Goal: Task Accomplishment & Management: Use online tool/utility

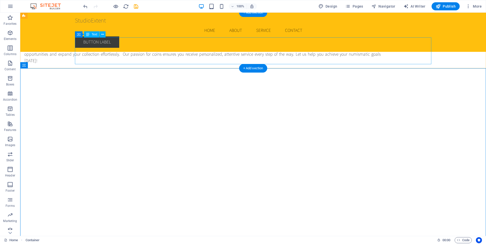
click at [211, 54] on div "As trusted suppliers in the numismatic world, we specialize in selling coins an…" at bounding box center [202, 50] width 356 height 27
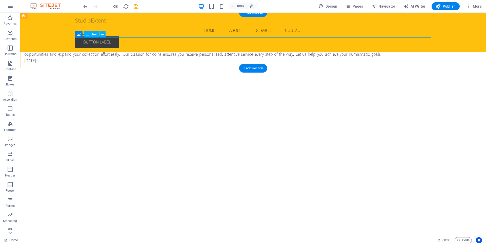
click at [208, 49] on div "As trusted suppliers in the numismatic world, we specialize in selling coins an…" at bounding box center [202, 50] width 356 height 27
click at [119, 49] on p "As trusted suppliers in the numismatic world, we specialize in selling coins an…" at bounding box center [202, 50] width 356 height 27
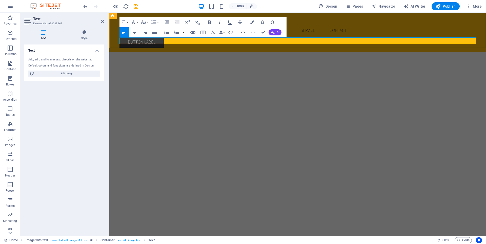
drag, startPoint x: 216, startPoint y: 40, endPoint x: 105, endPoint y: 40, distance: 110.8
click at [146, 22] on icon "button" at bounding box center [143, 22] width 6 height 6
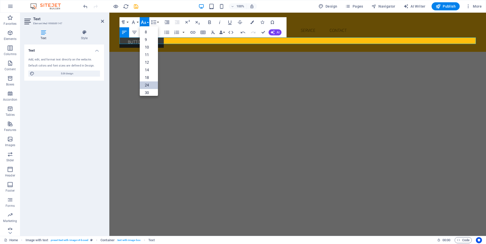
click at [151, 85] on link "24" at bounding box center [149, 85] width 18 height 8
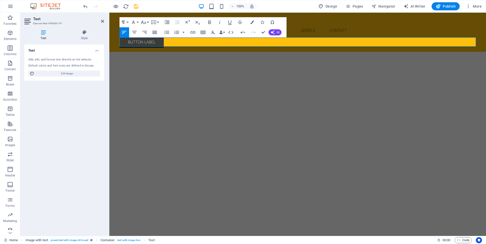
click at [155, 32] on icon "button" at bounding box center [154, 32] width 5 height 3
click at [146, 23] on button "Font Size" at bounding box center [145, 22] width 10 height 10
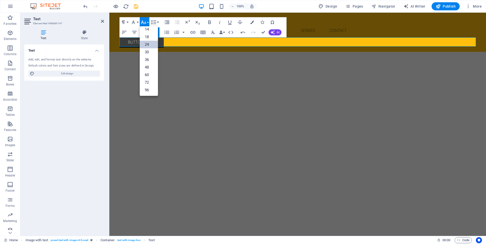
scroll to position [41, 0]
click at [150, 59] on link "36" at bounding box center [149, 60] width 18 height 8
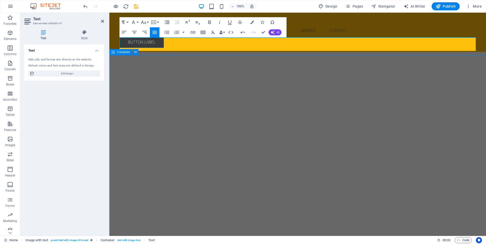
click at [385, 57] on div "</div>" at bounding box center [297, 160] width 376 height 210
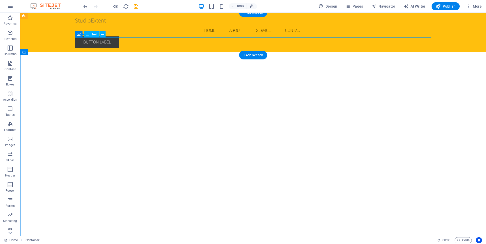
click at [234, 45] on div "Discover, Collect and own Rare Coins with confidence." at bounding box center [202, 44] width 356 height 14
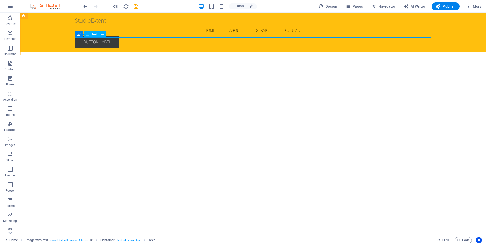
click at [88, 30] on div "StudioExtent Menu Home About Service Contact Button label" at bounding box center [252, 32] width 465 height 39
click at [93, 47] on div "Discover, Collect and own Rare Coins with confidence." at bounding box center [202, 44] width 356 height 14
click at [89, 36] on icon at bounding box center [88, 34] width 4 height 6
click at [93, 33] on span "Text" at bounding box center [95, 34] width 6 height 3
click at [106, 33] on div "Container Text" at bounding box center [92, 34] width 34 height 6
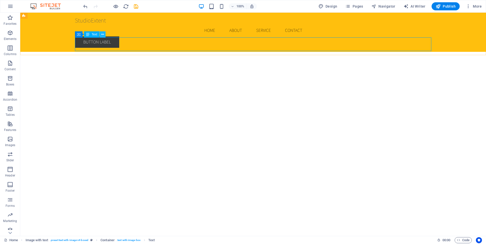
click at [103, 33] on icon at bounding box center [102, 34] width 3 height 5
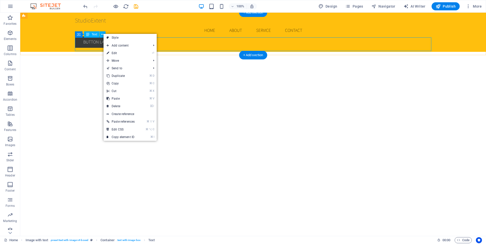
click at [164, 40] on div "Discover, Collect and own Rare Coins with confidence." at bounding box center [202, 44] width 356 height 14
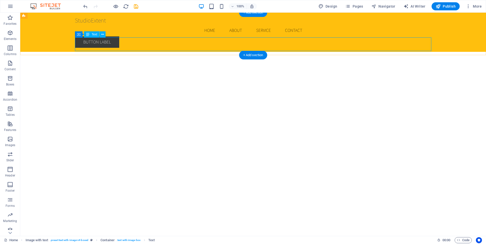
click at [164, 40] on div "Discover, Collect and own Rare Coins with confidence." at bounding box center [202, 44] width 356 height 14
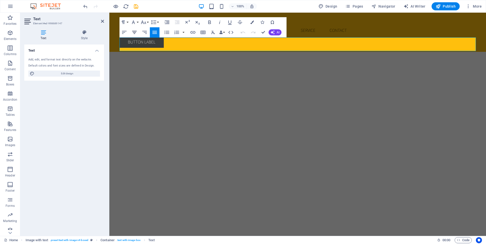
click at [134, 36] on button "Align Center" at bounding box center [135, 32] width 10 height 10
click at [412, 61] on div "</div>" at bounding box center [297, 160] width 356 height 202
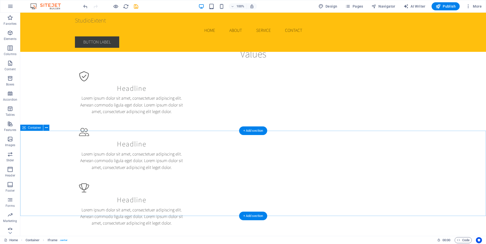
scroll to position [280, 0]
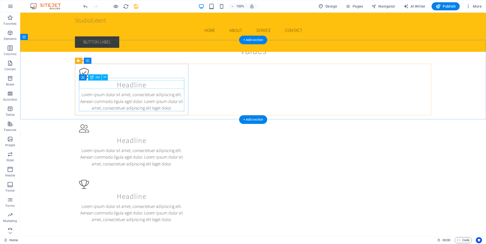
click at [132, 85] on div "Headline" at bounding box center [131, 84] width 105 height 9
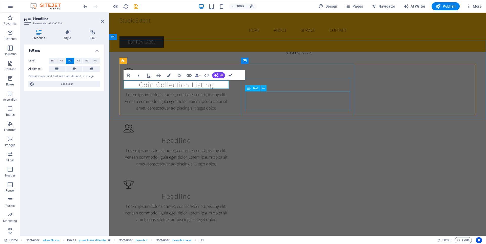
click at [229, 147] on div "Lorem ipsum dolor sit amet, consectetuer adipiscing elit. Aenean commodo ligula…" at bounding box center [175, 157] width 105 height 20
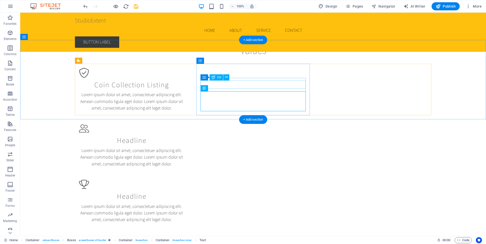
click at [184, 136] on div "Headline" at bounding box center [131, 140] width 105 height 9
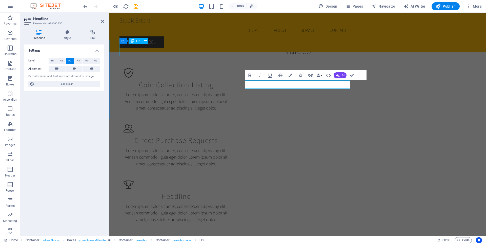
click at [351, 49] on div "Values" at bounding box center [297, 50] width 356 height 12
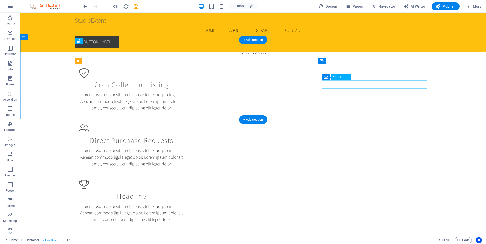
click at [184, 192] on div "Headline" at bounding box center [131, 196] width 105 height 9
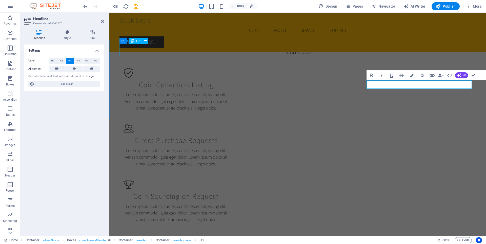
click at [395, 46] on div "Values" at bounding box center [297, 50] width 356 height 12
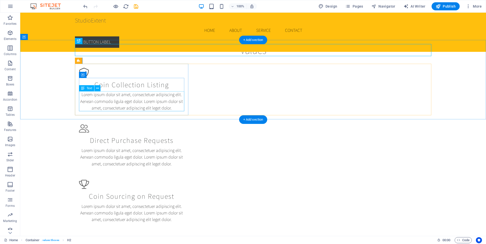
click at [169, 99] on div "Lorem ipsum dolor sit amet, consectetuer adipiscing elit. Aenean commodo ligula…" at bounding box center [131, 101] width 105 height 20
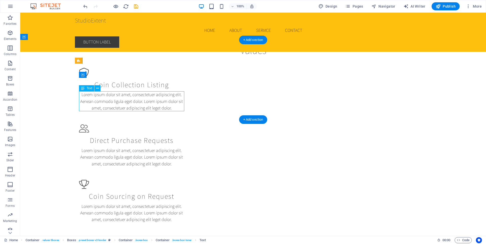
click at [169, 99] on div "Lorem ipsum dolor sit amet, consectetuer adipiscing elit. Aenean commodo ligula…" at bounding box center [131, 101] width 105 height 20
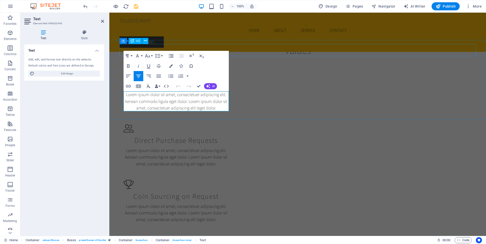
click at [348, 52] on div "Values" at bounding box center [297, 50] width 356 height 12
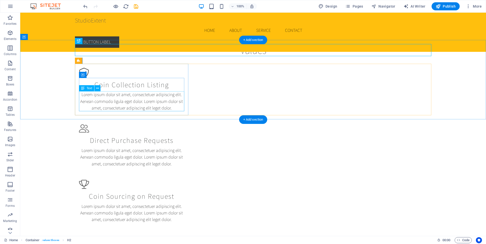
click at [132, 97] on div "Lorem ipsum dolor sit amet, consectetuer adipiscing elit. Aenean commodo ligula…" at bounding box center [131, 101] width 105 height 20
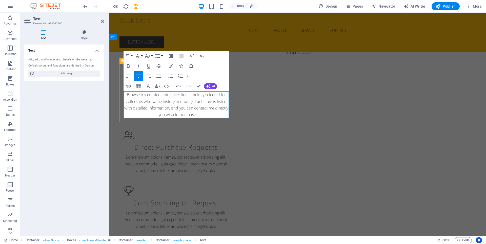
click at [238, 104] on div "Coin Collection Listing Browse my curated coin collection, carefully selected f…" at bounding box center [297, 149] width 356 height 170
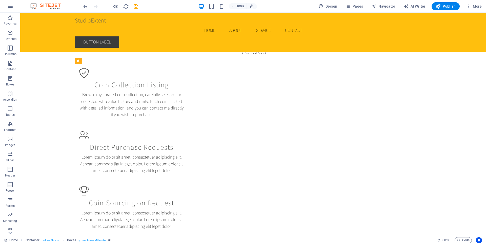
click at [184, 154] on div "Lorem ipsum dolor sit amet, consectetuer adipiscing elit. Aenean commodo ligula…" at bounding box center [131, 164] width 105 height 20
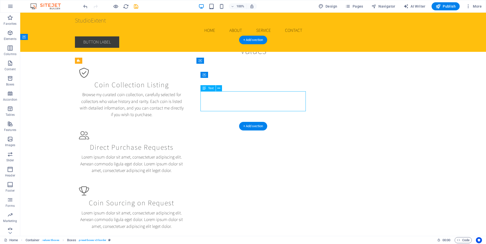
click at [184, 154] on div "Lorem ipsum dolor sit amet, consectetuer adipiscing elit. Aenean commodo ligula…" at bounding box center [131, 164] width 105 height 20
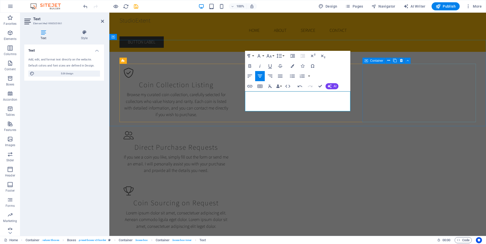
click at [233, 182] on div "Coin Sourcing on Request Lorem ipsum dolor sit amet, consectetuer adipiscing el…" at bounding box center [175, 208] width 113 height 52
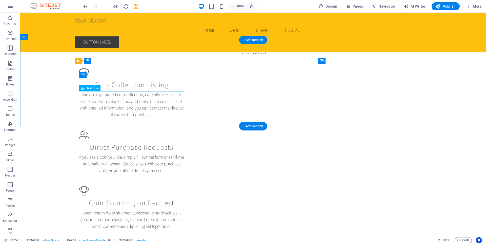
click at [149, 101] on div "Browse my curated coin collection, carefully selected for collectors who value …" at bounding box center [131, 104] width 105 height 27
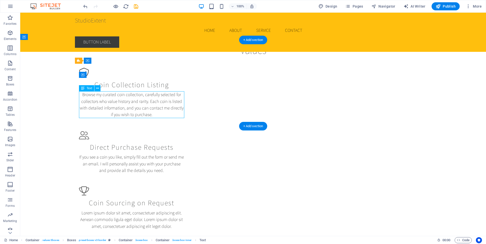
click at [149, 101] on div "Browse my curated coin collection, carefully selected for collectors who value …" at bounding box center [131, 104] width 105 height 27
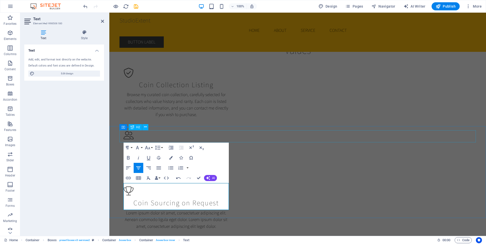
click at [240, 242] on div "Our Services" at bounding box center [297, 248] width 356 height 12
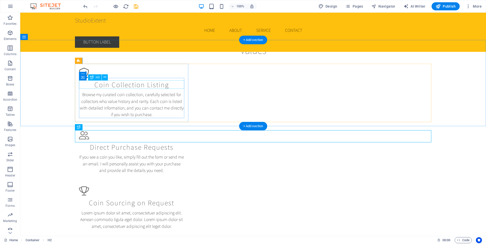
click at [154, 87] on div "Coin Collection Listing" at bounding box center [131, 84] width 105 height 9
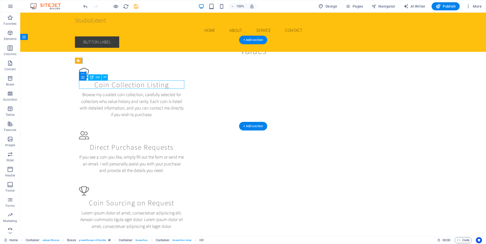
click at [154, 87] on div "Coin Collection Listing" at bounding box center [131, 84] width 105 height 9
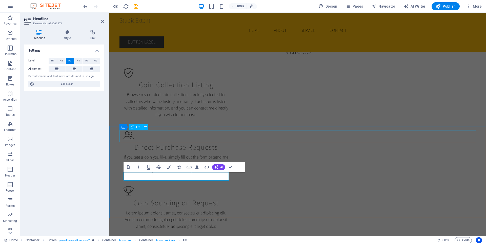
click at [234, 242] on div "Our Services" at bounding box center [297, 248] width 356 height 12
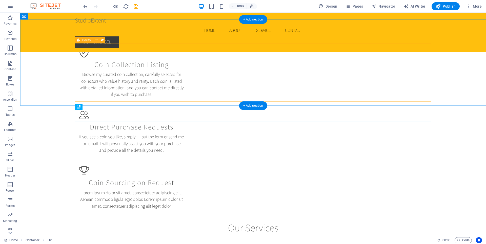
scroll to position [302, 0]
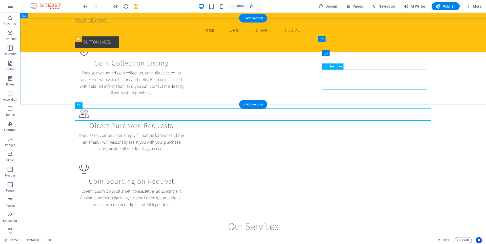
click at [184, 188] on div "Lorem ipsum dolor sit amet, consectetuer adipiscing elit. Aenean commodo ligula…" at bounding box center [131, 198] width 105 height 20
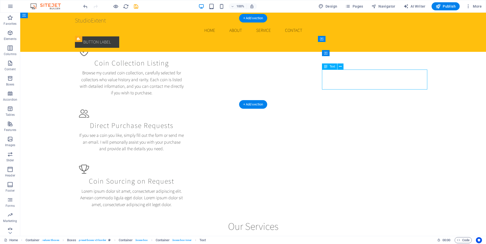
click at [184, 188] on div "Lorem ipsum dolor sit amet, consectetuer adipiscing elit. Aenean commodo ligula…" at bounding box center [131, 198] width 105 height 20
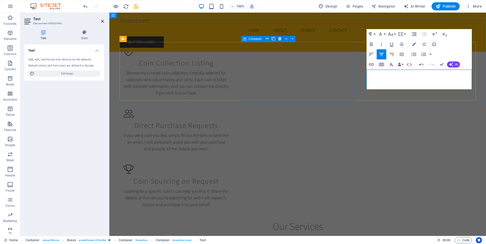
click at [233, 104] on div "Direct Purchase Requests If you see a coin you like, simply fill out the form o…" at bounding box center [175, 130] width 113 height 52
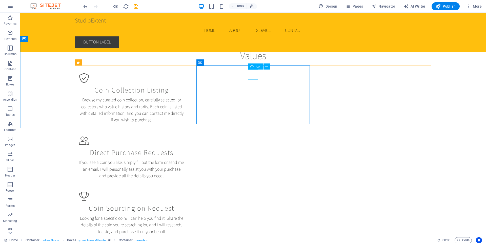
scroll to position [272, 0]
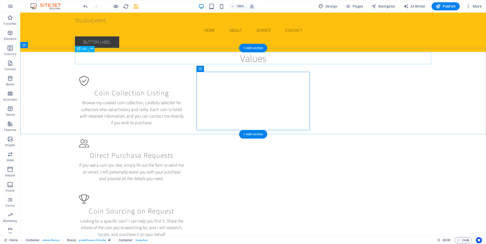
click at [251, 60] on div "Values" at bounding box center [253, 58] width 356 height 12
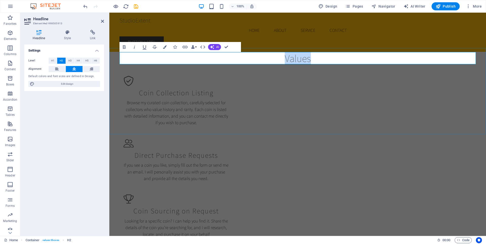
click at [251, 60] on h2 "Values" at bounding box center [297, 58] width 356 height 12
click at [375, 45] on div "About Us Lorem ipsum dolor sitope amet, consectetur adipisicing elitip. Massume…" at bounding box center [297, 20] width 376 height 55
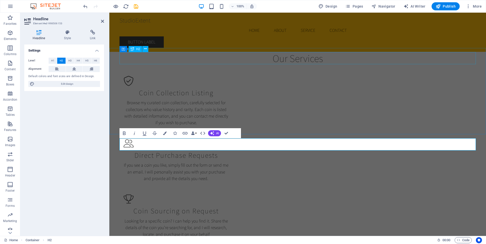
click at [372, 61] on div "Our Services" at bounding box center [297, 58] width 356 height 12
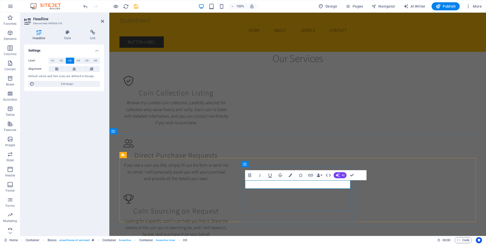
scroll to position [0, 2]
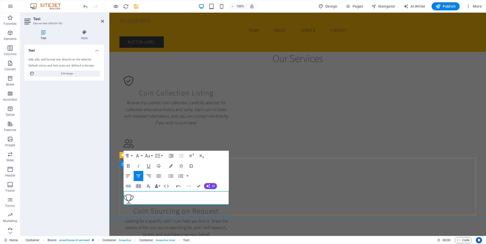
scroll to position [381, 1]
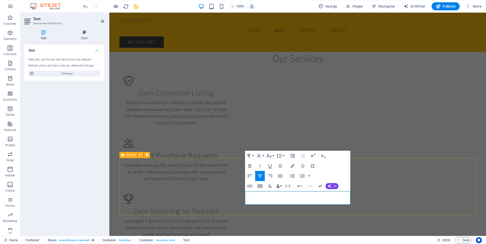
scroll to position [400, 1]
click at [233, 190] on div "Coin Sourcing on Request Looking for a specific coin? I can help you find it. S…" at bounding box center [175, 216] width 113 height 52
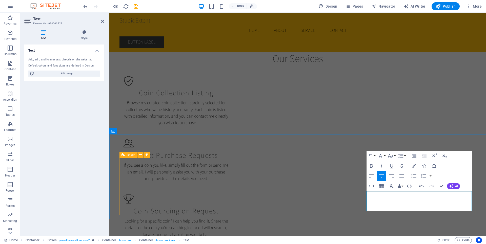
scroll to position [431, 2]
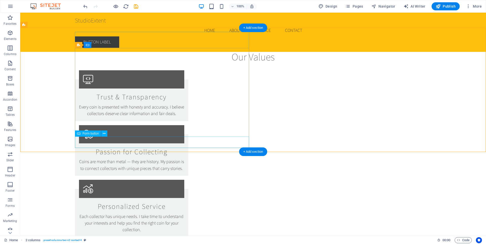
scroll to position [472, 0]
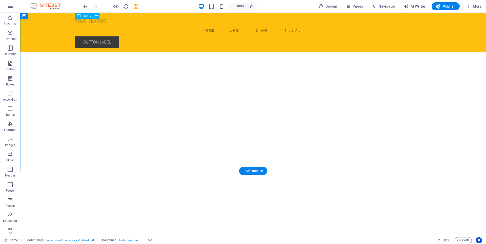
scroll to position [0, 0]
click at [92, 22] on div "StudioExtent" at bounding box center [253, 20] width 356 height 7
click at [94, 16] on icon at bounding box center [95, 16] width 3 height 5
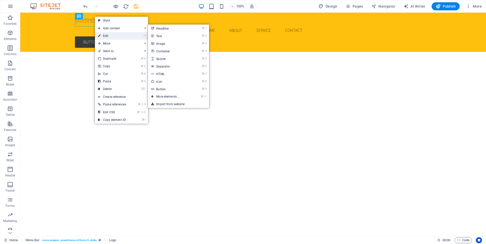
click at [103, 35] on link "⏎ Edit" at bounding box center [112, 36] width 34 height 8
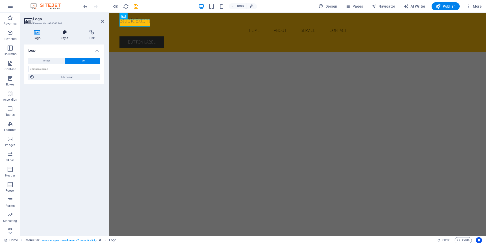
click at [64, 36] on h4 "Style" at bounding box center [66, 35] width 28 height 11
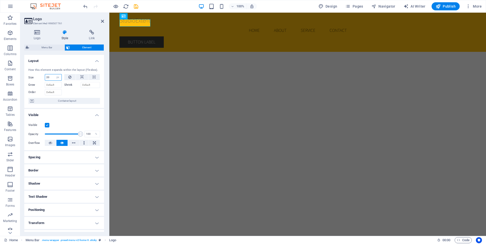
click at [51, 77] on input "number" at bounding box center [53, 77] width 16 height 6
click at [80, 23] on h3 "Element #ed-998507761" at bounding box center [63, 23] width 61 height 5
click at [51, 77] on input "24" at bounding box center [53, 77] width 16 height 6
type input "20"
click at [82, 17] on h2 "Logo" at bounding box center [68, 19] width 71 height 5
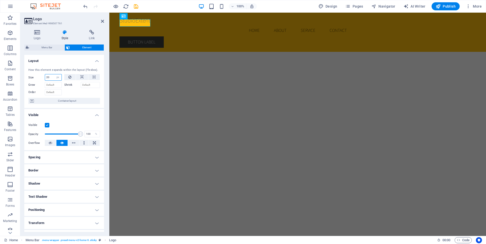
click at [50, 77] on input "20" at bounding box center [53, 77] width 16 height 6
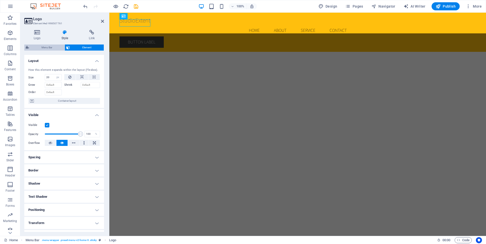
click at [55, 47] on span "Menu Bar" at bounding box center [47, 48] width 32 height 6
select select "rem"
select select "preset-menu-v2-home-6"
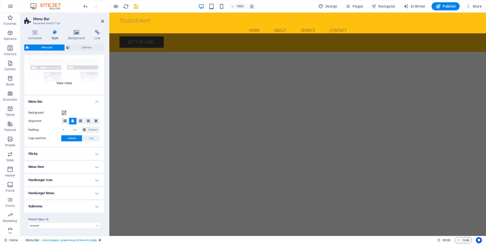
scroll to position [46, 0]
click at [81, 165] on h4 "Menu Item" at bounding box center [64, 166] width 80 height 12
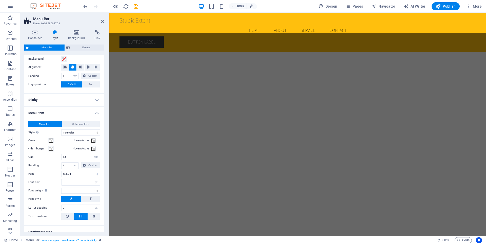
scroll to position [0, 0]
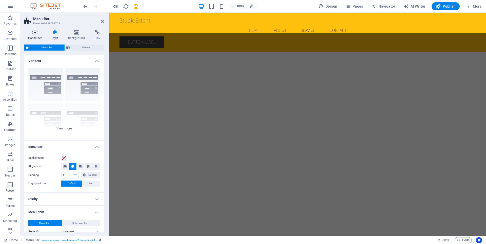
click at [33, 35] on icon at bounding box center [35, 32] width 22 height 5
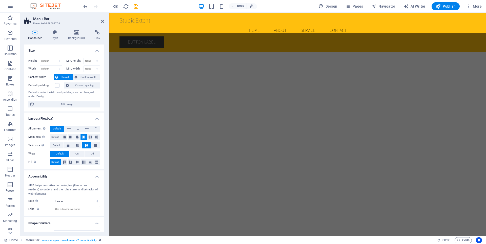
scroll to position [9, 0]
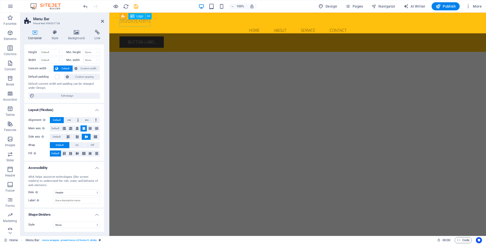
click at [137, 24] on div "StudioExtent" at bounding box center [297, 20] width 356 height 7
click at [138, 16] on span "Logo" at bounding box center [139, 16] width 7 height 3
click at [147, 16] on icon at bounding box center [148, 16] width 3 height 5
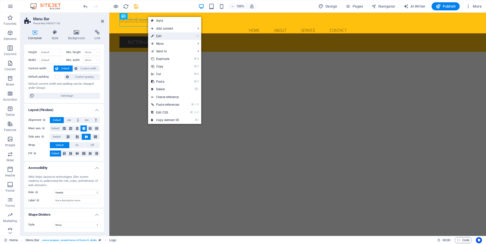
click at [160, 35] on link "⏎ Edit" at bounding box center [165, 36] width 34 height 8
select select "px"
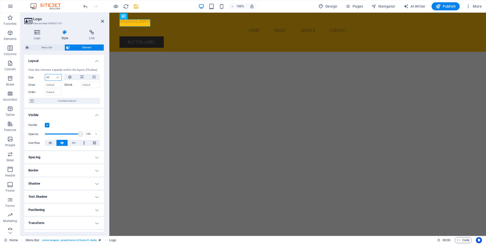
drag, startPoint x: 50, startPoint y: 77, endPoint x: 39, endPoint y: 77, distance: 11.1
click at [39, 77] on div "Size 20 Default auto px % 1/1 1/2 1/3 1/4 1/5 1/6 1/7 1/8 1/9 1/10" at bounding box center [44, 77] width 33 height 7
click at [74, 60] on h4 "Layout" at bounding box center [64, 59] width 80 height 9
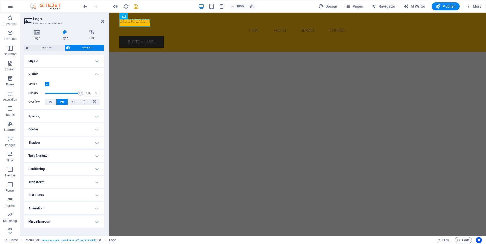
click at [74, 60] on h4 "Layout" at bounding box center [64, 61] width 80 height 12
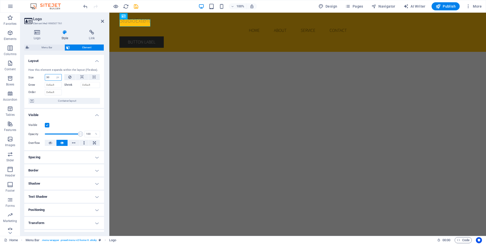
click at [50, 78] on input "30" at bounding box center [53, 77] width 16 height 6
type input "3"
type input "24"
click at [106, 64] on div "Logo Style Link Logo Image Text Drag files here, click to choose files or selec…" at bounding box center [64, 131] width 88 height 210
click at [175, 57] on div "</div>" at bounding box center [297, 160] width 376 height 210
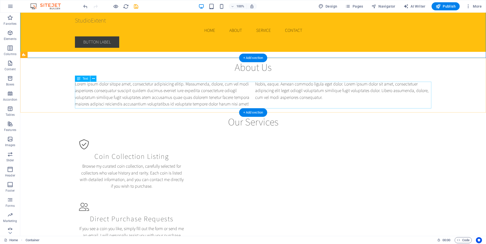
scroll to position [209, 0]
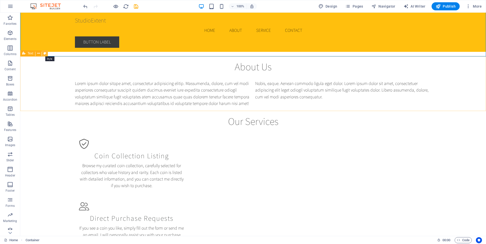
click at [45, 54] on icon at bounding box center [45, 53] width 3 height 5
select select "rem"
select select "preset-text-v2-about-text"
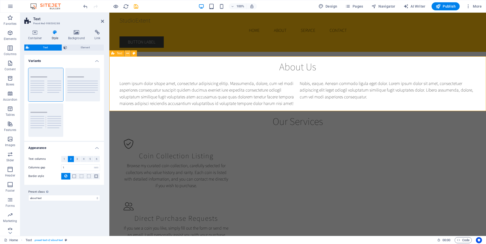
click at [129, 52] on icon at bounding box center [127, 53] width 3 height 5
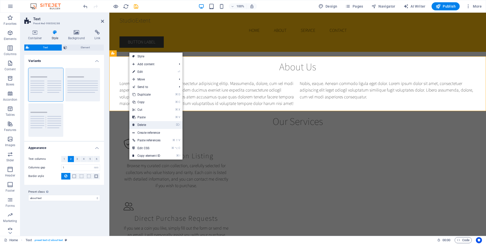
click at [144, 124] on link "⌦ Delete" at bounding box center [146, 125] width 34 height 8
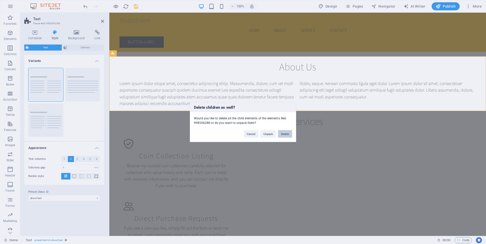
click at [286, 135] on button "Delete" at bounding box center [285, 134] width 14 height 8
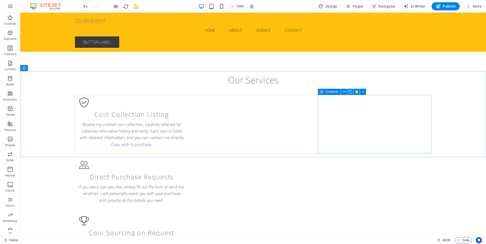
scroll to position [192, 0]
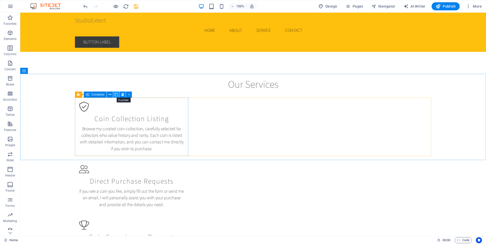
click at [116, 94] on icon at bounding box center [116, 94] width 4 height 5
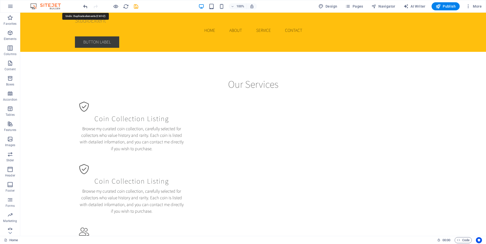
click at [83, 7] on icon "undo" at bounding box center [85, 7] width 6 height 6
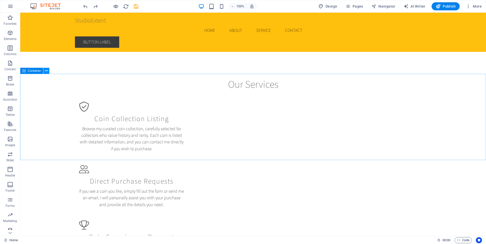
click at [44, 71] on button at bounding box center [46, 71] width 6 height 6
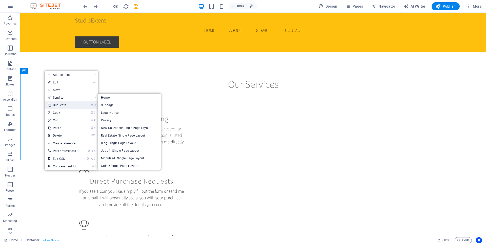
click at [59, 104] on link "⌘ D Duplicate" at bounding box center [62, 105] width 34 height 8
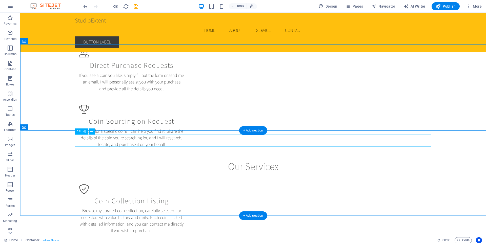
scroll to position [303, 0]
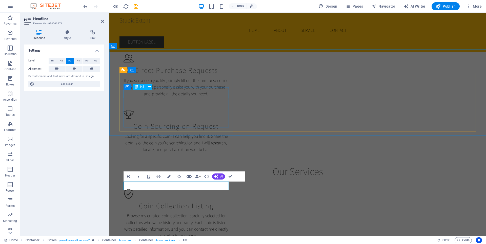
click at [203, 202] on div "Coin Collection Listing" at bounding box center [175, 206] width 105 height 9
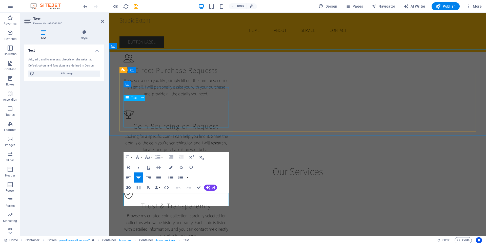
click at [201, 212] on div "Browse my curated coin collection, carefully selected for collectors who value …" at bounding box center [175, 225] width 105 height 27
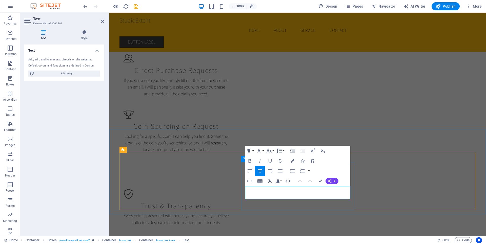
copy p "Coins are more than metal — they are history. My passion is to connect collecto…"
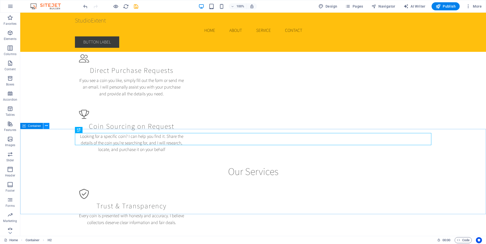
click at [46, 126] on icon at bounding box center [46, 125] width 3 height 5
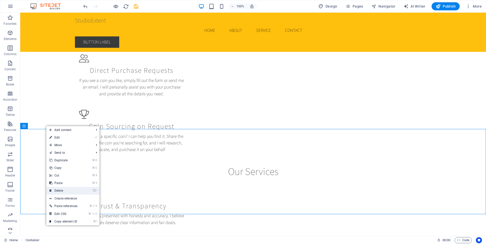
click at [61, 190] on link "⌦ Delete" at bounding box center [63, 191] width 34 height 8
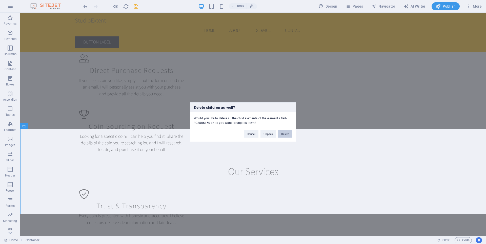
click at [288, 133] on button "Delete" at bounding box center [285, 134] width 14 height 8
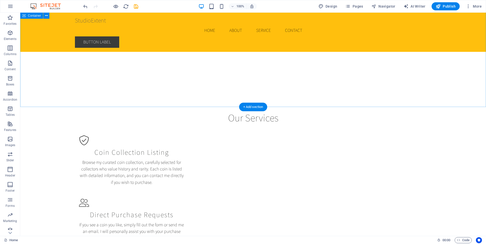
scroll to position [158, 0]
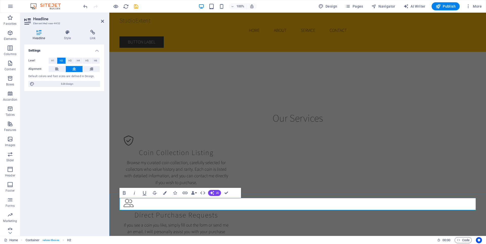
click at [108, 123] on div "Headline Style Link Settings Level H1 H2 H3 H4 H5 H6 Alignment Default colors a…" at bounding box center [64, 131] width 88 height 210
click at [116, 122] on div "Our Services Coin Collection Listing Browse my curated coin collection, careful…" at bounding box center [297, 207] width 376 height 198
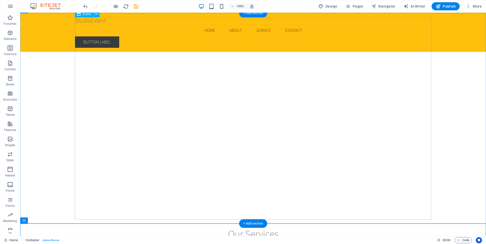
scroll to position [43, 0]
drag, startPoint x: 46, startPoint y: 233, endPoint x: 35, endPoint y: 142, distance: 91.7
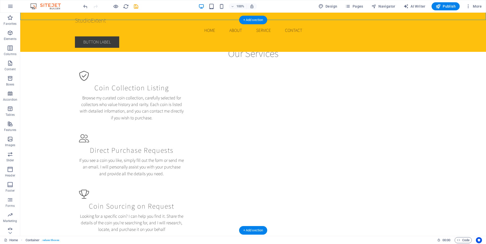
scroll to position [0, 0]
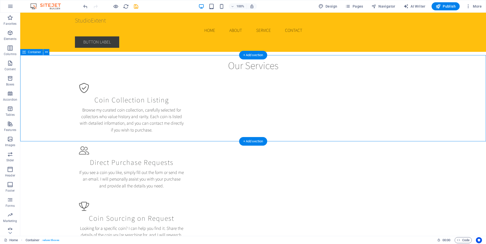
click at [467, 86] on div "Our Services Coin Collection Listing Browse my curated coin collection, careful…" at bounding box center [252, 154] width 465 height 198
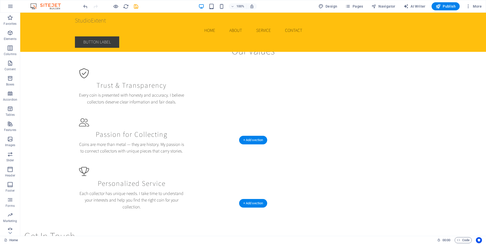
scroll to position [423, 0]
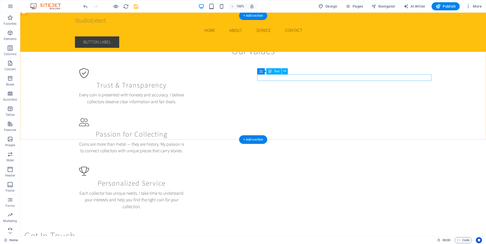
click at [285, 71] on icon at bounding box center [284, 71] width 3 height 5
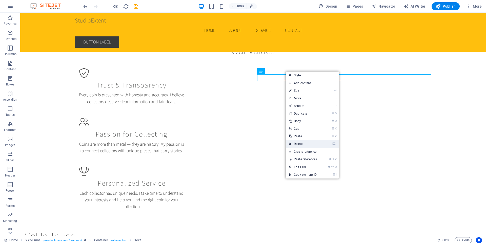
click at [300, 144] on link "⌦ Delete" at bounding box center [303, 144] width 34 height 8
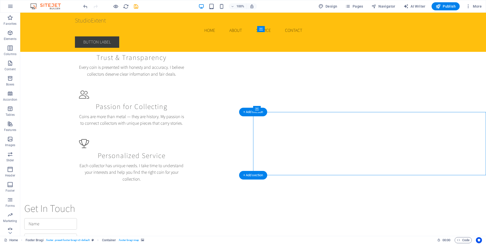
select select "px"
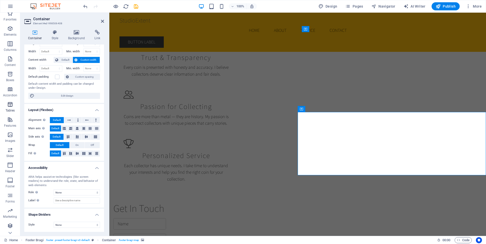
scroll to position [4, 0]
click at [7, 30] on span "Elements" at bounding box center [10, 32] width 20 height 12
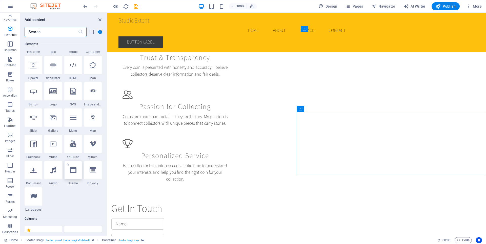
scroll to position [118, 0]
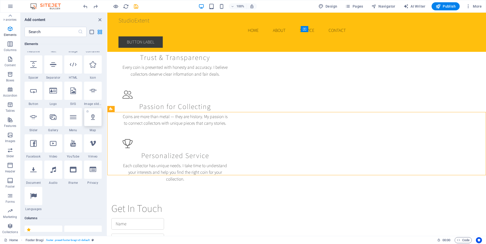
click at [92, 121] on div at bounding box center [93, 117] width 18 height 18
select select "1"
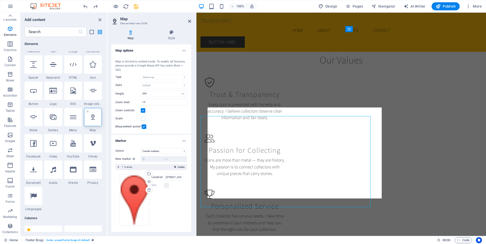
scroll to position [460, 0]
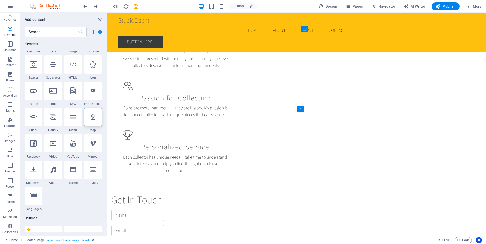
scroll to position [451, 0]
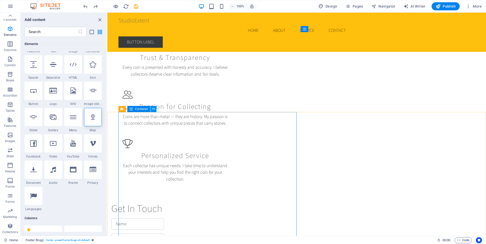
click at [154, 109] on icon at bounding box center [153, 108] width 3 height 5
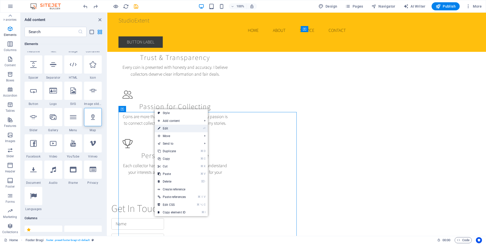
click at [173, 129] on link "⏎ Edit" at bounding box center [172, 129] width 34 height 8
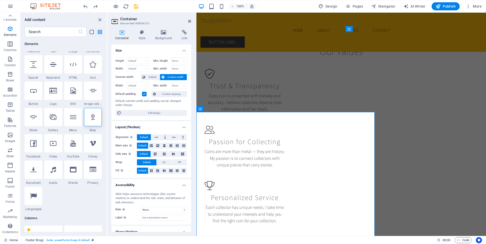
scroll to position [17, 0]
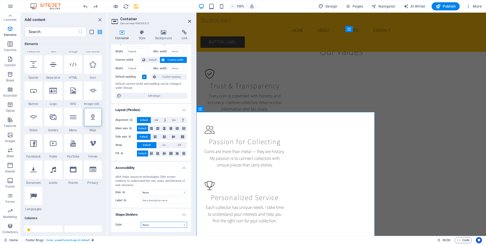
click at [181, 223] on select "None Triangle Square Diagonal Polygon 1 Polygon 2 Zigzag Multiple Zigzags Waves…" at bounding box center [164, 225] width 46 height 6
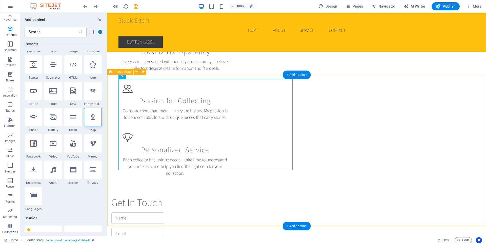
scroll to position [420, 0]
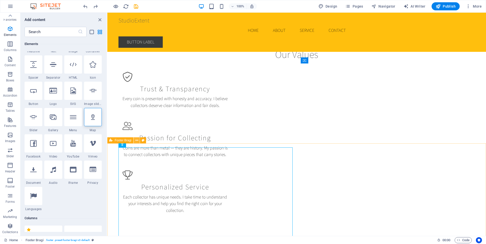
click at [137, 141] on icon at bounding box center [136, 140] width 3 height 5
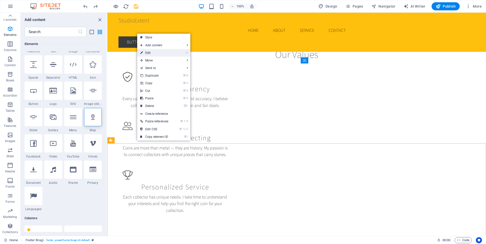
click at [157, 55] on link "⏎ Edit" at bounding box center [154, 53] width 34 height 8
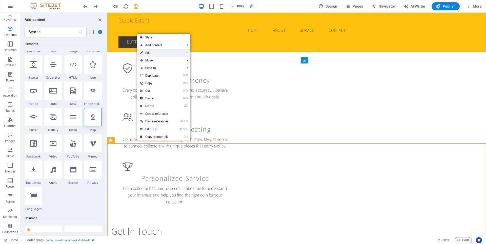
select select "footer"
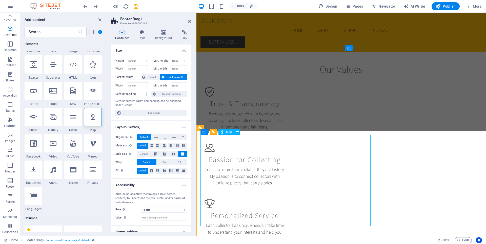
scroll to position [446, 0]
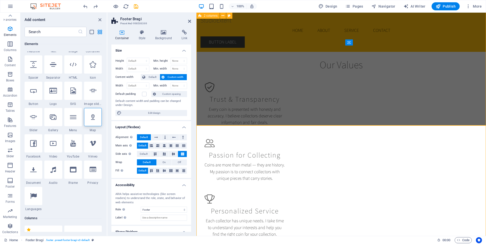
scroll to position [438, 0]
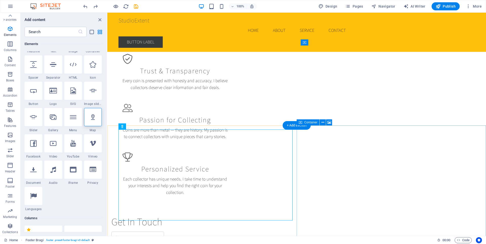
drag, startPoint x: 231, startPoint y: 140, endPoint x: 324, endPoint y: 150, distance: 93.6
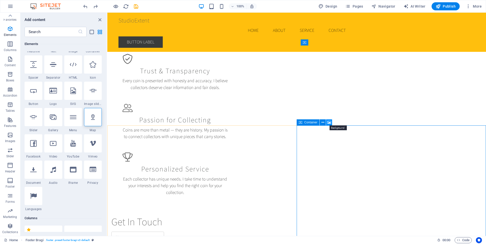
click at [328, 120] on icon at bounding box center [329, 122] width 4 height 5
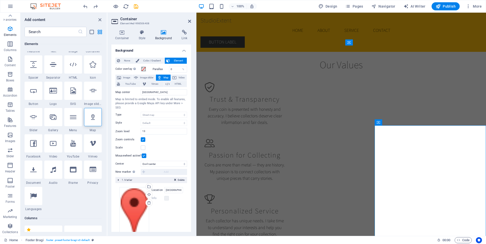
scroll to position [15, 0]
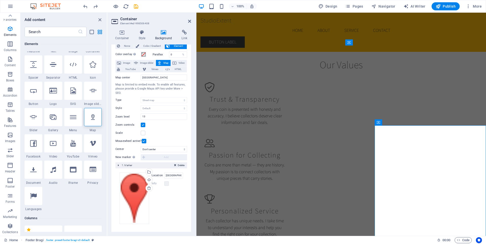
click at [178, 166] on span "Delete" at bounding box center [181, 165] width 7 height 5
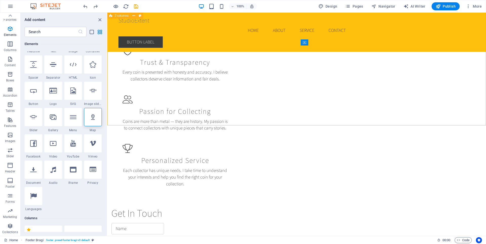
scroll to position [438, 0]
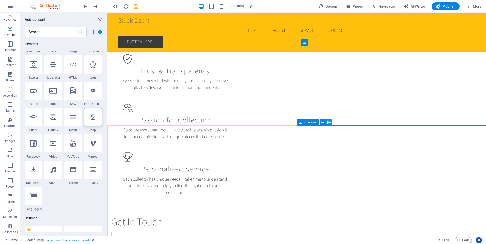
click at [328, 123] on icon at bounding box center [329, 122] width 4 height 5
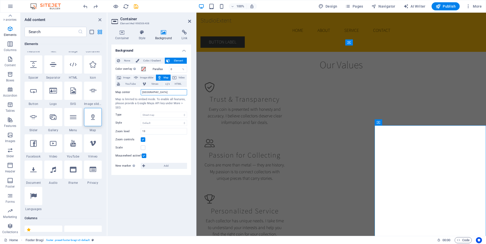
click at [154, 91] on input "[GEOGRAPHIC_DATA]" at bounding box center [164, 92] width 46 height 6
drag, startPoint x: 160, startPoint y: 92, endPoint x: 119, endPoint y: 92, distance: 41.5
click at [119, 92] on div "Map center Berlin" at bounding box center [151, 92] width 72 height 6
type input "[GEOGRAPHIC_DATA]"
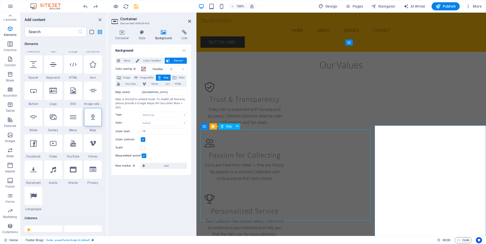
scroll to position [438, 0]
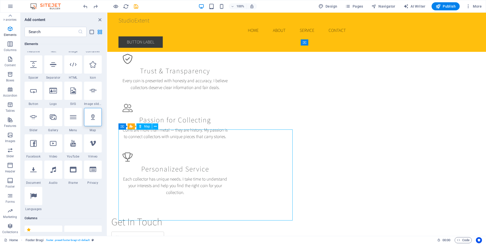
click at [157, 127] on button at bounding box center [155, 126] width 6 height 6
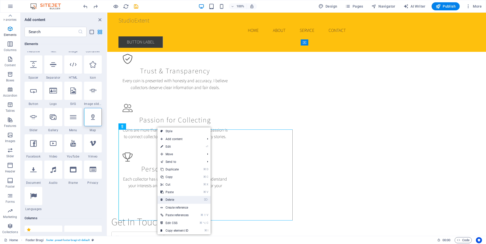
click at [173, 198] on link "⌦ Delete" at bounding box center [174, 200] width 34 height 8
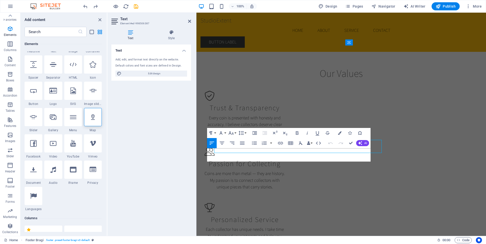
scroll to position [446, 0]
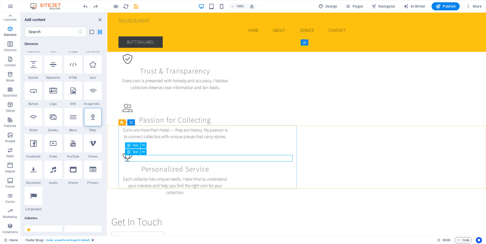
click at [139, 154] on div "Text" at bounding box center [132, 152] width 15 height 6
click at [149, 152] on div "Text" at bounding box center [137, 152] width 25 height 6
click at [135, 153] on span "Text" at bounding box center [136, 152] width 6 height 3
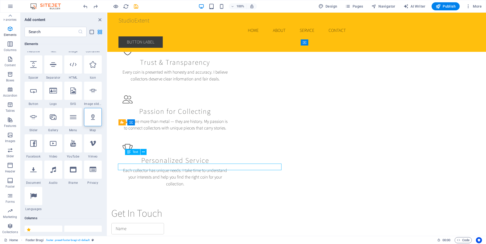
scroll to position [438, 0]
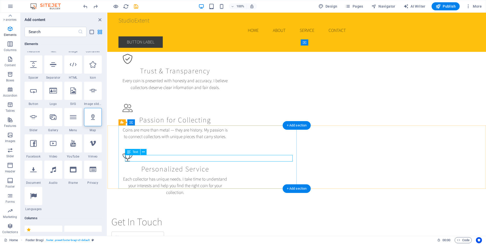
drag, startPoint x: 150, startPoint y: 157, endPoint x: 122, endPoint y: 159, distance: 27.9
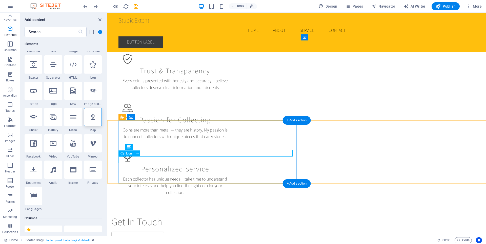
scroll to position [451, 0]
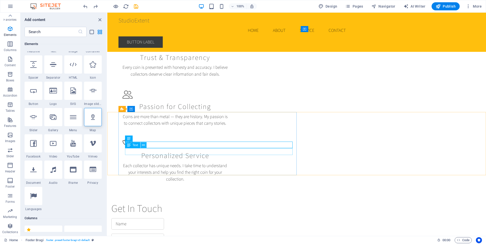
click at [145, 144] on button at bounding box center [143, 145] width 6 height 6
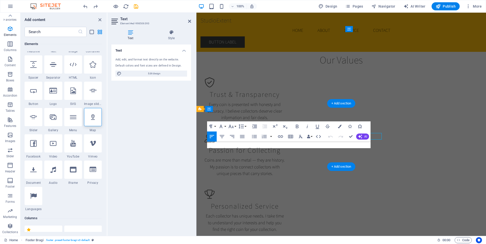
scroll to position [460, 0]
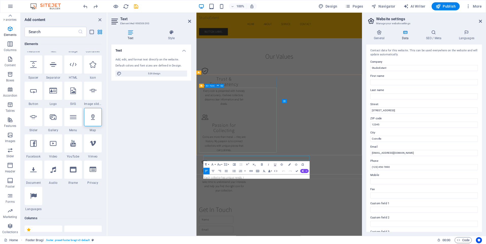
scroll to position [368, 0]
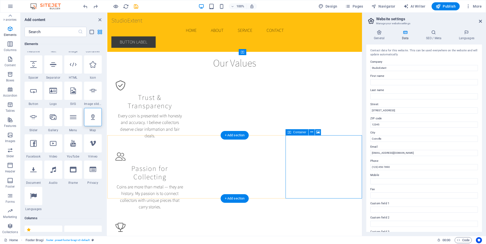
scroll to position [488, 0]
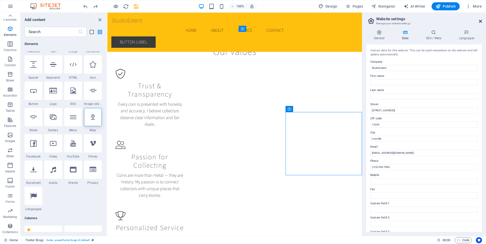
click at [481, 21] on icon at bounding box center [480, 21] width 3 height 4
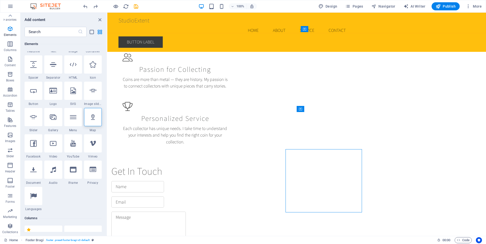
scroll to position [451, 0]
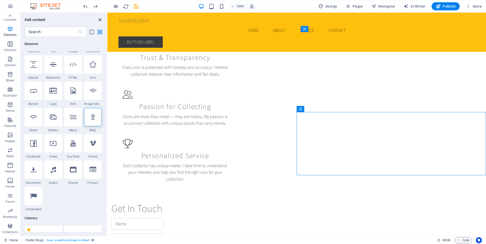
click at [101, 20] on icon "close panel" at bounding box center [100, 20] width 6 height 6
click at [100, 20] on icon "close panel" at bounding box center [100, 20] width 6 height 6
click at [99, 19] on icon "close panel" at bounding box center [100, 20] width 6 height 6
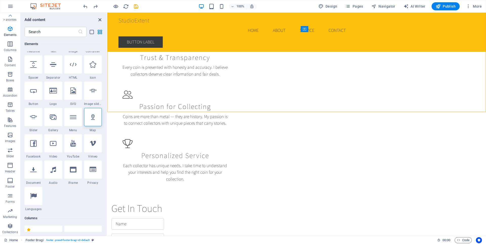
click at [100, 19] on icon "close panel" at bounding box center [100, 20] width 6 height 6
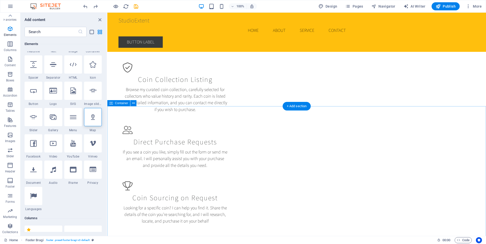
scroll to position [0, 0]
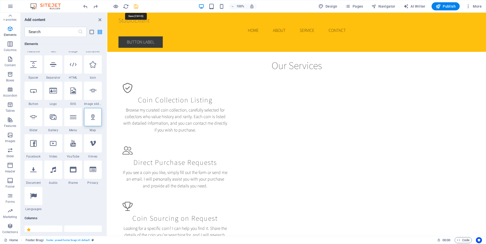
click at [136, 7] on icon "save" at bounding box center [136, 7] width 6 height 6
click at [100, 20] on icon "close panel" at bounding box center [100, 20] width 6 height 6
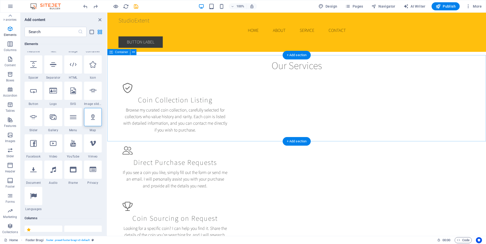
click at [181, 56] on div "Our Services Coin Collection Listing Browse my curated coin collection, careful…" at bounding box center [296, 154] width 378 height 198
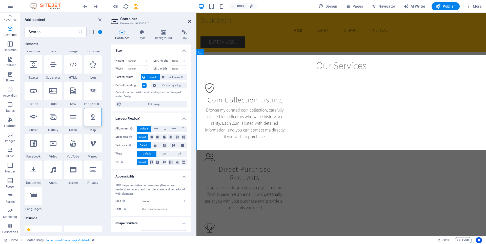
click at [189, 20] on icon at bounding box center [189, 21] width 3 height 4
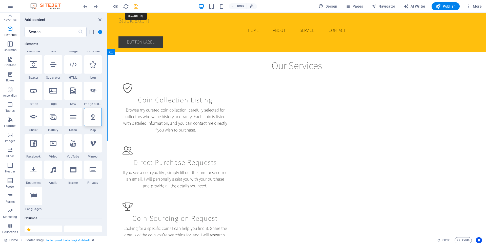
click at [134, 5] on icon "save" at bounding box center [136, 7] width 6 height 6
click at [99, 20] on icon "close panel" at bounding box center [100, 20] width 6 height 6
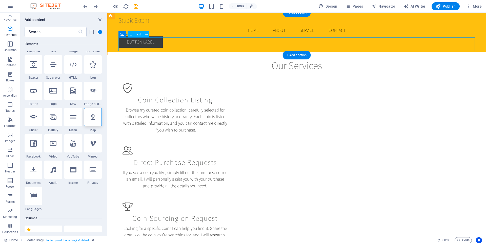
click at [259, 46] on div "Discover, Collect and own Rare Coins with confidence." at bounding box center [289, 44] width 356 height 14
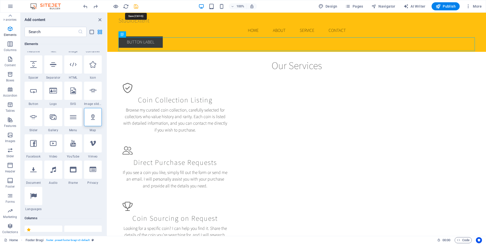
click at [136, 6] on icon "save" at bounding box center [136, 7] width 6 height 6
click at [137, 6] on icon "save" at bounding box center [136, 7] width 6 height 6
click at [445, 6] on span "Publish" at bounding box center [445, 6] width 20 height 5
click at [99, 20] on icon "close panel" at bounding box center [100, 20] width 6 height 6
click at [12, 30] on icon "button" at bounding box center [10, 29] width 6 height 6
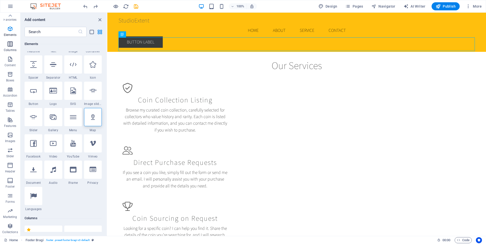
click at [10, 48] on p "Columns" at bounding box center [10, 50] width 13 height 4
click at [135, 6] on icon "save" at bounding box center [136, 7] width 6 height 6
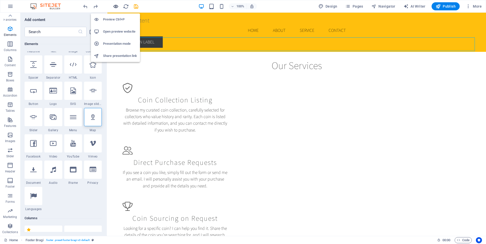
click at [116, 7] on icon "button" at bounding box center [116, 7] width 6 height 6
click at [114, 19] on h6 "Preview Ctrl+P" at bounding box center [120, 19] width 34 height 6
click at [113, 30] on h6 "Open preview website" at bounding box center [120, 32] width 34 height 6
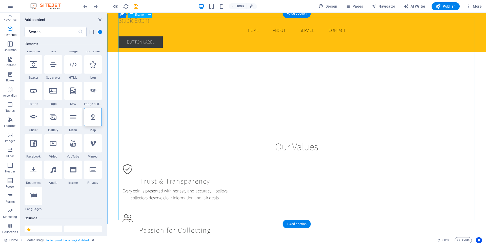
scroll to position [451, 0]
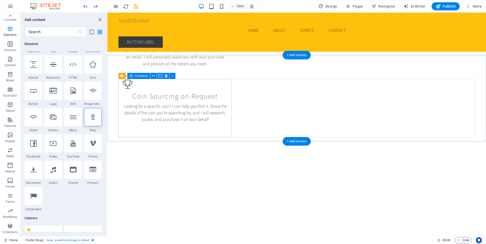
scroll to position [0, 0]
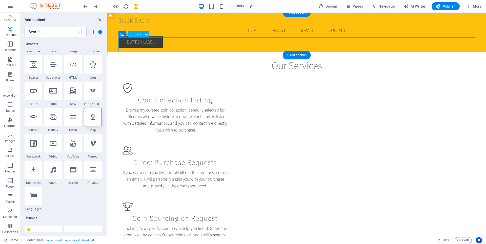
click at [189, 46] on div "Discover, Collect and own Rare Coins with confidence." at bounding box center [289, 44] width 356 height 14
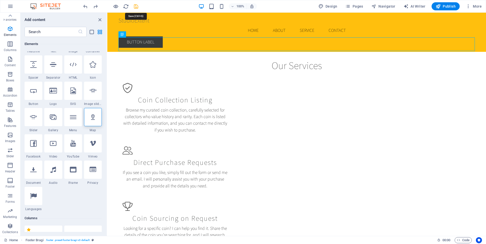
click at [134, 7] on icon "save" at bounding box center [136, 7] width 6 height 6
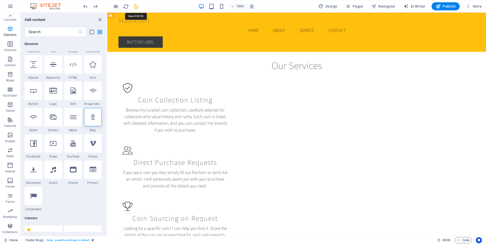
select select "header"
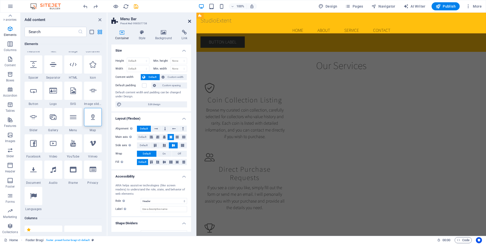
click at [189, 20] on icon at bounding box center [189, 21] width 3 height 4
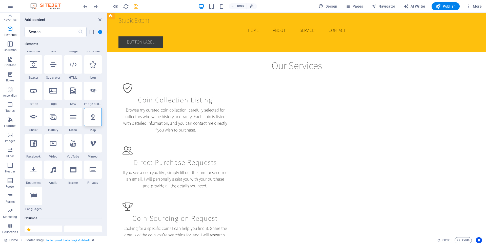
click at [136, 8] on icon "save" at bounding box center [136, 7] width 6 height 6
click at [10, 15] on icon "button" at bounding box center [10, 18] width 6 height 6
click at [10, 23] on p "Favorites" at bounding box center [10, 24] width 13 height 4
click at [9, 18] on icon "button" at bounding box center [10, 18] width 6 height 6
click at [0, 13] on button "Favorites" at bounding box center [10, 20] width 20 height 15
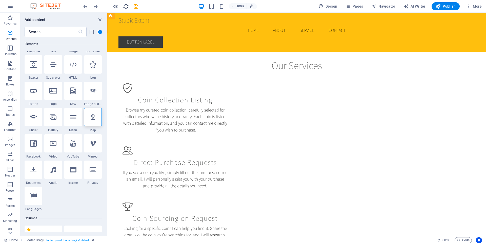
click at [124, 5] on icon "reload" at bounding box center [126, 7] width 6 height 6
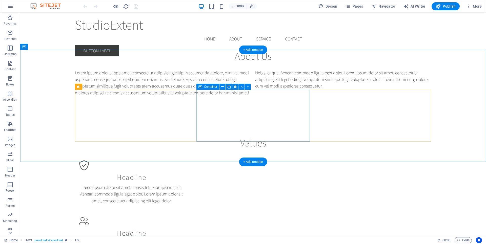
scroll to position [160, 0]
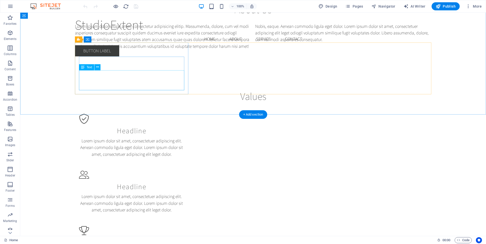
scroll to position [206, 0]
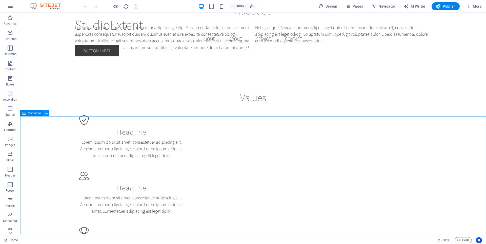
click at [47, 113] on icon at bounding box center [46, 113] width 3 height 5
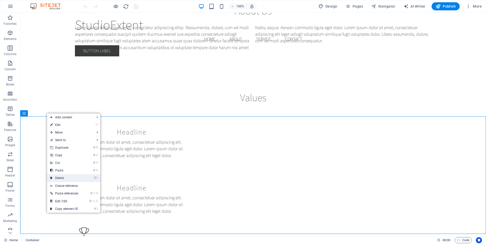
click at [62, 177] on link "⌦ Delete" at bounding box center [64, 178] width 34 height 8
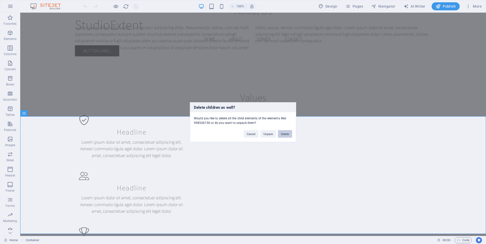
click at [283, 134] on button "Delete" at bounding box center [285, 134] width 14 height 8
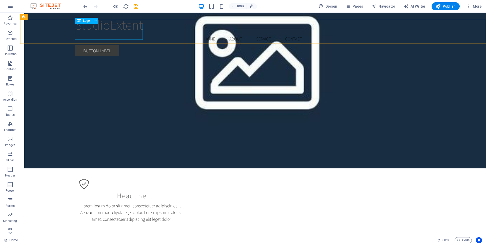
scroll to position [142, 0]
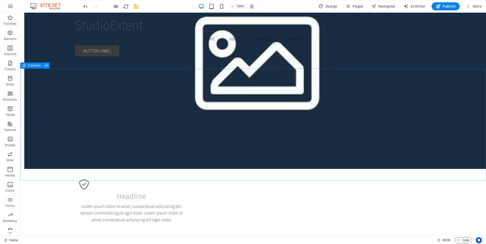
click at [46, 64] on icon at bounding box center [46, 65] width 3 height 5
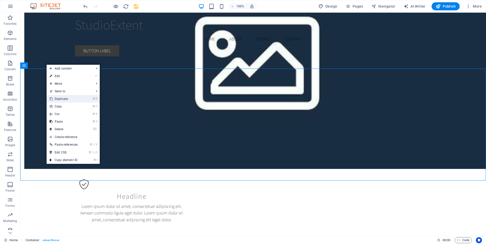
click at [59, 98] on link "⌘ D Duplicate" at bounding box center [64, 99] width 34 height 8
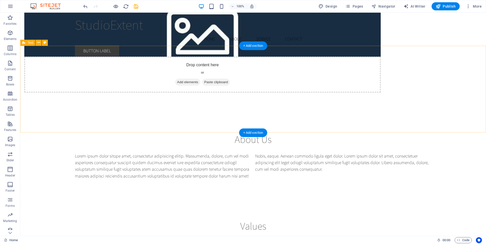
scroll to position [78, 0]
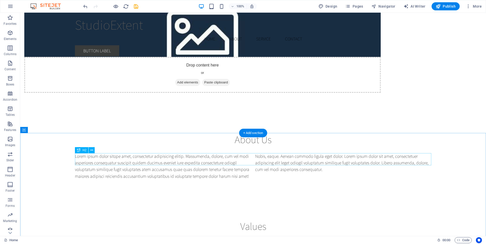
click at [256, 220] on div "Values" at bounding box center [253, 226] width 356 height 12
click at [263, 220] on div "Values" at bounding box center [253, 226] width 356 height 12
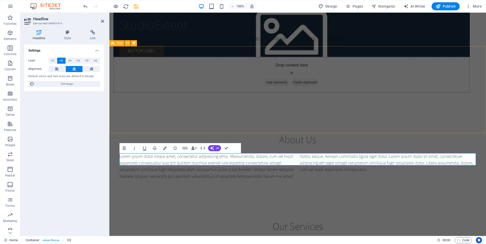
click at [325, 119] on div "About Us Lorem ipsum dolor sitope amet, consectetur adipisicing elitip. Massume…" at bounding box center [297, 156] width 376 height 87
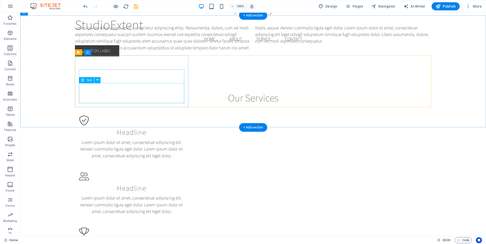
scroll to position [184, 0]
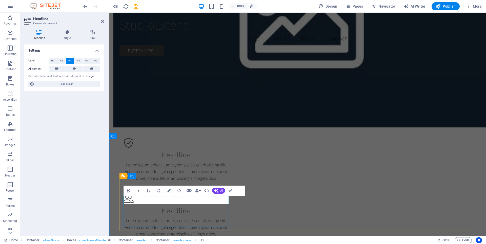
scroll to position [0, 2]
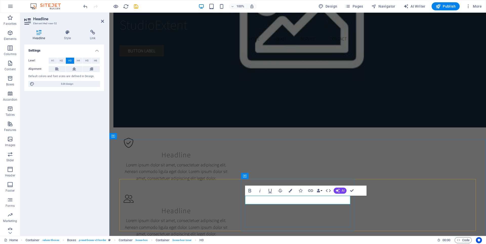
scroll to position [0, 2]
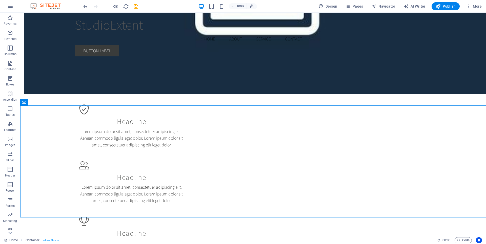
scroll to position [217, 0]
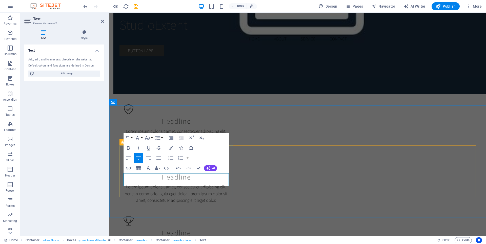
scroll to position [381, 1]
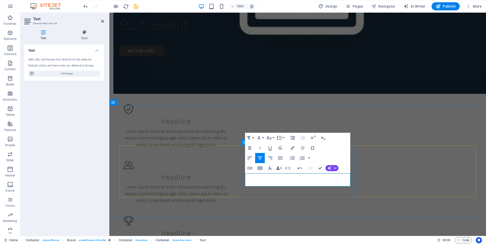
scroll to position [400, 1]
click at [373, 159] on div "Container" at bounding box center [377, 157] width 23 height 6
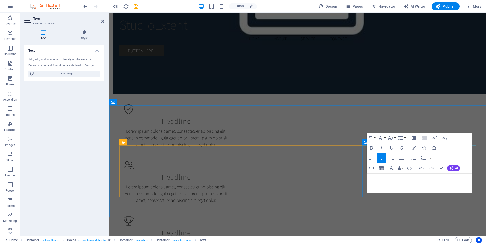
scroll to position [437, 1]
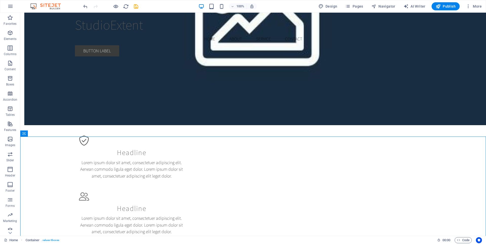
scroll to position [184, 0]
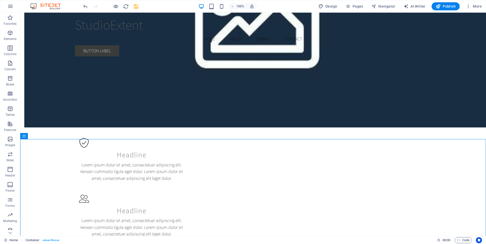
click at [139, 151] on div "Headline" at bounding box center [131, 155] width 105 height 9
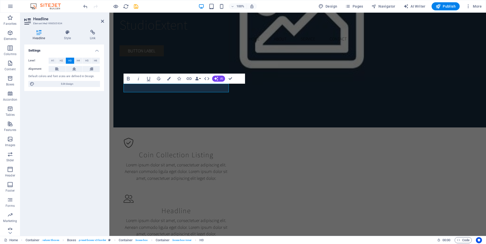
click at [183, 162] on div "Lorem ipsum dolor sit amet, consectetuer adipiscing elit. Aenean commodo ligula…" at bounding box center [175, 172] width 105 height 20
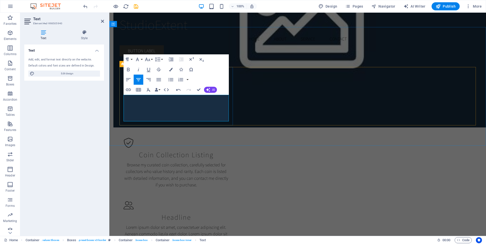
click at [213, 162] on p "Browse my curated coin collection, carefully selected for collectors who value …" at bounding box center [175, 175] width 105 height 27
click at [229, 224] on div "Lorem ipsum dolor sit amet, consectetuer adipiscing elit. Aenean commodo ligula…" at bounding box center [175, 234] width 105 height 20
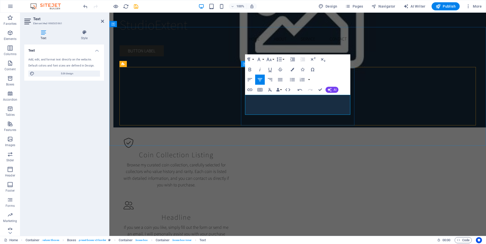
click at [229, 224] on p "If you see a coin you like, simply fill out the form or send me an email. I wil…" at bounding box center [175, 234] width 105 height 20
click at [215, 162] on div "Browse my curated coin collection, carefully selected for collectors who value …" at bounding box center [175, 175] width 105 height 27
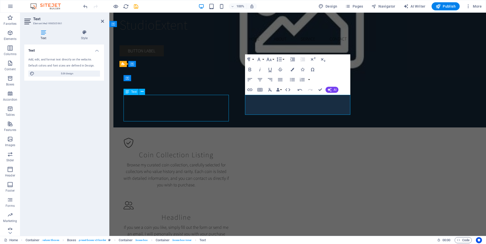
click at [304, 130] on div "Coin Collection Listing Browse my curated coin collection, carefully selected f…" at bounding box center [297, 219] width 364 height 178
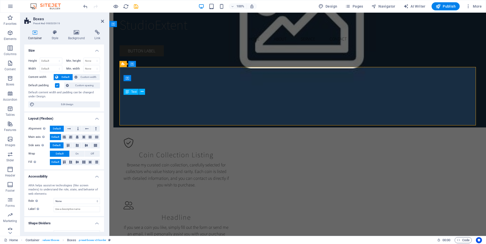
click at [211, 162] on div "Browse my curated coin collection, carefully selected for collectors who value …" at bounding box center [175, 175] width 105 height 27
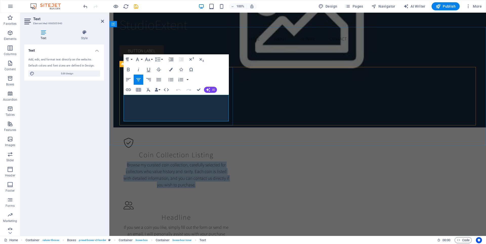
click at [211, 162] on p "Browse my curated coin collection, carefully selected for collectors who value …" at bounding box center [175, 175] width 105 height 27
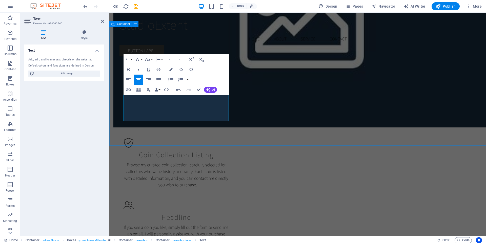
click at [258, 127] on div "Our Services Coin Collection Listing Browse my curated coin collection, careful…" at bounding box center [297, 209] width 376 height 230
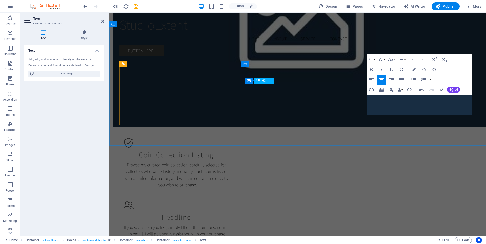
click at [229, 213] on div "Headline" at bounding box center [175, 217] width 105 height 9
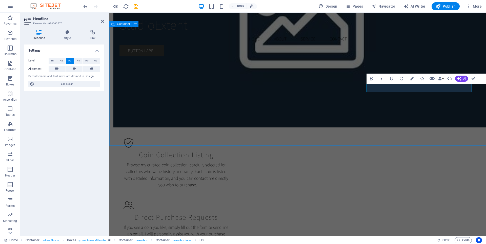
click at [287, 130] on div "Our Services Coin Collection Listing Browse my curated coin collection, careful…" at bounding box center [297, 209] width 376 height 230
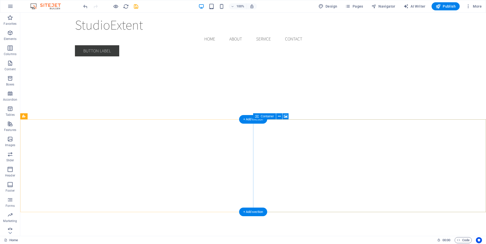
scroll to position [743, 0]
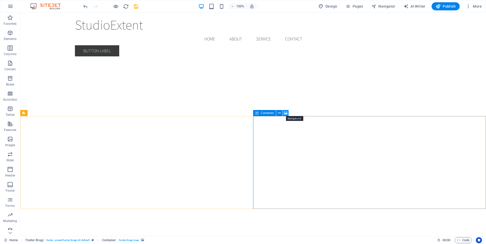
click at [286, 114] on icon at bounding box center [286, 113] width 4 height 5
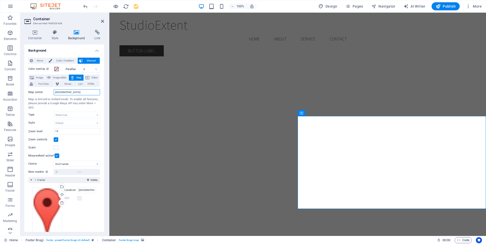
drag, startPoint x: 72, startPoint y: 92, endPoint x: 30, endPoint y: 91, distance: 42.0
click at [30, 91] on div "Map center Berlin" at bounding box center [64, 92] width 72 height 6
type input "[GEOGRAPHIC_DATA]"
click at [101, 104] on div "None Color / Gradient Element Stretch background to full-width Color overlay Pl…" at bounding box center [64, 151] width 80 height 194
click at [101, 22] on icon at bounding box center [102, 21] width 3 height 4
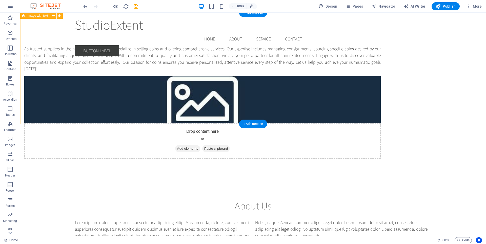
scroll to position [0, 0]
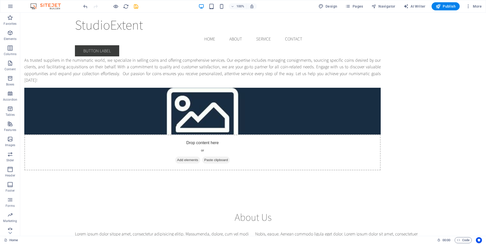
click at [197, 80] on div "As trusted suppliers in the numismatic world, we specialize in selling coins an…" at bounding box center [202, 70] width 356 height 27
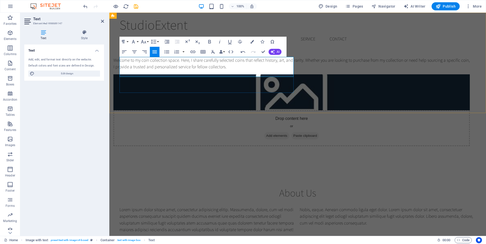
scroll to position [1229, 1]
click at [258, 101] on div "Welcome to my coin collection space. Here, I share carefully selected coins tha…" at bounding box center [297, 90] width 376 height 154
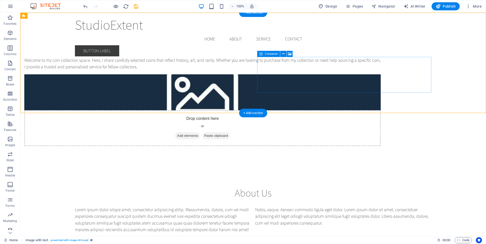
click at [286, 110] on div "Drop content here or Add elements Paste clipboard" at bounding box center [202, 128] width 356 height 36
click at [282, 54] on icon at bounding box center [283, 53] width 3 height 5
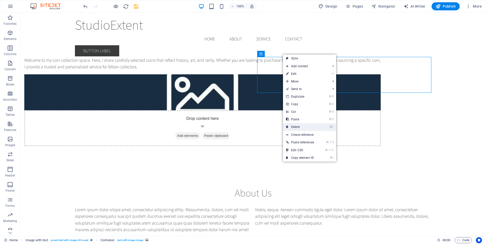
click at [291, 126] on link "⌦ Delete" at bounding box center [300, 127] width 34 height 8
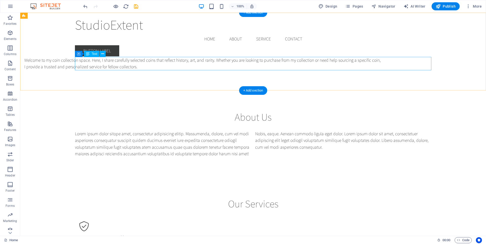
click at [255, 63] on div "Welcome to my coin collection space. Here, I share carefully selected coins tha…" at bounding box center [202, 63] width 356 height 13
click at [103, 54] on icon at bounding box center [102, 53] width 3 height 5
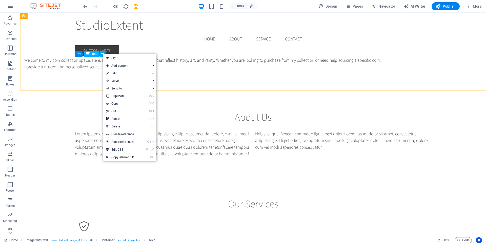
click at [90, 54] on div "Text" at bounding box center [91, 54] width 15 height 6
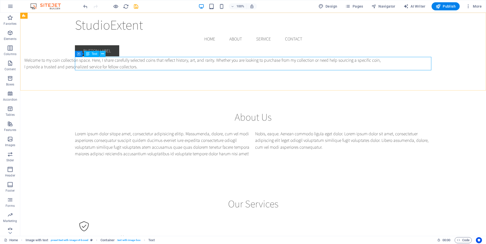
click at [101, 54] on icon at bounding box center [102, 53] width 3 height 5
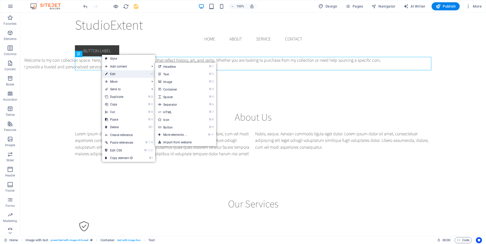
click at [110, 75] on link "⏎ Edit" at bounding box center [119, 74] width 34 height 8
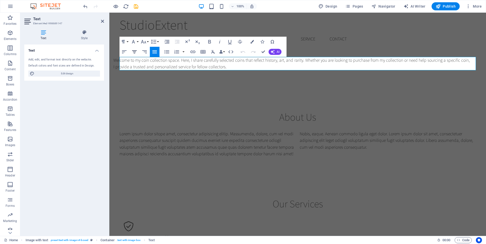
click at [134, 52] on icon "button" at bounding box center [134, 51] width 5 height 3
click at [143, 43] on icon "button" at bounding box center [143, 42] width 5 height 4
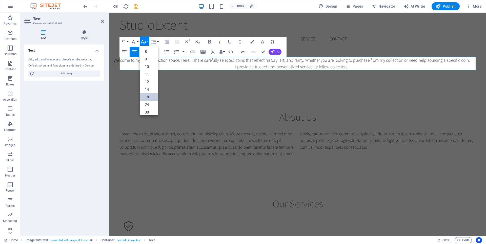
click at [149, 96] on link "18" at bounding box center [149, 97] width 18 height 8
click at [190, 63] on p "​ Welcome to my coin collection space. Here, I share carefully selected coins t…" at bounding box center [291, 64] width 356 height 14
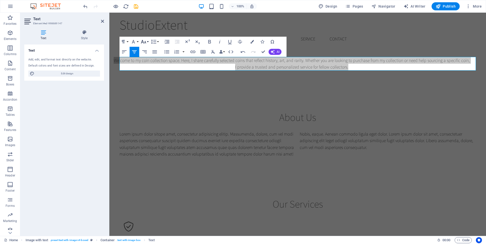
click at [145, 42] on icon "button" at bounding box center [143, 42] width 6 height 6
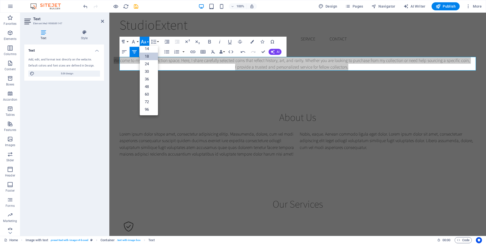
scroll to position [41, 0]
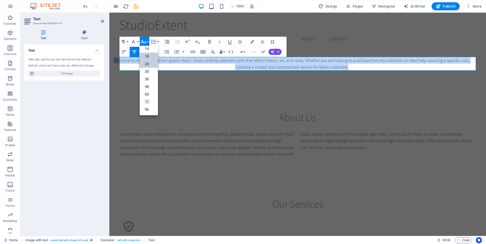
click at [151, 65] on link "24" at bounding box center [149, 64] width 18 height 8
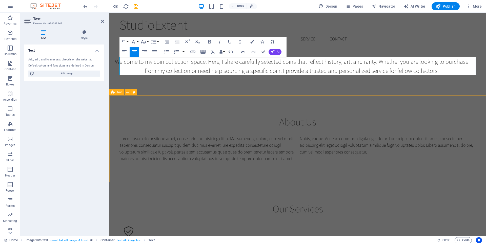
click at [285, 106] on div "About Us Lorem ipsum dolor sitope amet, consectetur adipisicing elitip. Massume…" at bounding box center [297, 138] width 376 height 87
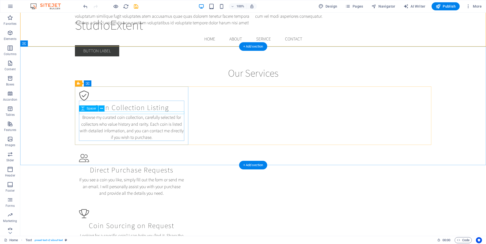
scroll to position [116, 0]
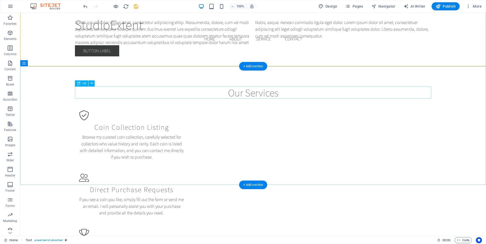
click at [239, 93] on div "Our Services" at bounding box center [253, 93] width 356 height 12
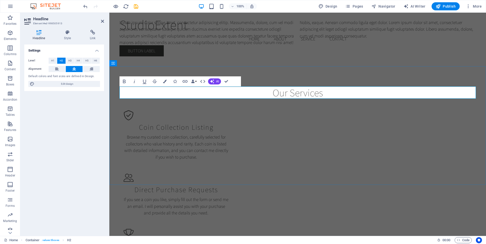
click at [289, 92] on h2 "Our Services" at bounding box center [297, 93] width 356 height 12
click at [294, 58] on div "About Us Lorem ipsum dolor sitope amet, consectetur adipisicing elitip. Massume…" at bounding box center [297, 22] width 376 height 87
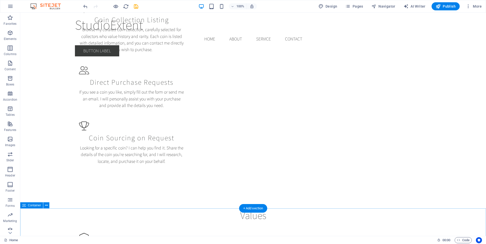
scroll to position [225, 0]
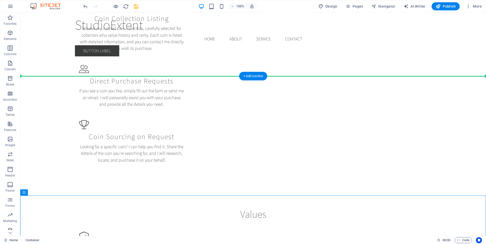
drag, startPoint x: 44, startPoint y: 205, endPoint x: 36, endPoint y: 57, distance: 148.0
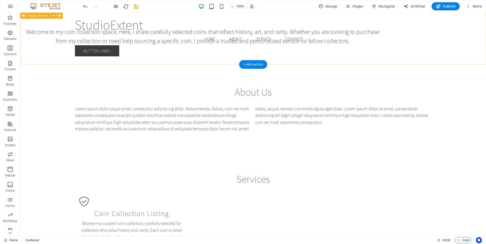
scroll to position [29, 0]
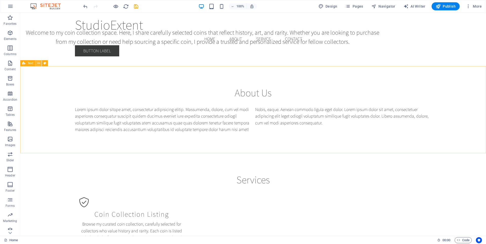
click at [39, 63] on icon at bounding box center [38, 63] width 3 height 5
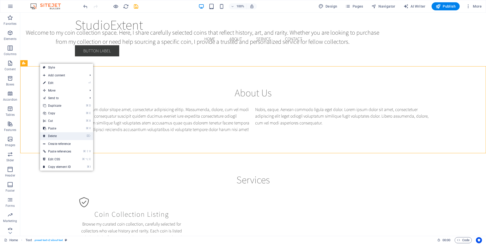
click at [57, 135] on link "⌦ Delete" at bounding box center [57, 136] width 34 height 8
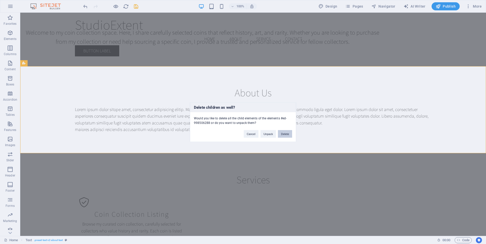
click at [286, 132] on button "Delete" at bounding box center [285, 134] width 14 height 8
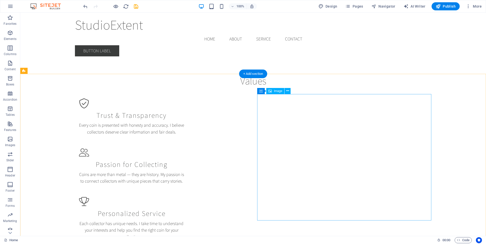
scroll to position [503, 0]
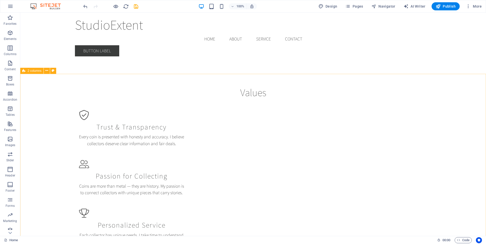
click at [36, 69] on span "2 columns" at bounding box center [35, 70] width 14 height 3
click at [47, 71] on icon at bounding box center [46, 70] width 3 height 5
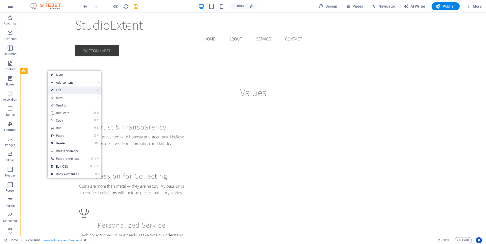
click at [67, 91] on link "⏎ Edit" at bounding box center [65, 91] width 34 height 8
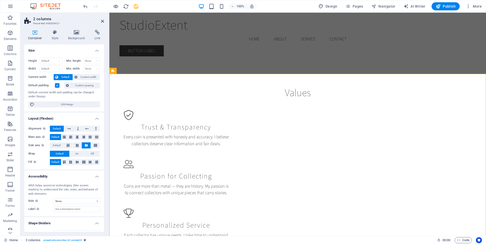
click at [33, 31] on icon at bounding box center [35, 32] width 22 height 5
click at [194, 66] on div "Values Trust & Transparency Every coin is presented with honesty and accuracy. …" at bounding box center [297, 171] width 376 height 210
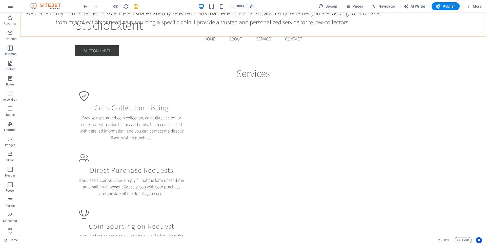
scroll to position [0, 0]
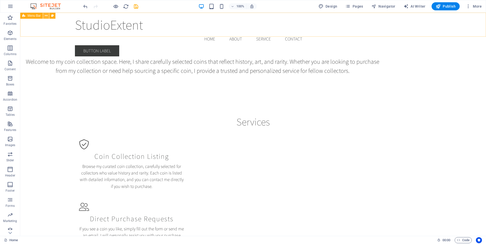
click at [46, 15] on icon at bounding box center [46, 15] width 3 height 5
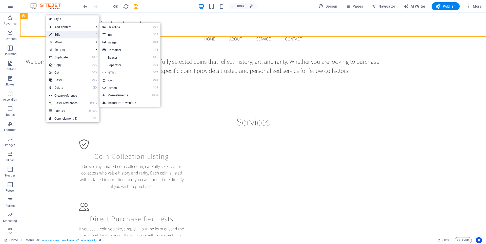
click at [55, 33] on link "⏎ Edit" at bounding box center [63, 35] width 34 height 8
select select "header"
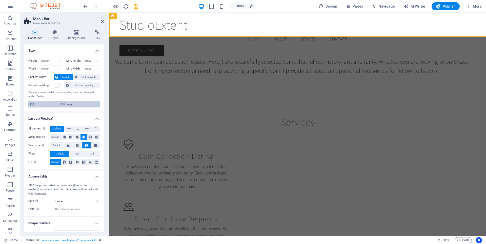
click at [73, 105] on span "Edit design" at bounding box center [67, 104] width 62 height 6
select select "rem"
select select "200"
select select "px"
select select "rem"
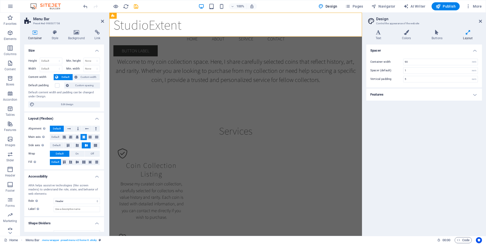
click at [431, 93] on h4 "Features" at bounding box center [424, 95] width 116 height 12
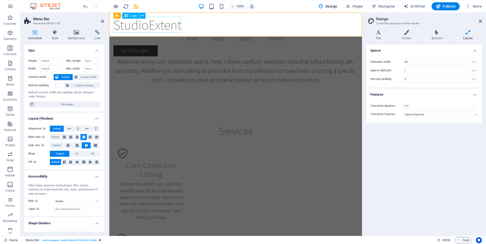
click at [156, 24] on div "StudioExtent" at bounding box center [235, 25] width 244 height 16
click at [145, 16] on button at bounding box center [142, 16] width 6 height 6
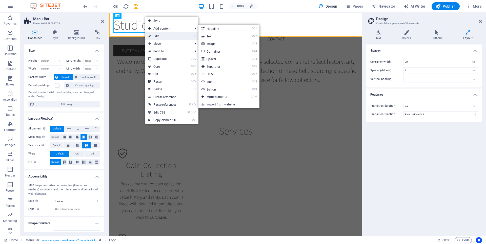
click at [154, 35] on link "⏎ Edit" at bounding box center [162, 36] width 34 height 8
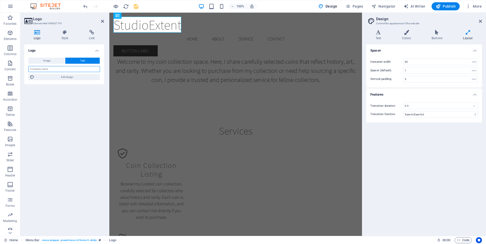
click at [54, 68] on input "text" at bounding box center [64, 69] width 72 height 6
type input "StudioExtent"
click at [59, 78] on span "Edit design" at bounding box center [67, 77] width 62 height 6
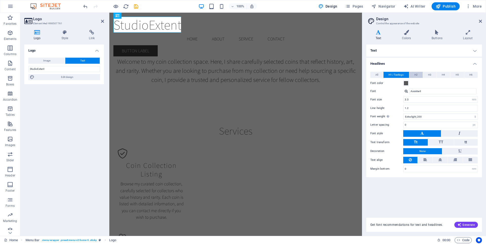
click at [417, 73] on span "H2" at bounding box center [415, 75] width 3 height 6
click at [397, 75] on span "H1 / Textlogo" at bounding box center [395, 75] width 15 height 6
click at [410, 99] on input "3.3" at bounding box center [440, 100] width 74 height 6
type input "3"
type input "2"
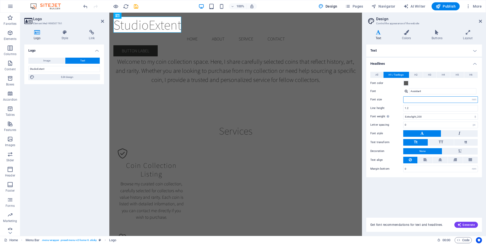
type input "2.5"
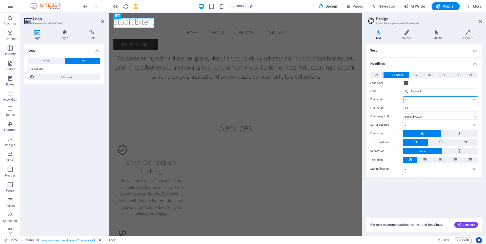
type input "2.5"
click at [425, 84] on div "Font color" at bounding box center [424, 83] width 108 height 6
click at [101, 21] on icon at bounding box center [102, 21] width 3 height 4
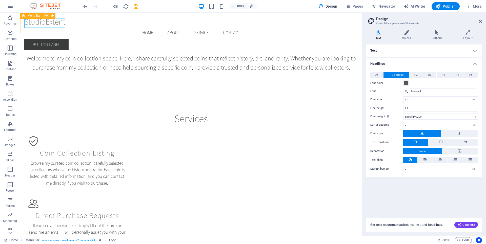
click at [47, 17] on icon at bounding box center [46, 15] width 3 height 5
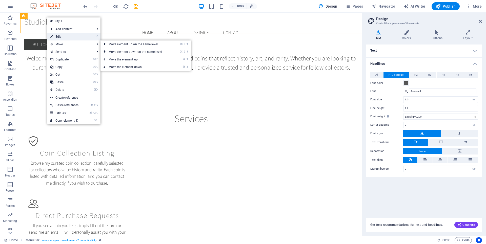
click at [57, 36] on link "⏎ Edit" at bounding box center [64, 37] width 34 height 8
select select "header"
select select "rem"
select select "preset-menu-v2-home-6"
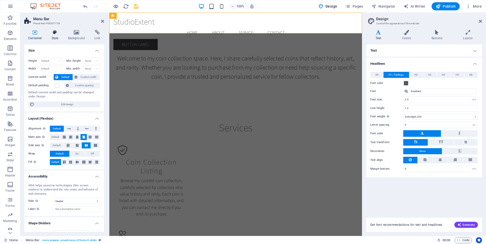
click at [51, 34] on icon at bounding box center [55, 32] width 14 height 5
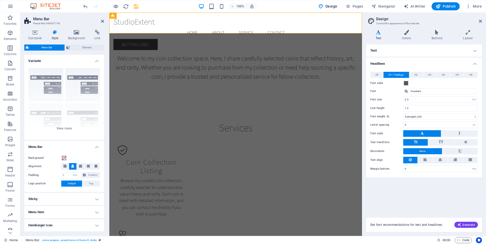
scroll to position [0, 0]
click at [65, 158] on span at bounding box center [64, 158] width 4 height 4
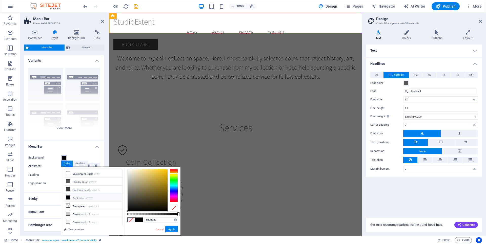
click at [174, 174] on div at bounding box center [174, 185] width 8 height 33
click at [174, 173] on div at bounding box center [174, 173] width 8 height 1
drag, startPoint x: 162, startPoint y: 175, endPoint x: 166, endPoint y: 170, distance: 5.6
click at [166, 170] on div at bounding box center [147, 190] width 40 height 42
click at [68, 173] on icon at bounding box center [68, 174] width 4 height 4
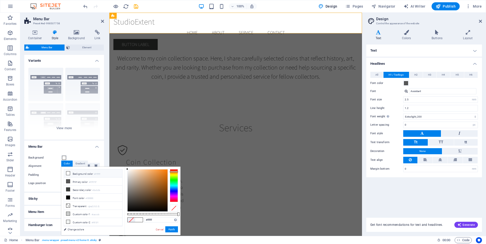
drag, startPoint x: 175, startPoint y: 175, endPoint x: 175, endPoint y: 172, distance: 3.0
click at [175, 172] on div at bounding box center [174, 185] width 8 height 33
click at [175, 173] on div at bounding box center [174, 173] width 8 height 1
type input "#f7be03"
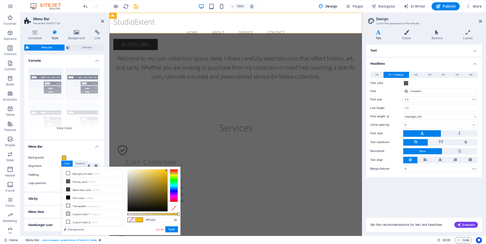
drag, startPoint x: 163, startPoint y: 171, endPoint x: 167, endPoint y: 170, distance: 3.8
click at [167, 170] on div at bounding box center [147, 190] width 40 height 42
click at [169, 229] on button "Apply" at bounding box center [171, 229] width 13 height 6
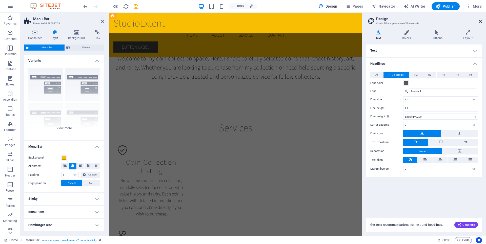
click at [480, 20] on icon at bounding box center [480, 21] width 3 height 4
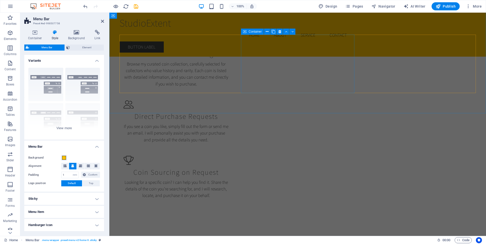
scroll to position [105, 0]
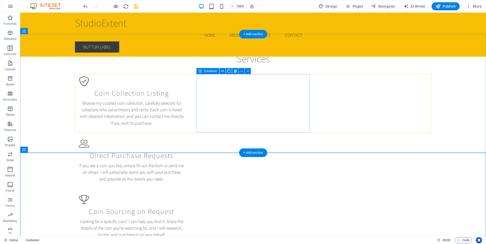
scroll to position [61, 0]
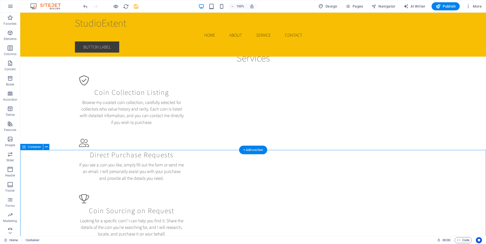
click at [46, 148] on icon at bounding box center [46, 146] width 3 height 5
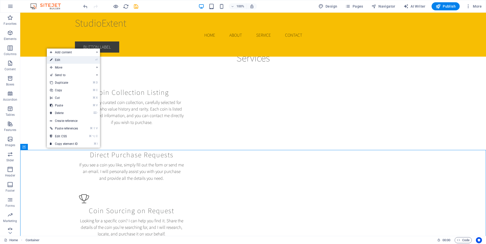
click at [72, 59] on link "⏎ Edit" at bounding box center [64, 60] width 34 height 8
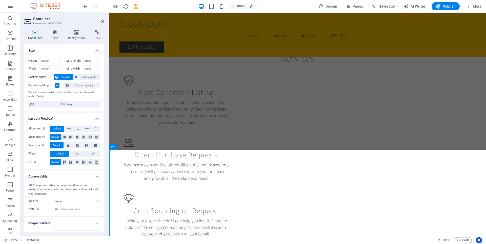
click at [56, 85] on label at bounding box center [57, 85] width 5 height 5
click at [0, 0] on input "Default padding" at bounding box center [0, 0] width 0 height 0
click at [79, 84] on span "Custom spacing" at bounding box center [84, 85] width 28 height 6
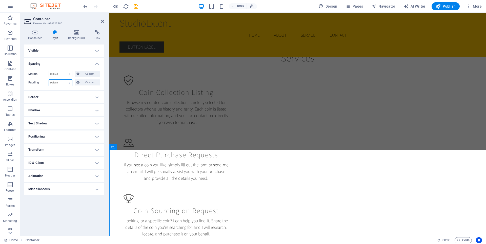
click at [70, 83] on select "Default px rem % vh vw Custom" at bounding box center [60, 83] width 23 height 6
select select "px"
click at [65, 80] on select "Default px rem % vh vw Custom" at bounding box center [60, 83] width 23 height 6
type input "5"
click at [77, 88] on div "Margin Default auto px % rem vw vh Custom Custom auto px % rem vw vh auto px % …" at bounding box center [64, 78] width 80 height 23
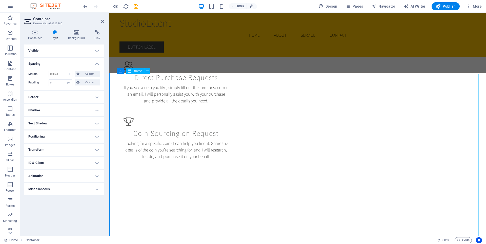
scroll to position [139, 0]
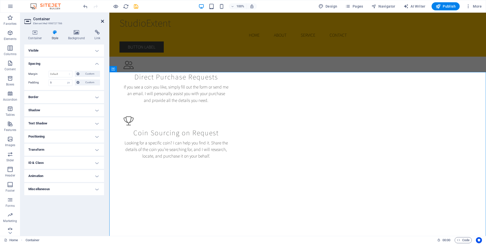
click at [103, 22] on icon at bounding box center [102, 21] width 3 height 4
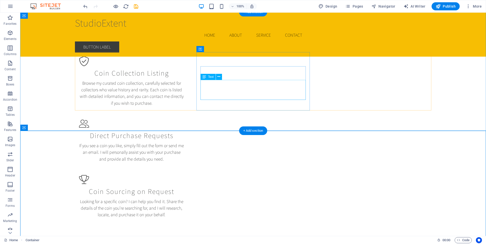
scroll to position [0, 0]
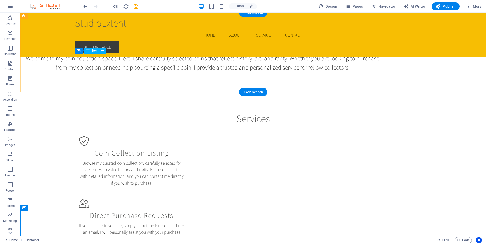
click at [198, 65] on div "Welcome to my coin collection space. Here, I share carefully selected coins tha…" at bounding box center [202, 63] width 356 height 18
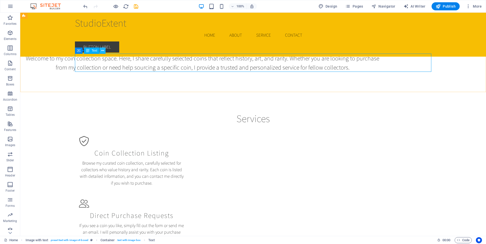
click at [103, 51] on icon at bounding box center [102, 50] width 3 height 5
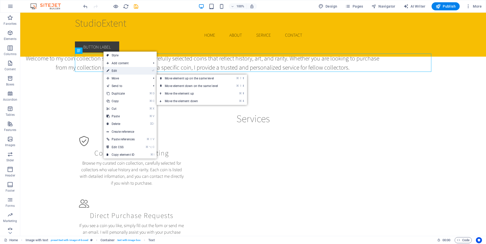
click at [124, 72] on link "⏎ Edit" at bounding box center [120, 71] width 34 height 8
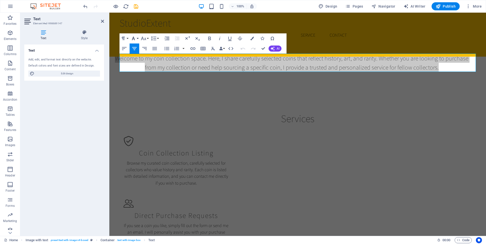
click at [137, 38] on button "Font Family" at bounding box center [135, 38] width 10 height 10
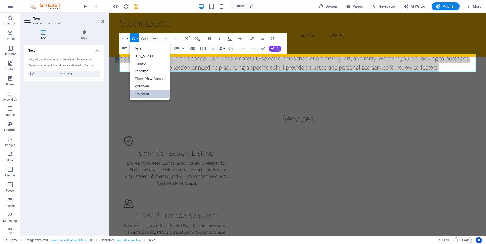
click at [137, 38] on button "Font Family" at bounding box center [135, 38] width 10 height 10
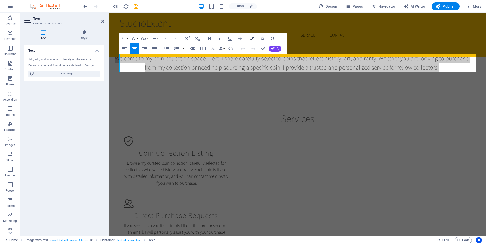
click at [251, 39] on icon "button" at bounding box center [252, 39] width 4 height 4
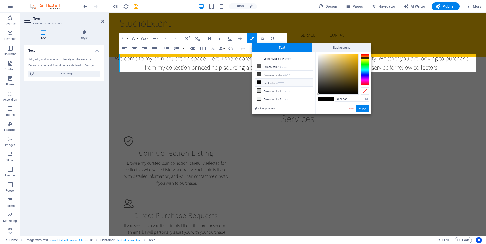
drag, startPoint x: 365, startPoint y: 54, endPoint x: 365, endPoint y: 58, distance: 3.8
click at [365, 58] on div at bounding box center [364, 57] width 8 height 1
drag, startPoint x: 354, startPoint y: 60, endPoint x: 358, endPoint y: 65, distance: 6.8
click at [358, 65] on div at bounding box center [338, 74] width 40 height 40
drag, startPoint x: 358, startPoint y: 65, endPoint x: 359, endPoint y: 61, distance: 4.1
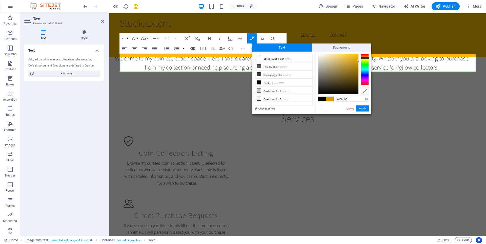
click at [359, 61] on div at bounding box center [343, 74] width 51 height 40
click at [363, 58] on div at bounding box center [364, 57] width 8 height 1
drag, startPoint x: 357, startPoint y: 58, endPoint x: 358, endPoint y: 60, distance: 2.6
click at [358, 60] on div at bounding box center [358, 60] width 2 height 2
click at [367, 59] on div at bounding box center [364, 58] width 8 height 1
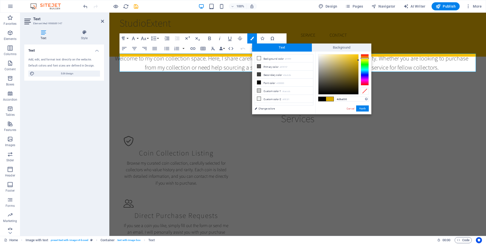
click at [367, 58] on div at bounding box center [364, 58] width 8 height 1
type input "#daa100"
click at [358, 60] on div at bounding box center [358, 60] width 2 height 2
click at [359, 108] on button "Apply" at bounding box center [362, 108] width 13 height 6
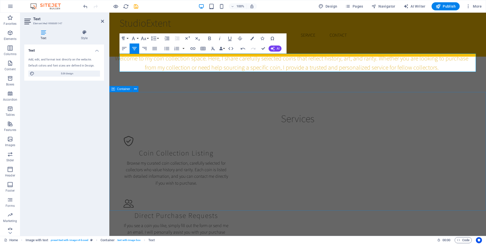
click at [347, 105] on div "Services Coin Collection Listing Browse my curated coin collection, carefully s…" at bounding box center [297, 207] width 376 height 230
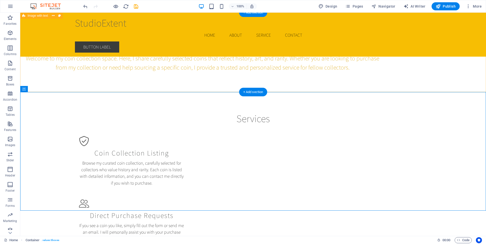
click at [345, 85] on div "Welcome to my coin collection space. Here, I share carefully selected coins tha…" at bounding box center [252, 52] width 465 height 79
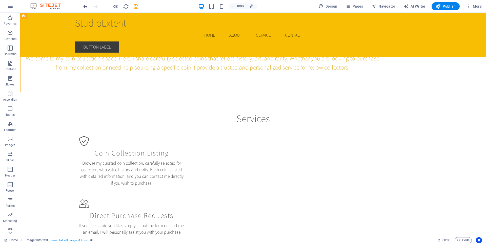
click at [85, 6] on icon "undo" at bounding box center [85, 7] width 6 height 6
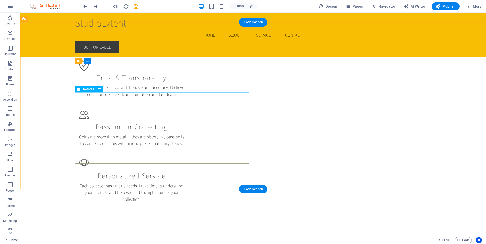
scroll to position [516, 0]
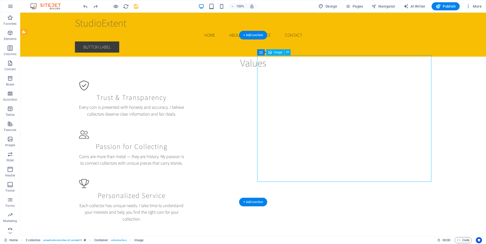
scroll to position [489, 0]
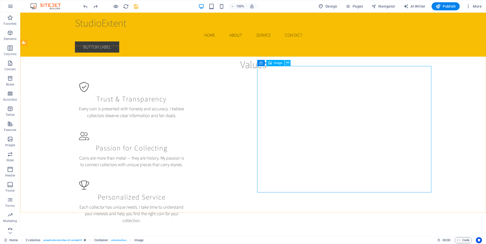
click at [288, 62] on icon at bounding box center [287, 62] width 3 height 5
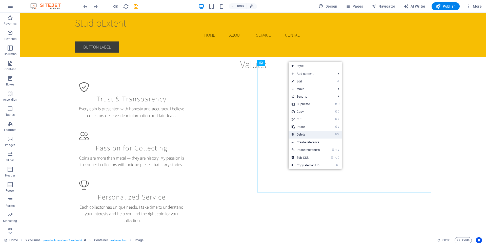
click at [303, 134] on link "⌦ Delete" at bounding box center [305, 135] width 34 height 8
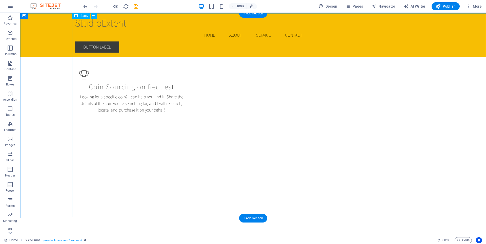
scroll to position [179, 0]
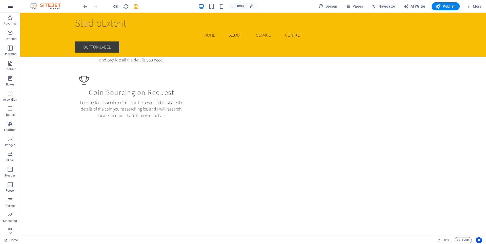
click at [13, 7] on icon "button" at bounding box center [10, 6] width 6 height 6
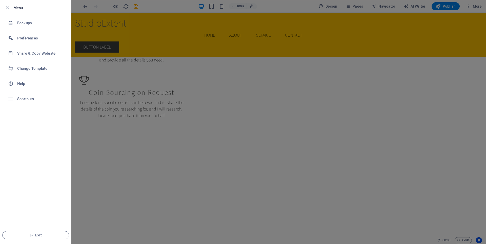
click at [151, 7] on div at bounding box center [243, 122] width 486 height 244
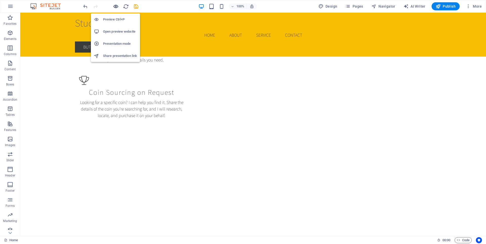
click at [115, 7] on icon "button" at bounding box center [116, 7] width 6 height 6
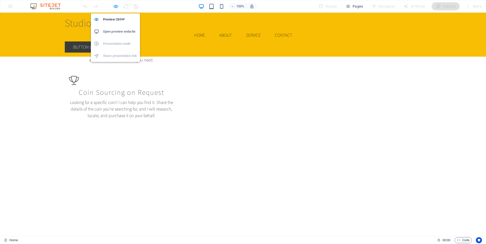
click at [115, 7] on icon "button" at bounding box center [116, 7] width 6 height 6
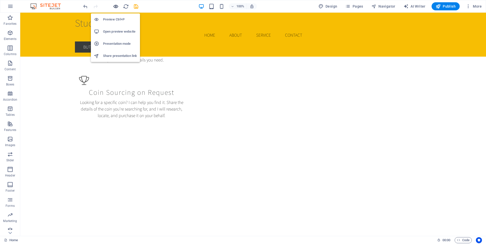
click at [115, 7] on icon "button" at bounding box center [116, 7] width 6 height 6
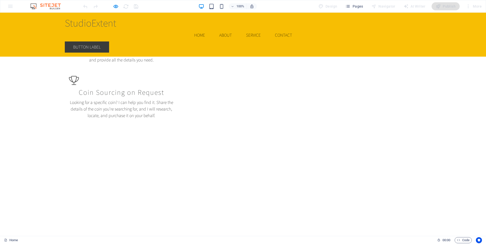
click at [50, 143] on div "</div>" at bounding box center [243, 245] width 486 height 205
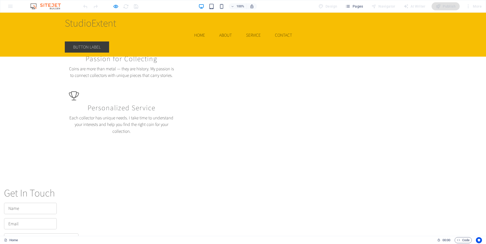
scroll to position [641, 0]
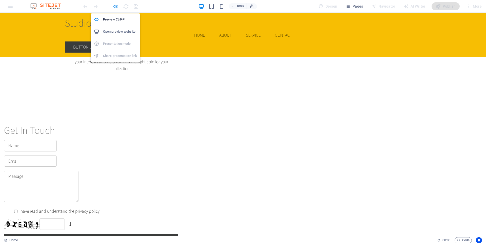
click at [113, 6] on icon "button" at bounding box center [116, 7] width 6 height 6
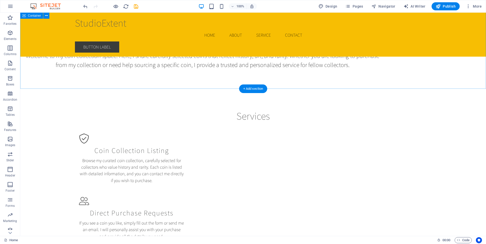
scroll to position [0, 0]
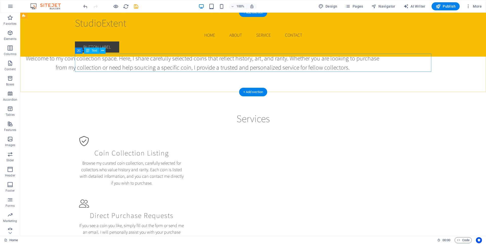
click at [254, 58] on div "Welcome to my coin collection space. Here, I share carefully selected coins tha…" at bounding box center [202, 63] width 356 height 18
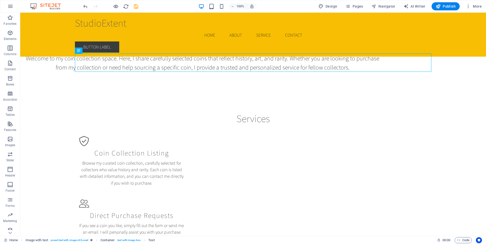
click at [140, 60] on div "Welcome to my coin collection space. Here, I share carefully selected coins tha…" at bounding box center [202, 63] width 356 height 18
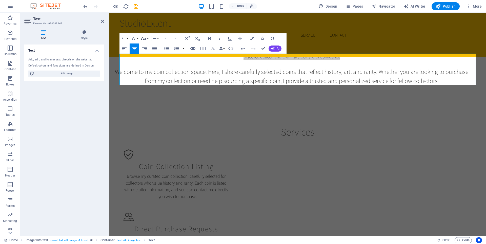
click at [145, 39] on icon "button" at bounding box center [143, 39] width 5 height 4
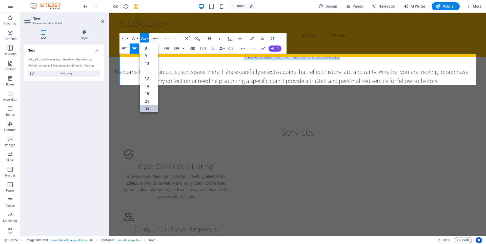
click at [148, 106] on link "30" at bounding box center [149, 109] width 18 height 8
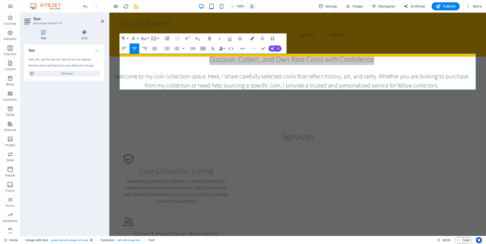
click at [251, 39] on icon "button" at bounding box center [252, 39] width 4 height 4
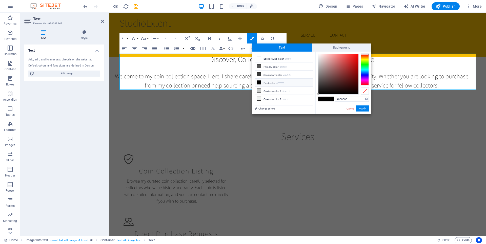
click at [366, 58] on div at bounding box center [364, 69] width 8 height 31
click at [356, 70] on div at bounding box center [338, 74] width 40 height 40
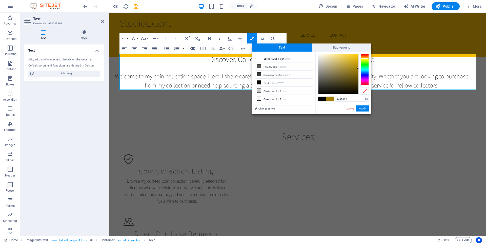
type input "#a38000"
click at [358, 69] on div at bounding box center [358, 69] width 2 height 2
click at [361, 108] on button "Apply" at bounding box center [362, 108] width 13 height 6
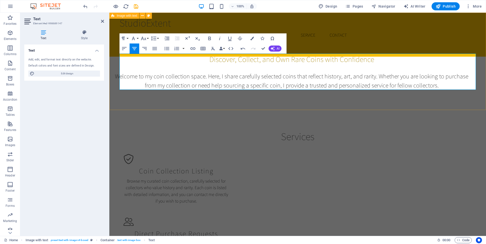
click at [375, 104] on div "Discover, Collect, and Own Rare Coins with Confidence Welcome to my coin collec…" at bounding box center [297, 61] width 376 height 97
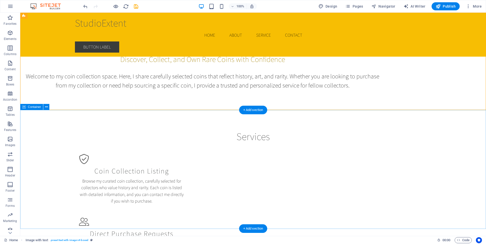
click at [280, 125] on div "Services Coin Collection Listing Browse my curated coin collection, carefully s…" at bounding box center [252, 225] width 465 height 230
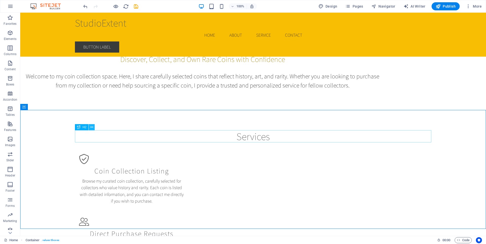
click at [91, 128] on icon at bounding box center [91, 127] width 3 height 5
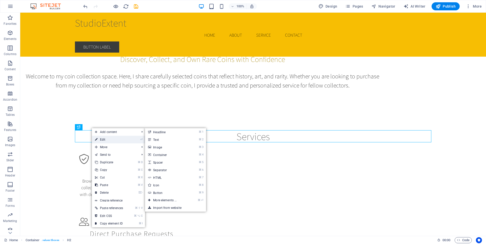
click at [98, 137] on link "⏎ Edit" at bounding box center [109, 140] width 34 height 8
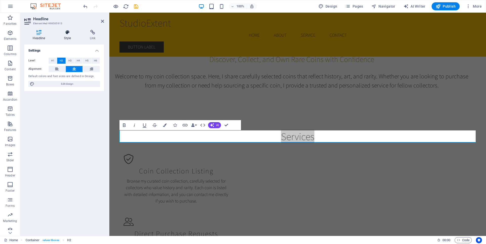
click at [66, 32] on icon at bounding box center [68, 32] width 24 height 5
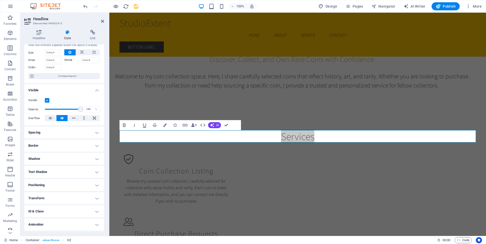
scroll to position [15, 0]
click at [77, 131] on h4 "Spacing" at bounding box center [64, 131] width 80 height 12
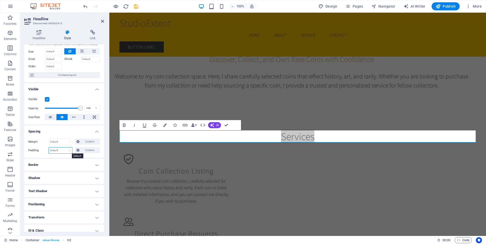
click at [66, 149] on select "Default px rem % vh vw Custom" at bounding box center [60, 150] width 23 height 6
select select "px"
click at [65, 147] on select "Default px rem % vh vw Custom" at bounding box center [60, 150] width 23 height 6
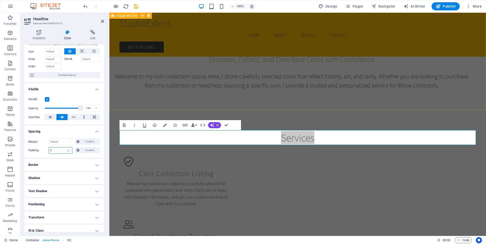
type input "5"
click at [154, 101] on div "Discover, Collect, and Own Rare Coins with Confidence Welcome to my coin collec…" at bounding box center [297, 61] width 376 height 97
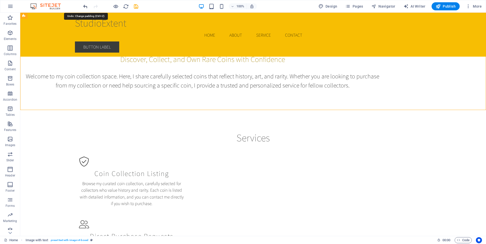
click at [86, 7] on icon "undo" at bounding box center [85, 7] width 6 height 6
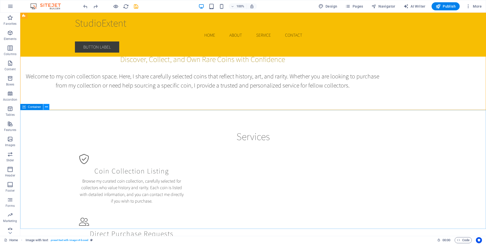
click at [45, 108] on icon at bounding box center [46, 106] width 3 height 5
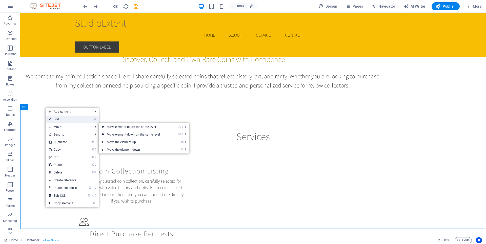
click at [59, 119] on link "⏎ Edit" at bounding box center [63, 120] width 34 height 8
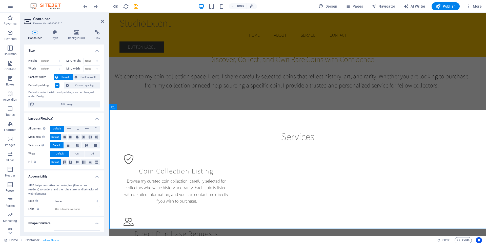
click at [57, 85] on label at bounding box center [57, 85] width 5 height 5
click at [0, 0] on input "Default padding" at bounding box center [0, 0] width 0 height 0
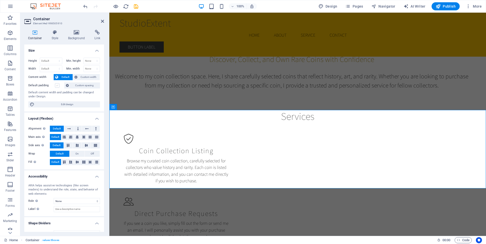
click at [57, 85] on label at bounding box center [57, 85] width 5 height 5
click at [0, 0] on input "Default padding" at bounding box center [0, 0] width 0 height 0
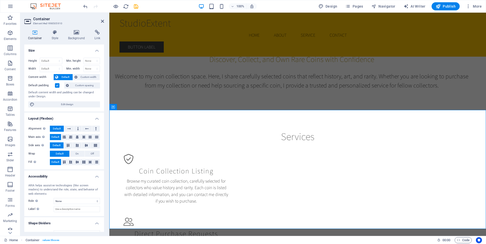
click at [57, 85] on label at bounding box center [57, 85] width 5 height 5
click at [0, 0] on input "Default padding" at bounding box center [0, 0] width 0 height 0
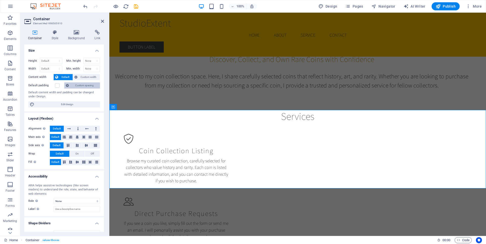
click at [74, 86] on span "Custom spacing" at bounding box center [84, 85] width 28 height 6
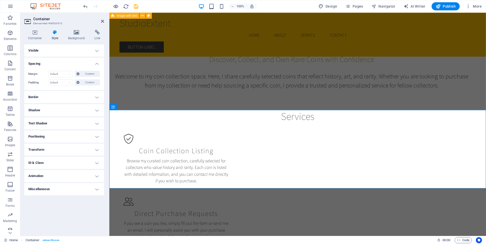
click at [141, 99] on div "Discover, Collect, and Own Rare Coins with Confidence Welcome to my coin collec…" at bounding box center [297, 61] width 376 height 97
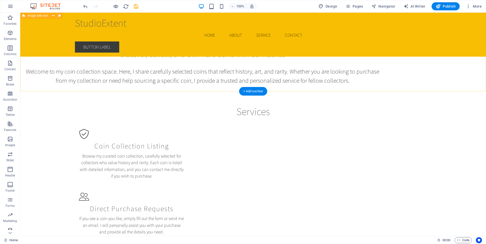
scroll to position [0, 0]
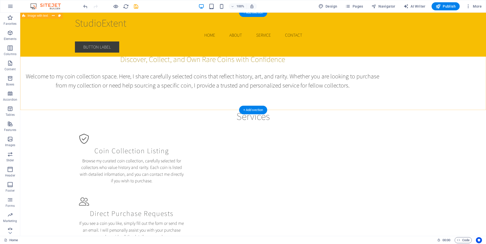
click at [288, 96] on div "Discover, Collect, and Own Rare Coins with Confidence Welcome to my coin collec…" at bounding box center [252, 61] width 465 height 97
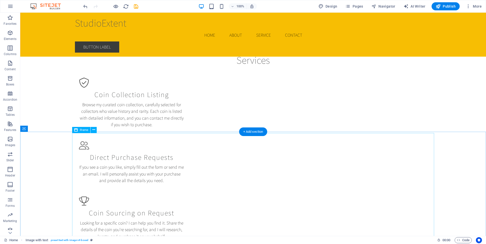
scroll to position [57, 0]
click at [93, 129] on icon at bounding box center [93, 129] width 3 height 5
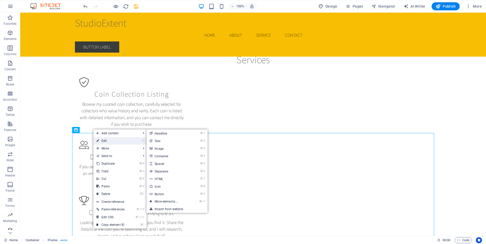
click at [103, 141] on link "⏎ Edit" at bounding box center [110, 141] width 34 height 8
select select "%"
select select "px"
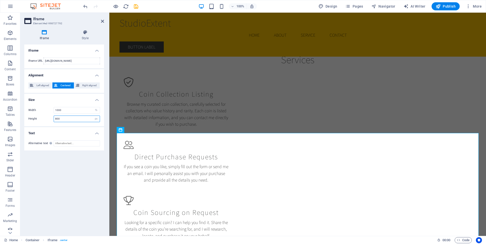
drag, startPoint x: 69, startPoint y: 119, endPoint x: 30, endPoint y: 119, distance: 38.7
click at [30, 119] on div "Height 800 px %" at bounding box center [64, 119] width 72 height 7
type input "1200"
click at [105, 99] on div "Iframe Style Iframe Iframe URL https://docs.google.com/spreadsheets/d/e/2PACX-1…" at bounding box center [64, 131] width 88 height 210
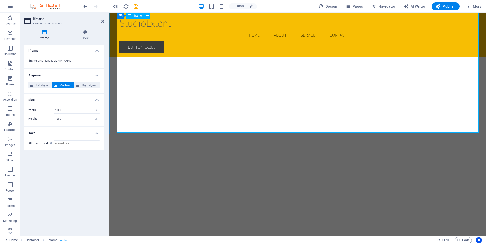
scroll to position [360, 0]
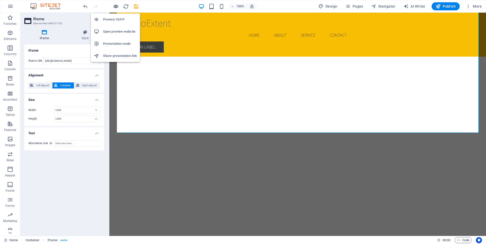
click at [116, 8] on icon "button" at bounding box center [116, 7] width 6 height 6
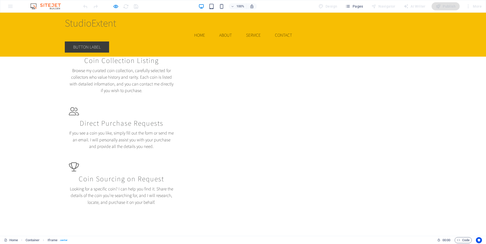
scroll to position [88, 0]
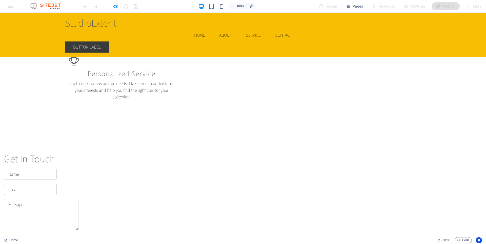
scroll to position [695, 0]
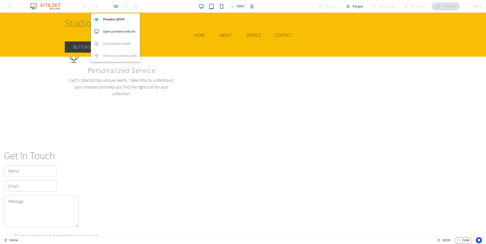
click at [115, 7] on icon "button" at bounding box center [116, 7] width 6 height 6
select select "%"
select select "px"
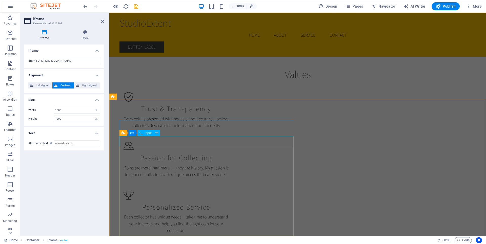
scroll to position [579, 0]
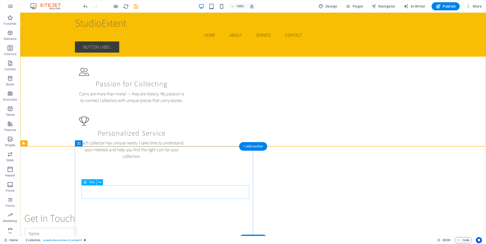
scroll to position [639, 0]
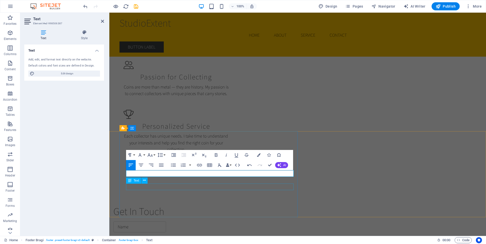
click at [149, 181] on div "Text" at bounding box center [138, 181] width 25 height 6
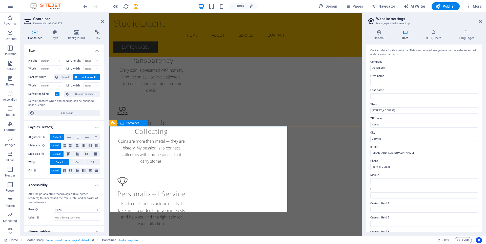
scroll to position [691, 0]
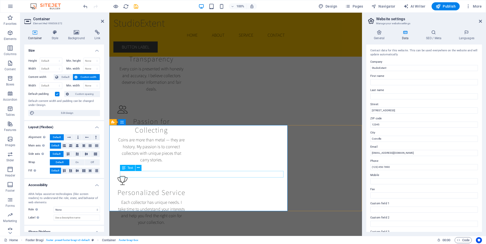
drag, startPoint x: 145, startPoint y: 175, endPoint x: 120, endPoint y: 177, distance: 25.1
click at [144, 174] on div "Text" at bounding box center [132, 175] width 25 height 6
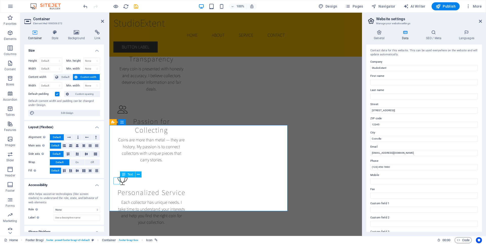
click at [144, 174] on div "Text" at bounding box center [132, 175] width 25 height 6
click at [139, 174] on icon at bounding box center [138, 174] width 3 height 5
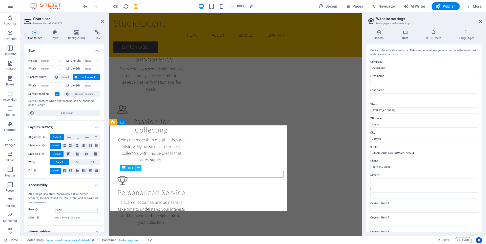
click at [137, 166] on icon at bounding box center [138, 167] width 3 height 5
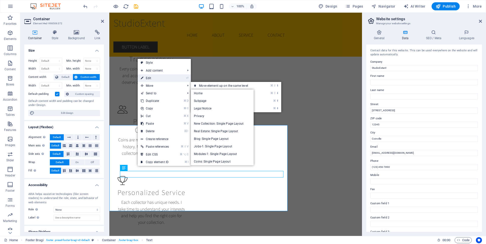
click at [163, 77] on link "⏎ Edit" at bounding box center [155, 78] width 34 height 8
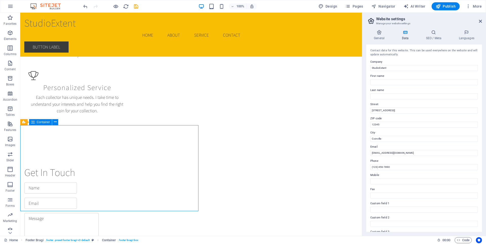
scroll to position [645, 0]
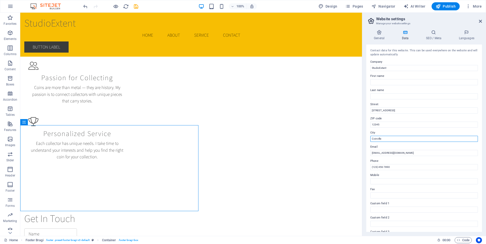
drag, startPoint x: 408, startPoint y: 151, endPoint x: 351, endPoint y: 139, distance: 58.0
click at [387, 138] on input "Coinville" at bounding box center [424, 139] width 108 height 6
drag, startPoint x: 407, startPoint y: 151, endPoint x: 348, endPoint y: 139, distance: 60.7
type input "[GEOGRAPHIC_DATA]"
drag, startPoint x: 393, startPoint y: 111, endPoint x: 363, endPoint y: 112, distance: 29.9
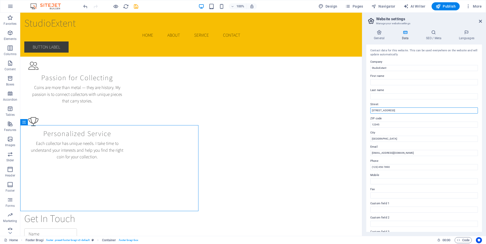
click at [363, 112] on div "General Data SEO / Meta Languages Website name studioextent.com Logo Drag files…" at bounding box center [424, 131] width 124 height 210
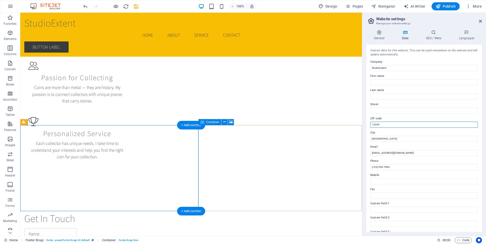
drag, startPoint x: 403, startPoint y: 136, endPoint x: 346, endPoint y: 125, distance: 57.5
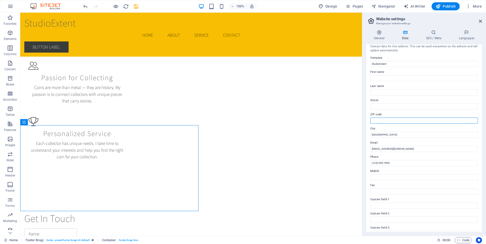
scroll to position [0, 0]
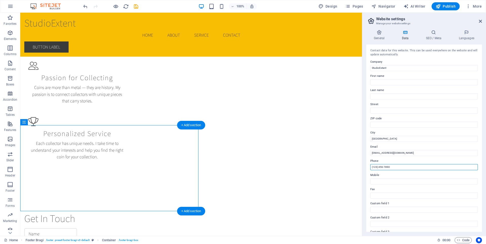
drag, startPoint x: 414, startPoint y: 180, endPoint x: 359, endPoint y: 167, distance: 56.3
type input "[PHONE_NUMBER]"
click at [407, 172] on label "Mobile" at bounding box center [424, 175] width 108 height 6
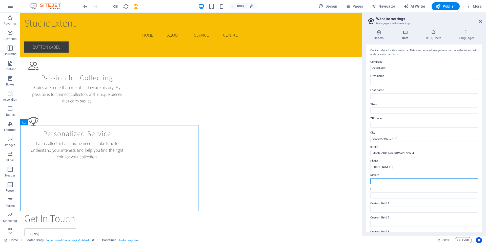
click at [407, 178] on input "Mobile" at bounding box center [424, 181] width 108 height 6
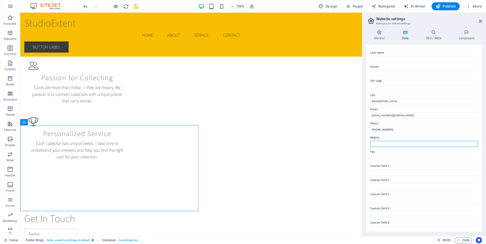
scroll to position [56, 0]
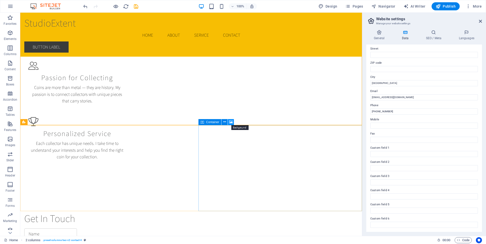
click at [230, 122] on icon at bounding box center [231, 121] width 4 height 5
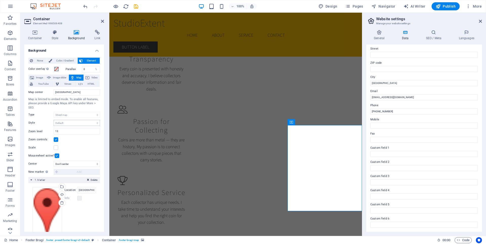
scroll to position [15, 0]
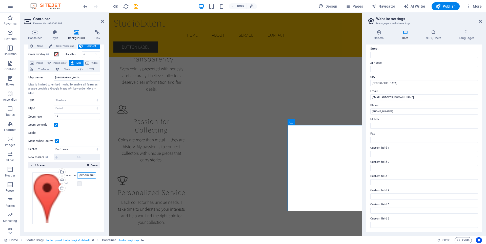
drag, startPoint x: 86, startPoint y: 176, endPoint x: 69, endPoint y: 176, distance: 16.7
click at [70, 176] on div "Location Berlin" at bounding box center [80, 176] width 31 height 6
type input "[GEOGRAPHIC_DATA]"
click at [99, 192] on div "None Color / Gradient Element Stretch background to full-width Color overlay Pl…" at bounding box center [64, 136] width 80 height 194
click at [481, 21] on icon at bounding box center [480, 21] width 3 height 4
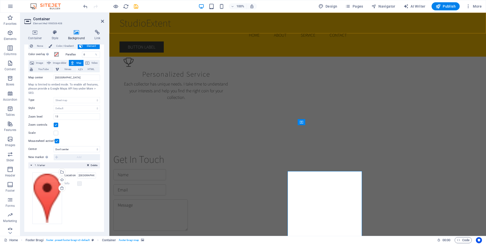
scroll to position [645, 0]
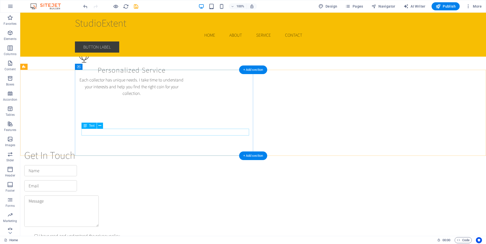
scroll to position [714, 0]
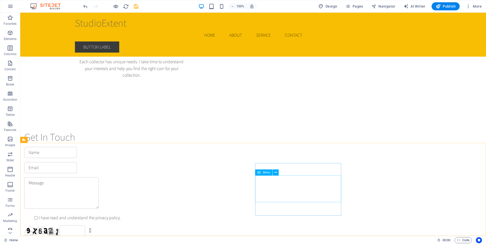
click at [282, 169] on div "Menu" at bounding box center [268, 172] width 27 height 6
click at [277, 173] on button at bounding box center [275, 172] width 6 height 6
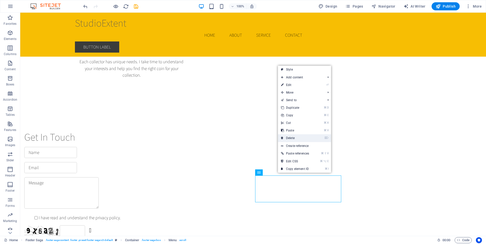
click at [293, 140] on link "⌦ Delete" at bounding box center [295, 138] width 34 height 8
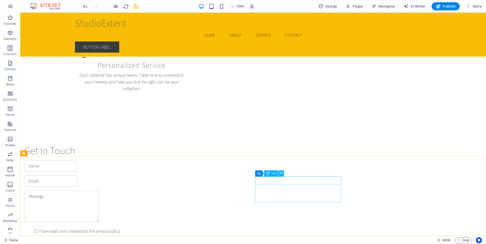
click at [280, 173] on icon at bounding box center [281, 173] width 3 height 5
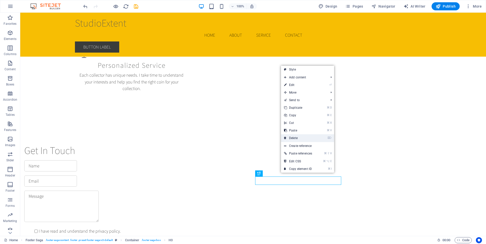
click at [298, 137] on link "⌦ Delete" at bounding box center [298, 138] width 34 height 8
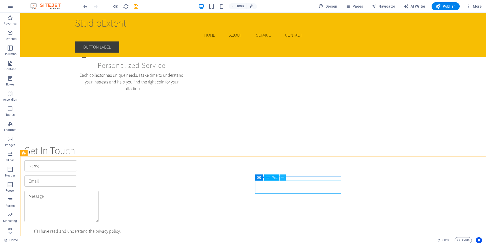
click at [283, 178] on icon at bounding box center [282, 177] width 3 height 5
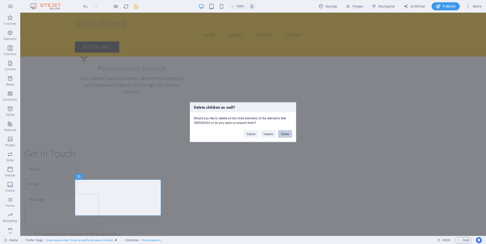
click at [287, 132] on button "Delete" at bounding box center [285, 134] width 14 height 8
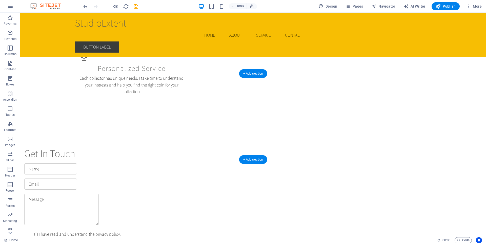
scroll to position [697, 0]
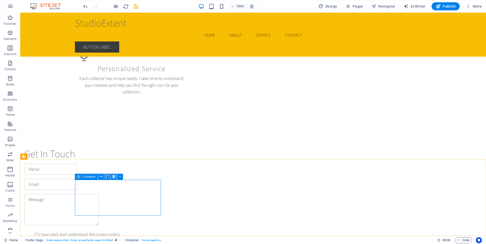
click at [115, 177] on icon at bounding box center [113, 176] width 3 height 5
click at [113, 178] on icon at bounding box center [113, 176] width 3 height 5
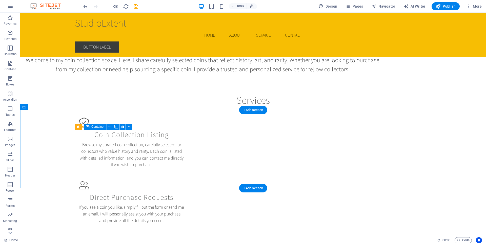
scroll to position [0, 0]
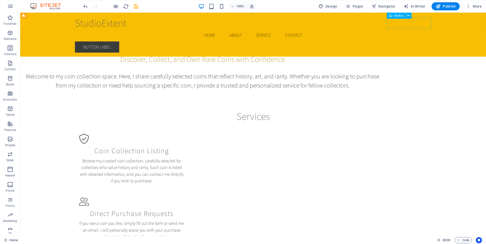
click at [392, 41] on div "Button label" at bounding box center [253, 46] width 356 height 11
click at [409, 14] on icon at bounding box center [408, 15] width 3 height 5
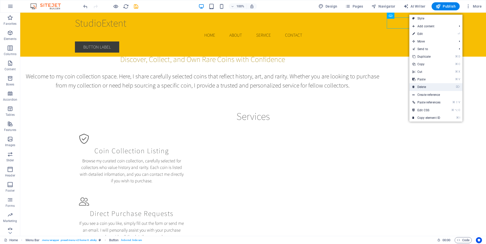
click at [426, 86] on link "⌦ Delete" at bounding box center [426, 87] width 34 height 8
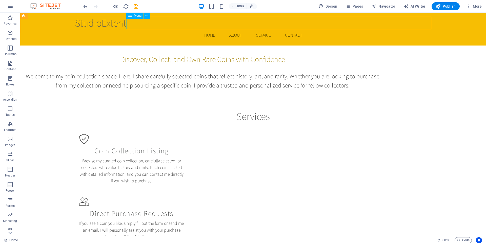
click at [221, 29] on nav "Home About Service Contact" at bounding box center [253, 35] width 356 height 13
click at [323, 29] on nav "Home About Service Contact" at bounding box center [253, 35] width 356 height 13
click at [321, 29] on nav "Home About Service Contact" at bounding box center [253, 35] width 356 height 13
select select
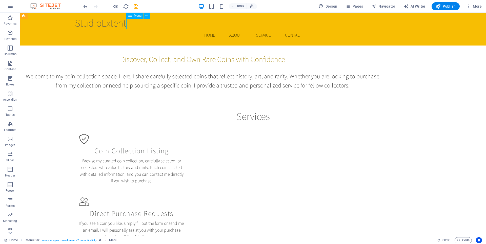
select select
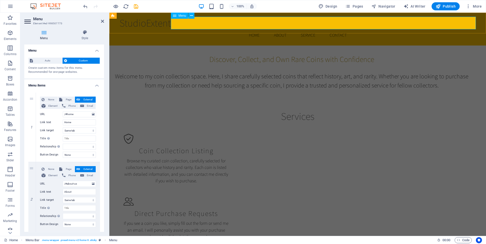
click at [305, 29] on nav "Home About Service Contact" at bounding box center [297, 35] width 356 height 13
click at [340, 44] on div "Discover, Collect, and Own Rare Coins with Confidence Welcome to my coin collec…" at bounding box center [297, 61] width 376 height 97
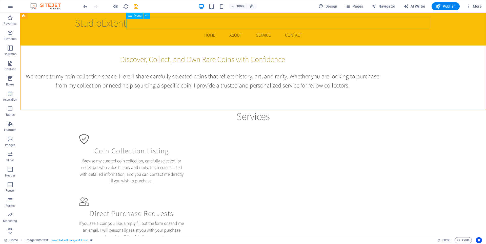
click at [238, 29] on nav "Home About Service Contact" at bounding box center [253, 35] width 356 height 13
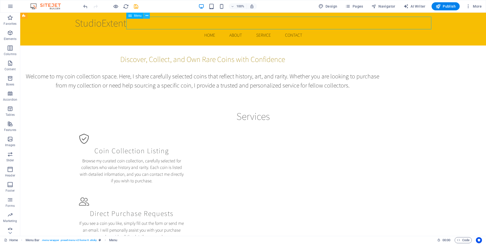
click at [146, 16] on icon at bounding box center [146, 15] width 3 height 5
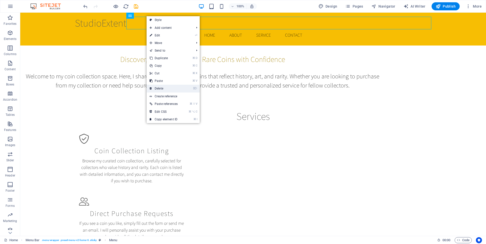
click at [162, 88] on link "⌦ Delete" at bounding box center [163, 89] width 34 height 8
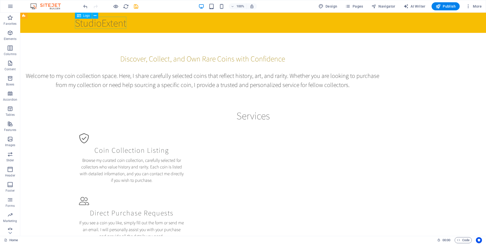
click at [107, 26] on div "StudioExtent" at bounding box center [253, 23] width 356 height 12
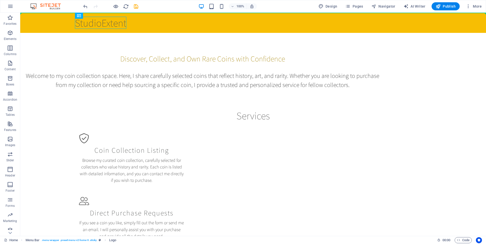
drag, startPoint x: 102, startPoint y: 25, endPoint x: 210, endPoint y: 20, distance: 108.6
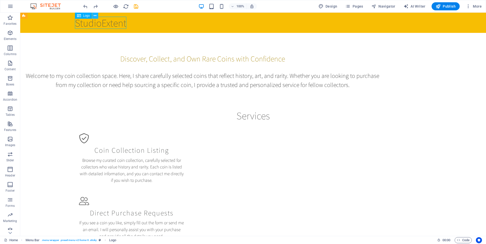
click at [95, 15] on icon at bounding box center [95, 15] width 3 height 5
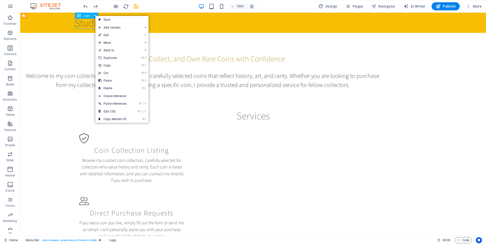
click at [86, 23] on div "StudioExtent" at bounding box center [253, 23] width 356 height 12
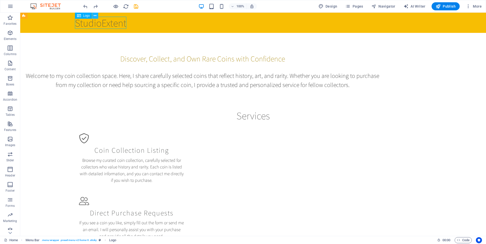
click at [95, 16] on icon at bounding box center [95, 15] width 3 height 5
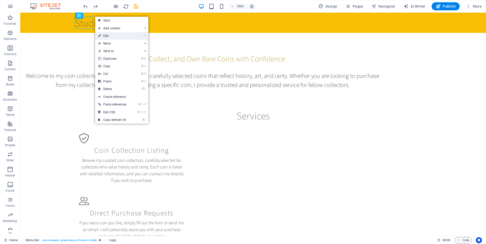
click at [101, 35] on link "⏎ Edit" at bounding box center [112, 36] width 34 height 8
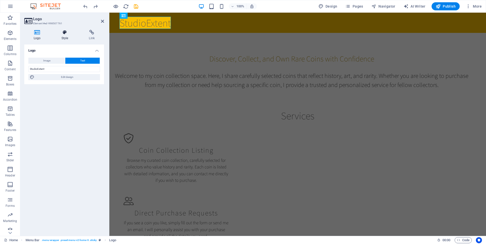
click at [64, 34] on icon at bounding box center [65, 32] width 26 height 5
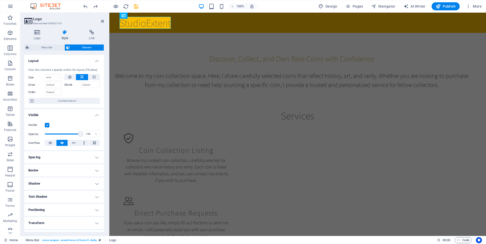
click at [66, 213] on h4 "Positioning" at bounding box center [64, 210] width 80 height 12
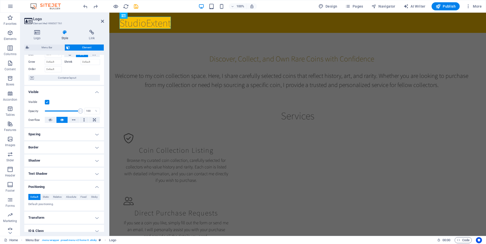
scroll to position [26, 0]
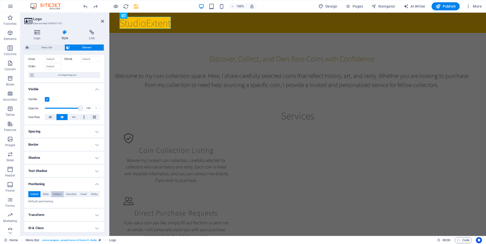
click at [55, 193] on span "Relative" at bounding box center [57, 194] width 8 height 6
click at [67, 193] on span "Absolute" at bounding box center [71, 194] width 10 height 6
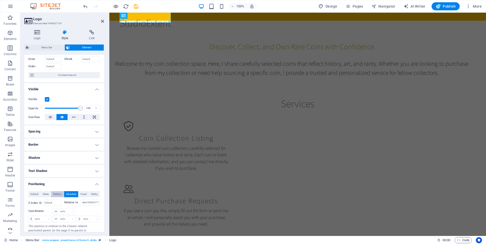
click at [55, 194] on span "Relative" at bounding box center [57, 194] width 8 height 6
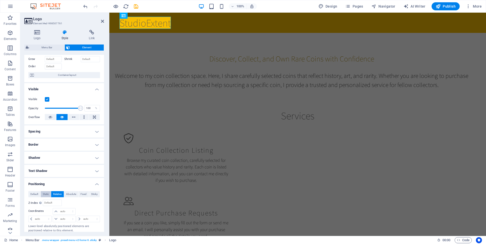
click at [44, 194] on span "Static" at bounding box center [46, 194] width 6 height 6
click at [83, 194] on span "Fixed" at bounding box center [83, 194] width 6 height 6
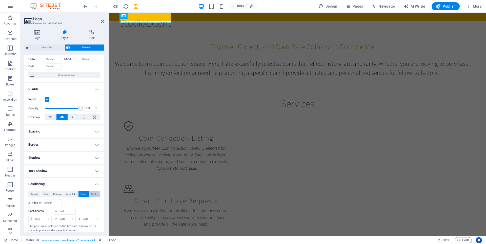
click at [96, 194] on span "Sticky" at bounding box center [94, 194] width 7 height 6
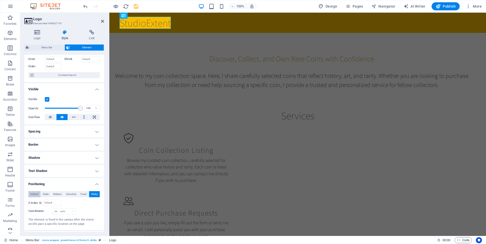
click at [37, 194] on span "Default" at bounding box center [34, 194] width 8 height 6
click at [97, 213] on h4 "Transform" at bounding box center [64, 215] width 80 height 12
click at [97, 213] on h4 "Transform" at bounding box center [64, 213] width 80 height 9
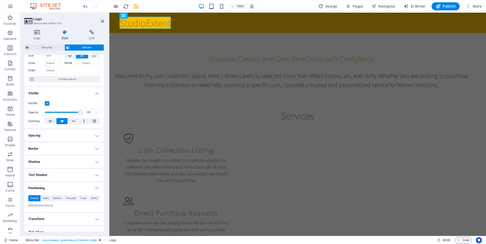
scroll to position [0, 0]
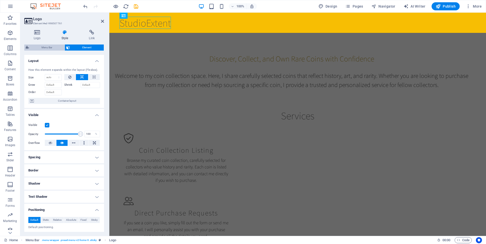
click at [50, 46] on span "Menu Bar" at bounding box center [47, 48] width 32 height 6
select select "rem"
select select "preset-menu-v2-home-6"
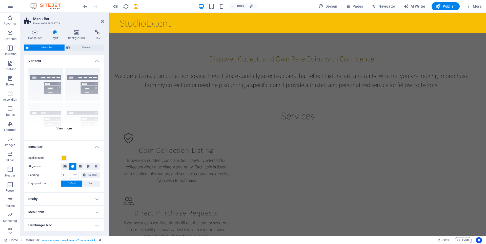
click at [78, 80] on div "Border Centered Default Fixed Loki Trigger Wide XXL" at bounding box center [64, 102] width 80 height 76
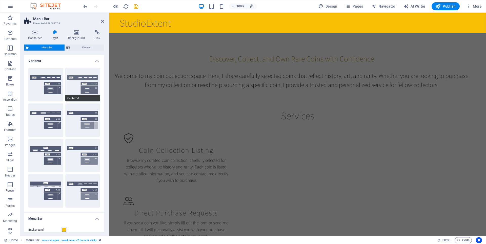
click at [80, 78] on button "Centered" at bounding box center [82, 84] width 35 height 33
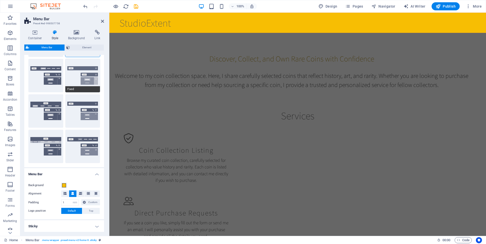
scroll to position [45, 0]
click at [48, 138] on button "Wide" at bounding box center [45, 146] width 35 height 33
type input "0"
type input "2"
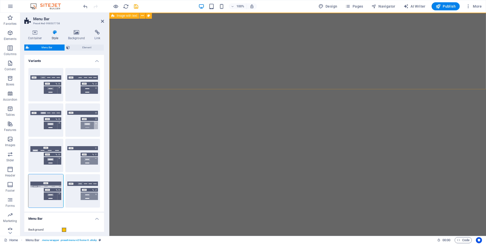
select select "rem"
select select "preset-menu-v2-home-6"
click at [51, 82] on button "Border" at bounding box center [45, 84] width 35 height 33
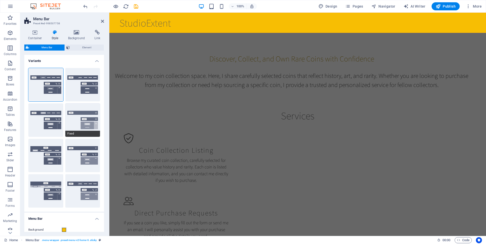
click at [76, 112] on button "Fixed" at bounding box center [82, 119] width 35 height 33
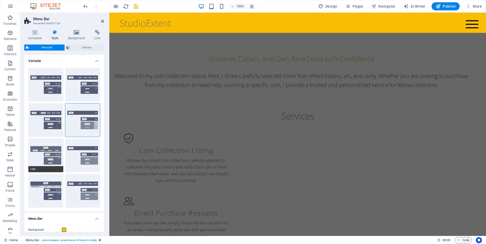
click at [54, 150] on button "Loki" at bounding box center [45, 155] width 35 height 33
type input "0"
select select "DISABLED_OPTION_VALUE"
type input "2"
type input "1"
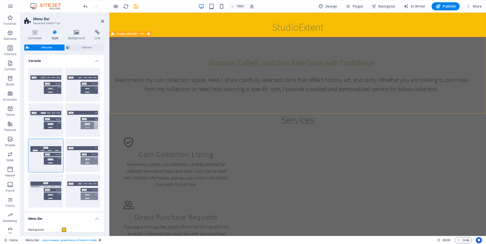
click at [232, 46] on div "Discover, Collect, and Own Rare Coins with Confidence Welcome to my coin collec…" at bounding box center [297, 75] width 376 height 77
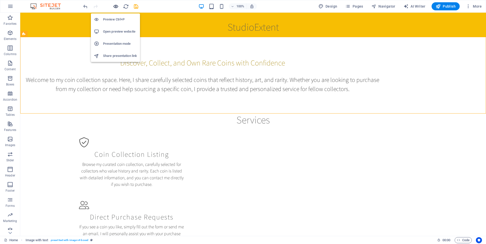
click at [115, 7] on icon "button" at bounding box center [116, 7] width 6 height 6
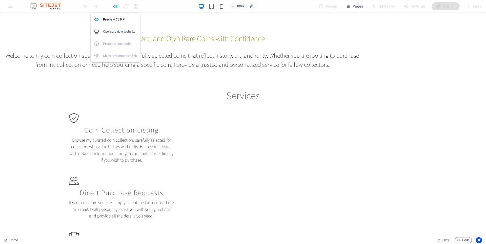
click at [117, 8] on icon "button" at bounding box center [116, 7] width 6 height 6
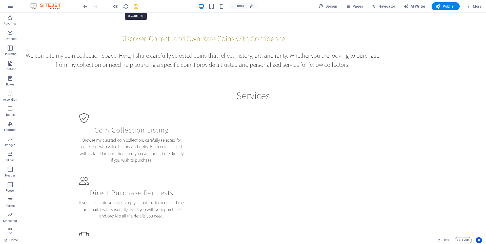
click at [136, 5] on icon "save" at bounding box center [136, 7] width 6 height 6
checkbox input "false"
click at [440, 4] on icon "button" at bounding box center [437, 6] width 5 height 5
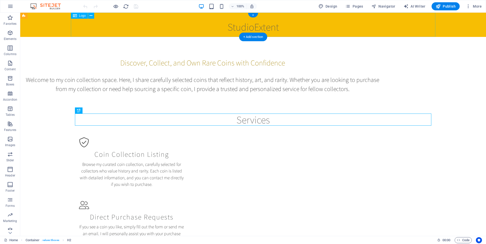
click at [268, 28] on div "StudioExtent" at bounding box center [253, 25] width 364 height 24
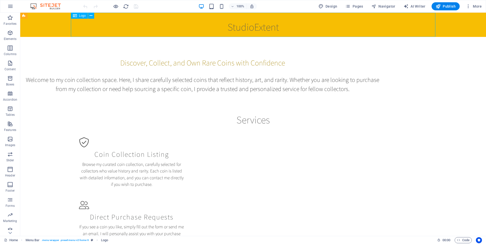
click at [84, 16] on span "Logo" at bounding box center [82, 15] width 7 height 3
click at [92, 15] on button at bounding box center [91, 16] width 6 height 6
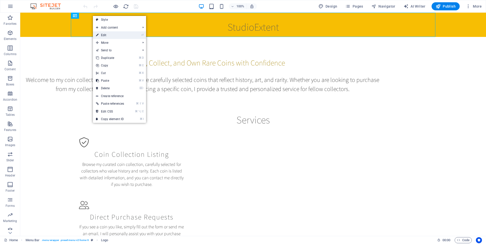
click at [106, 33] on link "⏎ Edit" at bounding box center [110, 35] width 34 height 8
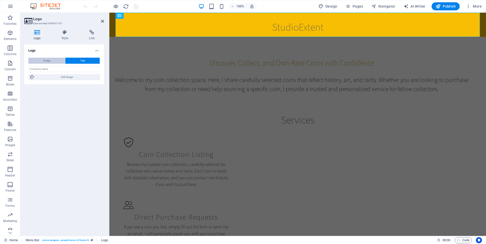
click at [52, 61] on button "Image" at bounding box center [46, 61] width 37 height 6
select select "DISABLED_OPTION_VALUE"
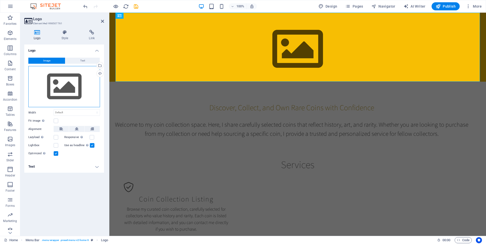
click at [72, 90] on div "Drag files here, click to choose files or select files from Files or our free s…" at bounding box center [64, 86] width 72 height 41
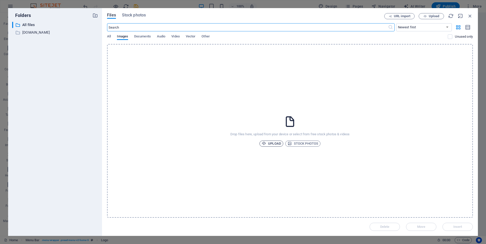
click at [266, 142] on span "Upload" at bounding box center [271, 144] width 19 height 6
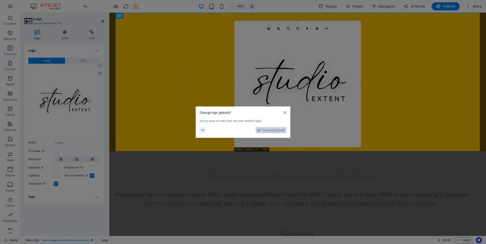
click at [271, 130] on span "Yes, change globally" at bounding box center [273, 130] width 23 height 6
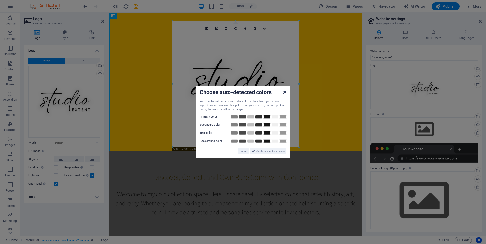
click at [284, 94] on link at bounding box center [284, 92] width 3 height 4
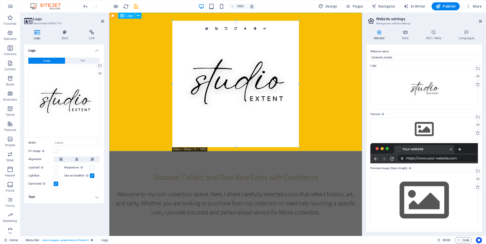
click at [306, 108] on div at bounding box center [235, 82] width 252 height 139
click at [283, 119] on div at bounding box center [235, 82] width 252 height 139
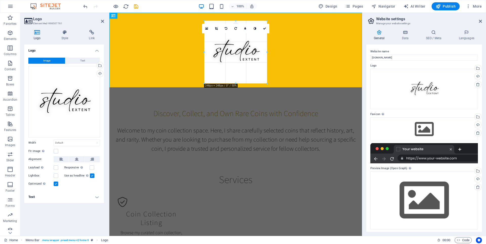
drag, startPoint x: 235, startPoint y: 146, endPoint x: 235, endPoint y: 81, distance: 65.3
type input "248"
select select "px"
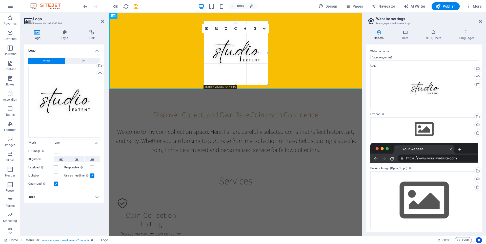
type input "253"
click at [284, 53] on div at bounding box center [235, 51] width 252 height 76
click at [65, 34] on icon at bounding box center [65, 32] width 26 height 5
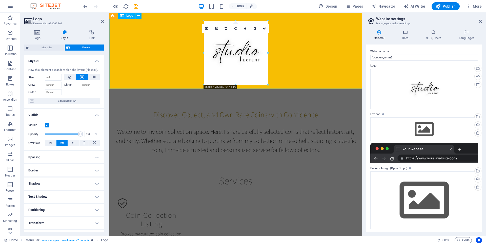
click at [290, 41] on div at bounding box center [235, 51] width 252 height 76
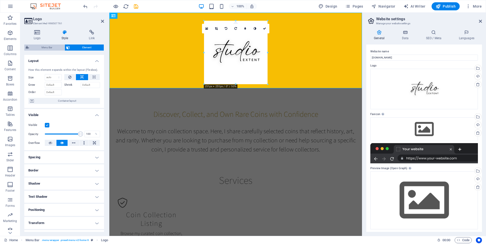
click at [55, 49] on span "Menu Bar" at bounding box center [47, 48] width 32 height 6
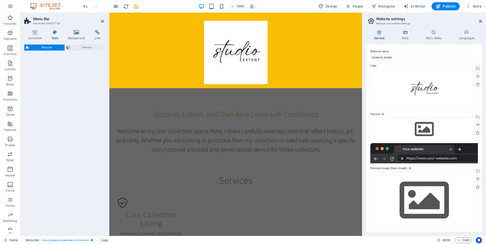
select select "rem"
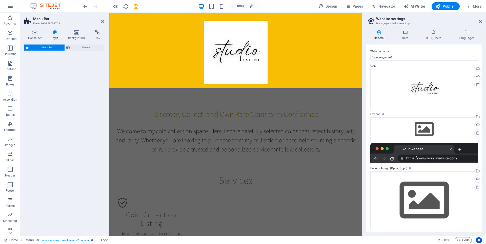
select select "rem"
select select "preset-menu-v2-home-6"
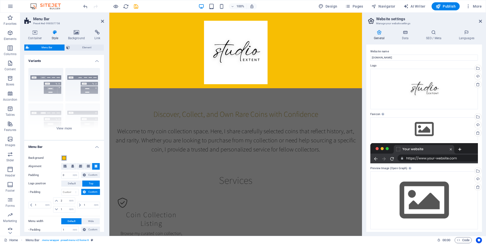
click at [65, 157] on span at bounding box center [64, 158] width 4 height 4
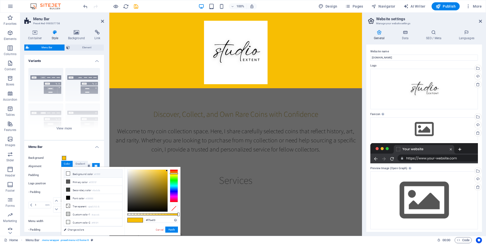
click at [70, 173] on span at bounding box center [68, 174] width 4 height 4
type input "#ffffff"
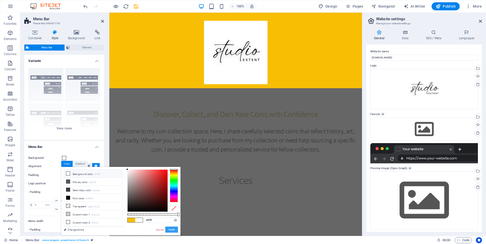
click at [176, 230] on button "Apply" at bounding box center [171, 230] width 13 height 6
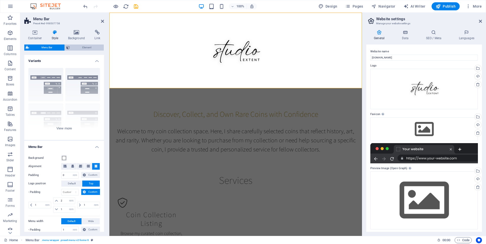
click at [86, 47] on span "Element" at bounding box center [86, 48] width 31 height 6
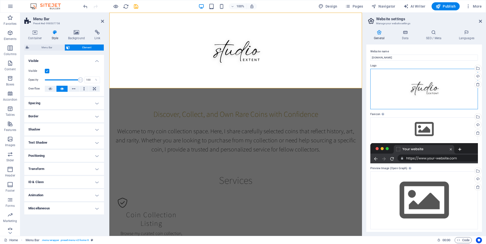
click at [418, 83] on div "Drag files here, click to choose files or select files from Files or our free s…" at bounding box center [424, 89] width 108 height 40
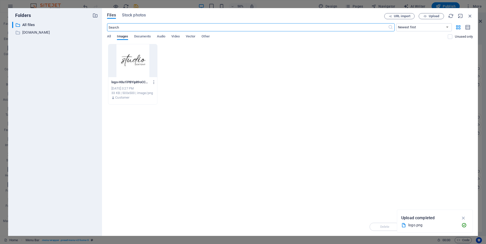
click at [210, 79] on div "logo-H0u1lPBYip89oCCRk_5qaQ.png logo-H0u1lPBYip89oCCRk_5qaQ.png [DATE] 3:27 PM …" at bounding box center [290, 74] width 366 height 61
click at [463, 217] on icon "button" at bounding box center [463, 218] width 6 height 6
click at [247, 115] on div "Drop files here to upload them instantly logo-H0u1lPBYip89oCCRk_5qaQ.png logo-H…" at bounding box center [290, 131] width 366 height 174
click at [189, 80] on div "logo-H0u1lPBYip89oCCRk_5qaQ.png logo-H0u1lPBYip89oCCRk_5qaQ.png [DATE] 3:27 PM …" at bounding box center [290, 74] width 366 height 61
click at [173, 75] on div "logo-H0u1lPBYip89oCCRk_5qaQ.png logo-H0u1lPBYip89oCCRk_5qaQ.png [DATE] 3:27 PM …" at bounding box center [290, 74] width 366 height 61
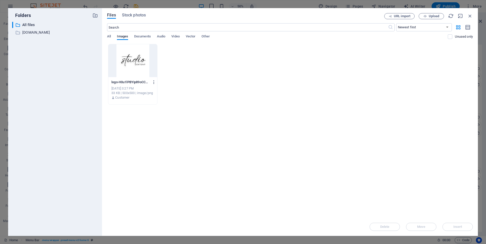
click at [154, 81] on icon "button" at bounding box center [154, 82] width 5 height 5
click at [199, 82] on div at bounding box center [243, 122] width 486 height 244
click at [131, 68] on div at bounding box center [132, 60] width 49 height 33
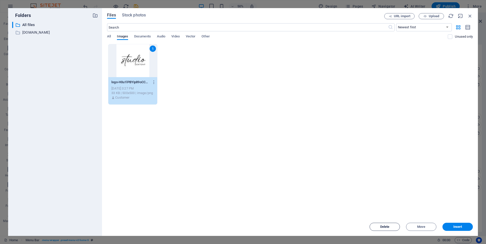
click at [383, 226] on span "Delete" at bounding box center [384, 226] width 9 height 3
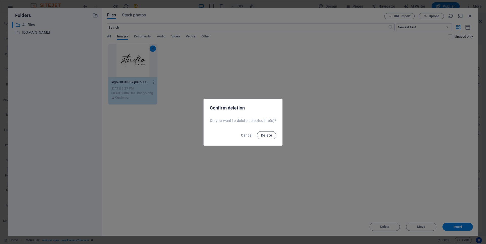
click at [268, 138] on button "Delete" at bounding box center [266, 135] width 19 height 8
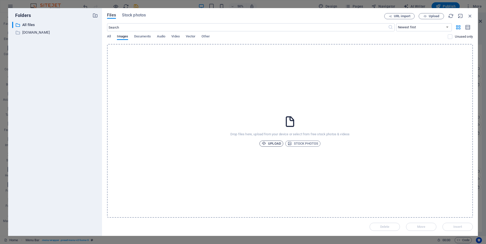
click at [273, 143] on span "Upload" at bounding box center [271, 144] width 19 height 6
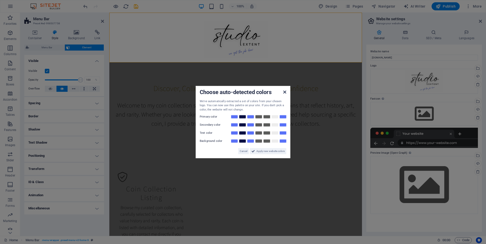
click at [284, 91] on icon at bounding box center [284, 92] width 3 height 4
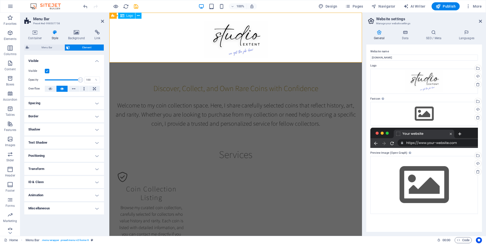
click at [255, 45] on div at bounding box center [235, 38] width 252 height 50
click at [246, 39] on div at bounding box center [235, 38] width 252 height 50
click at [243, 48] on div at bounding box center [235, 38] width 252 height 50
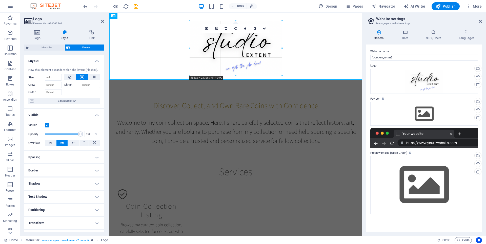
drag, startPoint x: 267, startPoint y: 58, endPoint x: 296, endPoint y: 66, distance: 29.8
click at [326, 62] on div at bounding box center [235, 46] width 252 height 67
click at [352, 47] on div at bounding box center [235, 46] width 252 height 67
click at [481, 20] on icon at bounding box center [480, 21] width 3 height 4
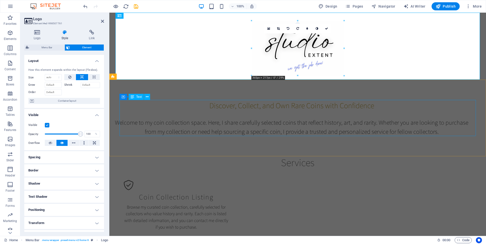
click at [431, 118] on div "Discover, Collect, and Own Rare Coins with Confidence Welcome to my coin collec…" at bounding box center [291, 118] width 356 height 36
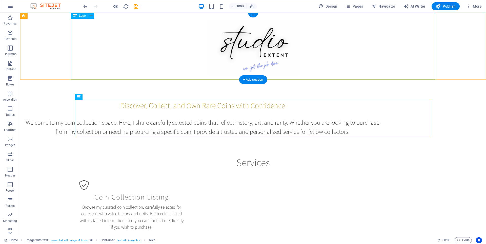
click at [406, 64] on div at bounding box center [253, 46] width 364 height 67
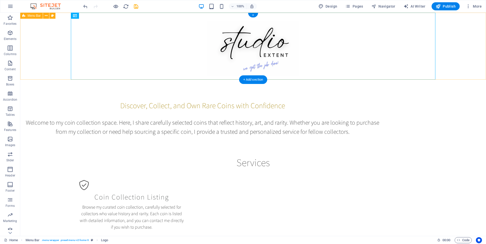
click at [447, 56] on div "Menu" at bounding box center [252, 46] width 465 height 67
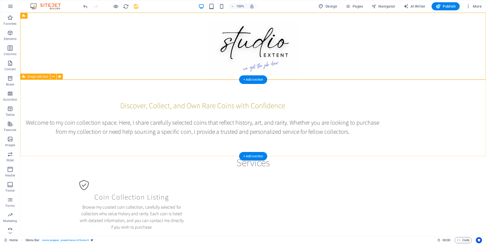
click at [306, 93] on div "Discover, Collect, and Own Rare Coins with Confidence Welcome to my coin collec…" at bounding box center [252, 118] width 465 height 77
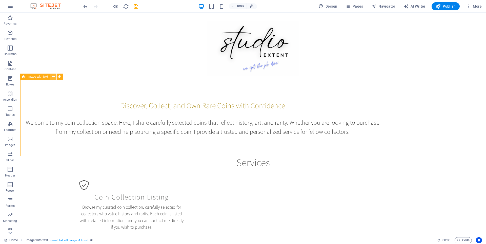
click at [54, 79] on icon at bounding box center [53, 76] width 3 height 5
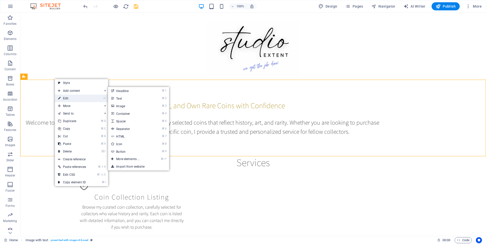
click at [65, 97] on link "⏎ Edit" at bounding box center [72, 99] width 34 height 8
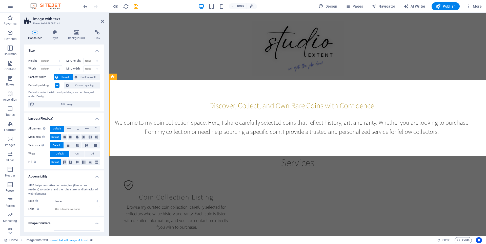
click at [57, 86] on label at bounding box center [57, 85] width 5 height 5
click at [0, 0] on input "Default padding" at bounding box center [0, 0] width 0 height 0
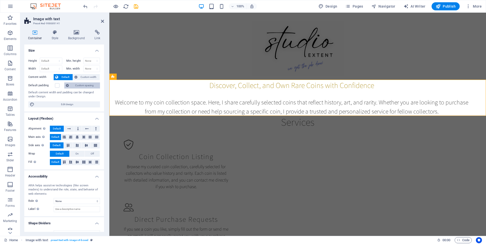
click at [81, 86] on span "Custom spacing" at bounding box center [84, 85] width 28 height 6
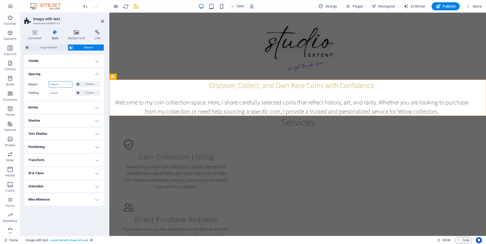
click at [70, 85] on select "Default auto px % rem vw vh Custom" at bounding box center [60, 84] width 23 height 6
select select "px"
click at [65, 81] on select "Default auto px % rem vw vh Custom" at bounding box center [60, 84] width 23 height 6
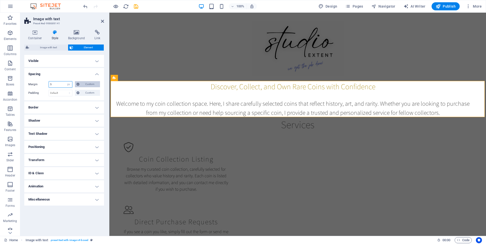
type input "5"
click at [85, 84] on span "Custom" at bounding box center [89, 84] width 17 height 6
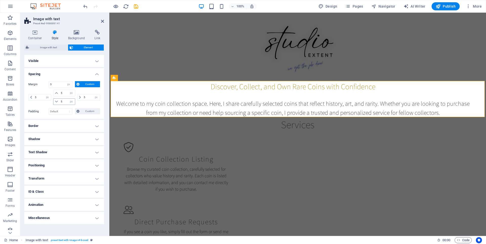
click at [57, 102] on icon at bounding box center [56, 101] width 3 height 3
click at [62, 101] on input "5" at bounding box center [66, 102] width 15 height 6
click at [55, 100] on icon at bounding box center [56, 101] width 3 height 3
click at [56, 102] on icon at bounding box center [56, 101] width 3 height 3
click at [66, 101] on input "5" at bounding box center [66, 102] width 15 height 6
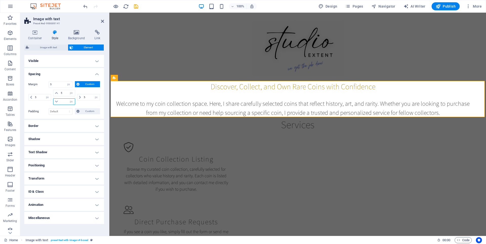
type input "1"
select select "DISABLED_OPTION_VALUE"
type input "15"
click at [84, 103] on div "5 auto px % rem vw vh" at bounding box center [88, 97] width 24 height 15
click at [64, 93] on input "5" at bounding box center [66, 93] width 15 height 6
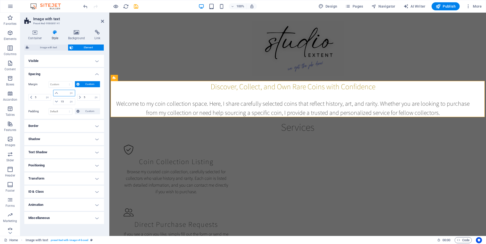
type input "2"
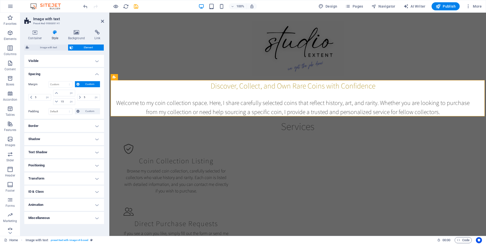
click at [86, 91] on div "5 auto px % rem vw vh" at bounding box center [88, 97] width 24 height 15
click at [60, 93] on input "number" at bounding box center [66, 93] width 15 height 6
type input "0"
click at [87, 92] on div "5 auto px % rem vw vh" at bounding box center [88, 97] width 24 height 15
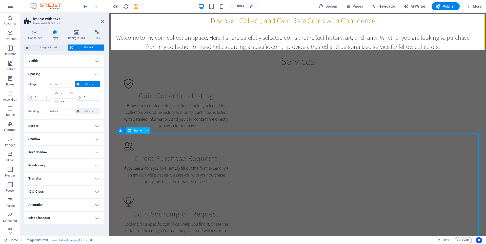
scroll to position [66, 0]
click at [102, 21] on icon at bounding box center [102, 21] width 3 height 4
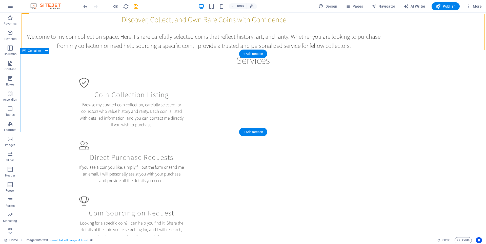
click at [454, 75] on div "Services Coin Collection Listing Browse my curated coin collection, carefully s…" at bounding box center [252, 149] width 465 height 190
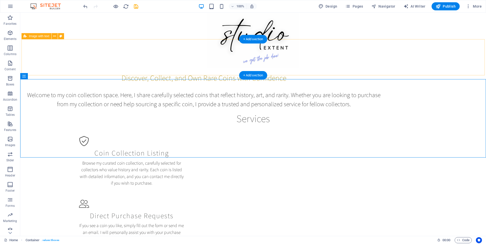
scroll to position [0, 0]
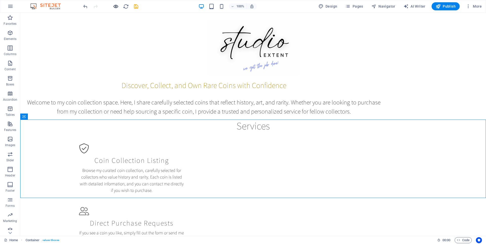
click at [115, 4] on icon "button" at bounding box center [116, 7] width 6 height 6
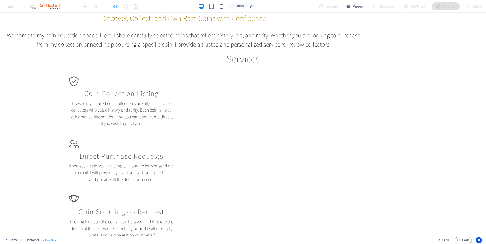
click at [116, 8] on icon "button" at bounding box center [116, 7] width 6 height 6
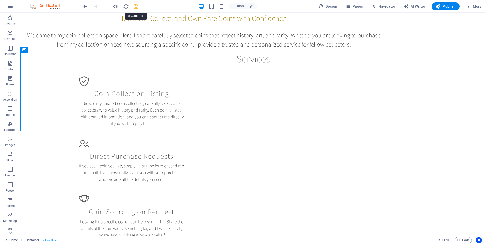
click at [134, 6] on icon "save" at bounding box center [136, 7] width 6 height 6
checkbox input "false"
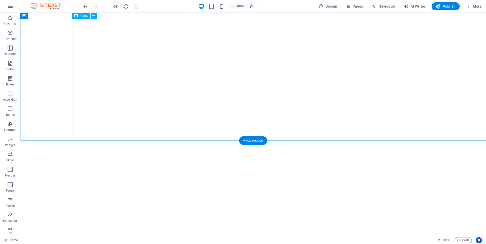
scroll to position [277, 0]
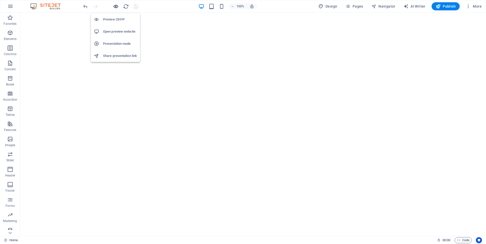
click at [115, 6] on icon "button" at bounding box center [116, 7] width 6 height 6
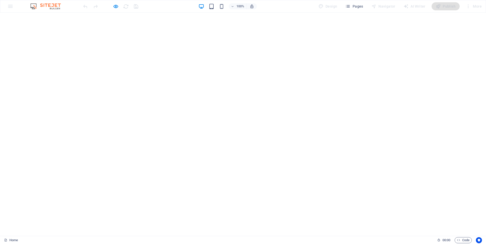
scroll to position [320, 0]
click at [116, 6] on icon "button" at bounding box center [116, 7] width 6 height 6
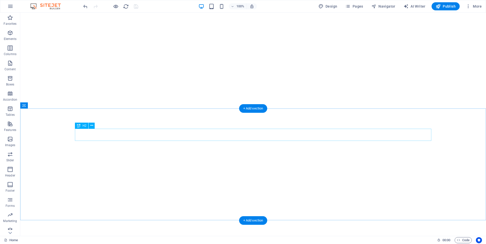
scroll to position [329, 0]
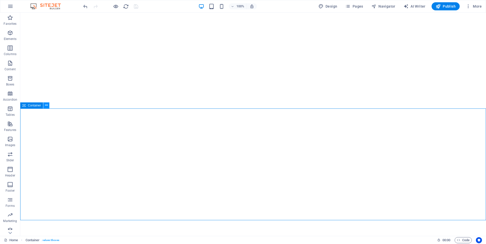
click at [45, 105] on button at bounding box center [46, 105] width 6 height 6
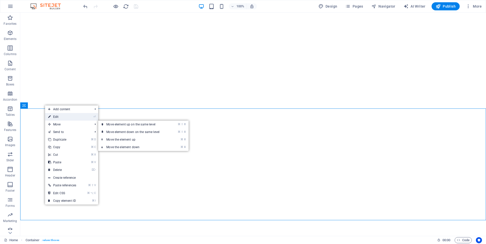
click at [65, 118] on link "⏎ Edit" at bounding box center [62, 117] width 34 height 8
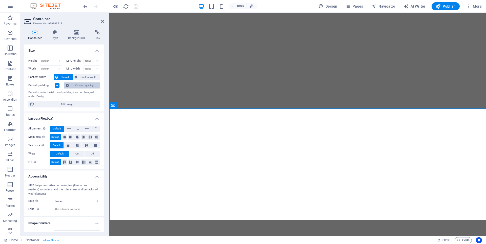
click at [77, 84] on span "Custom spacing" at bounding box center [84, 85] width 28 height 6
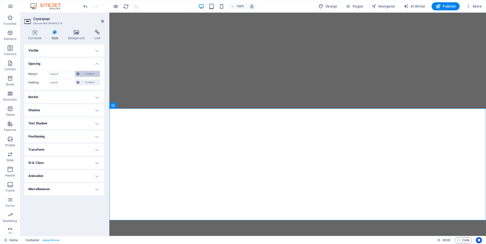
click at [85, 74] on span "Custom" at bounding box center [89, 74] width 17 height 6
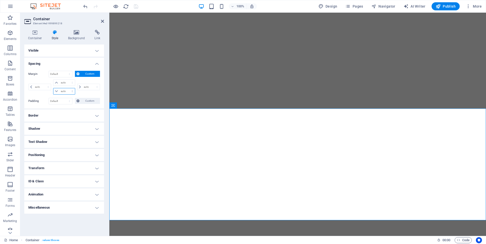
click at [70, 90] on select "auto px % rem vw vh" at bounding box center [63, 91] width 21 height 6
click at [72, 82] on select "auto px % rem vw vh" at bounding box center [63, 83] width 21 height 6
select select "px"
click at [68, 80] on select "auto px % rem vw vh" at bounding box center [63, 83] width 21 height 6
type input "0"
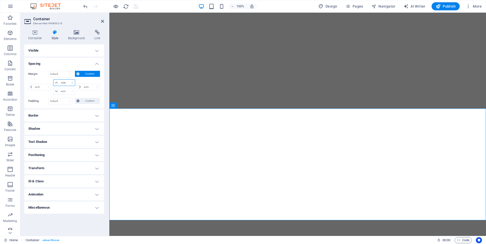
select select "px"
type input "0"
select select "px"
type input "0"
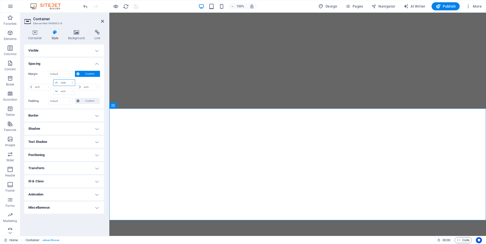
select select "px"
type input "0"
select select "px"
type input "5"
select select "DISABLED_OPTION_VALUE"
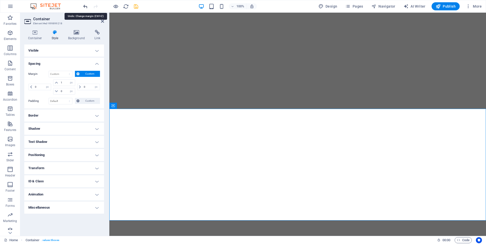
click at [83, 4] on icon "undo" at bounding box center [85, 7] width 6 height 6
type input "5"
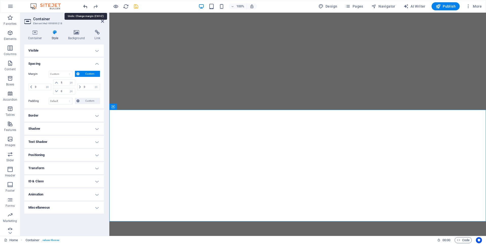
click at [83, 4] on icon "undo" at bounding box center [85, 7] width 6 height 6
type input "0"
select select "px"
type input "0"
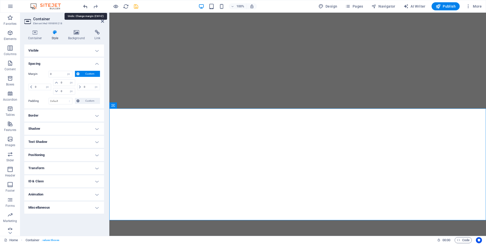
click at [83, 4] on icon "undo" at bounding box center [85, 7] width 6 height 6
select select "DISABLED_OPTION_VALUE"
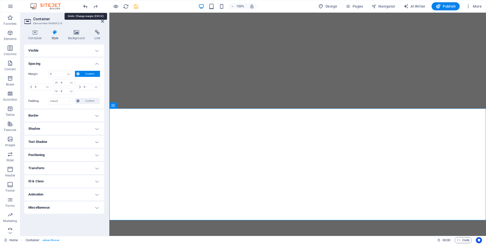
select select "DISABLED_OPTION_VALUE"
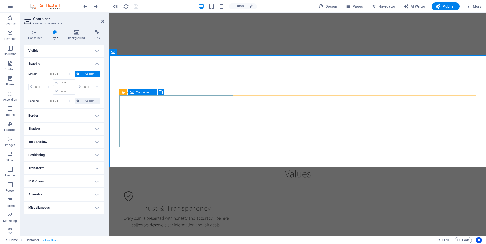
scroll to position [409, 0]
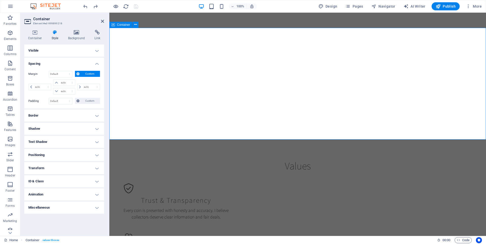
click at [177, 139] on div "Values Trust & Transparency Every coin is presented with honesty and accuracy. …" at bounding box center [297, 244] width 376 height 210
click at [136, 27] on icon at bounding box center [135, 24] width 3 height 5
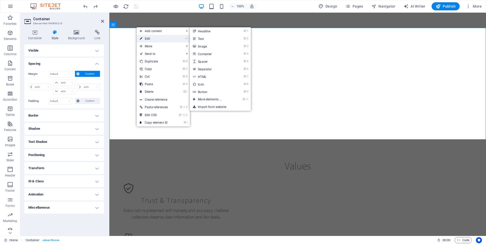
click at [146, 39] on link "⏎ Edit" at bounding box center [154, 39] width 34 height 8
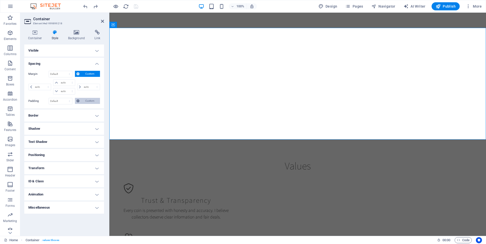
click at [82, 99] on span "Custom" at bounding box center [89, 101] width 17 height 6
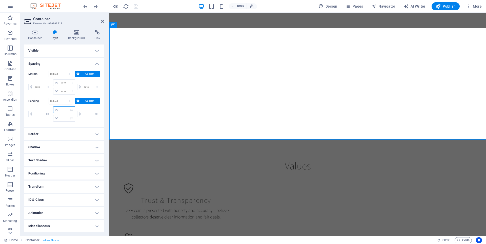
click at [65, 110] on input "number" at bounding box center [66, 110] width 15 height 6
type input "1"
type input "0"
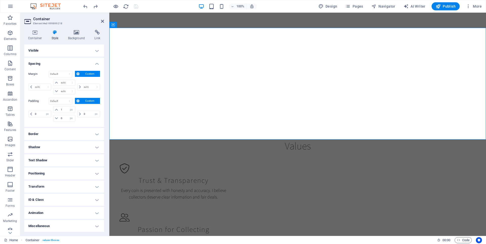
click at [81, 107] on div "0 px rem % vh vw" at bounding box center [88, 113] width 24 height 15
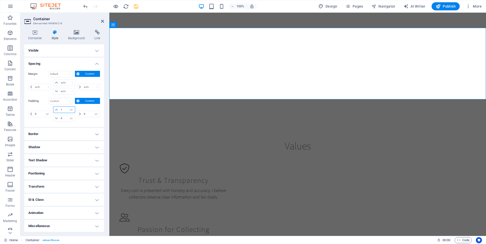
drag, startPoint x: 65, startPoint y: 109, endPoint x: 47, endPoint y: 108, distance: 18.0
click at [47, 108] on div "0 px rem % vh vw 1 px rem % vh vw 0 px rem % vh vw 0 px rem % vh vw" at bounding box center [64, 113] width 72 height 15
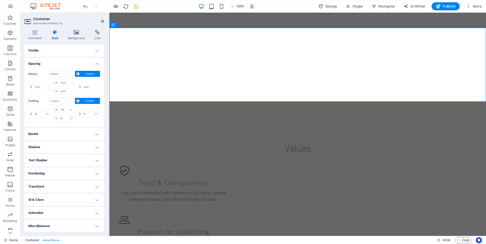
click at [82, 109] on div "0 px rem % vh vw" at bounding box center [88, 113] width 24 height 15
drag, startPoint x: 64, startPoint y: 109, endPoint x: 57, endPoint y: 109, distance: 7.3
click at [57, 109] on div "10 px rem % vh vw" at bounding box center [64, 109] width 22 height 7
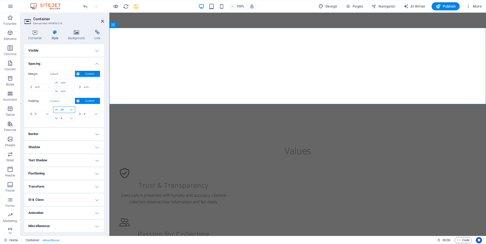
type input "20"
click at [83, 121] on div "0 px rem % vh vw" at bounding box center [88, 113] width 24 height 15
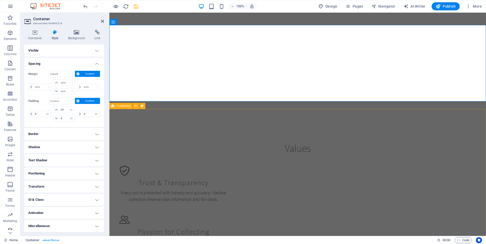
scroll to position [412, 0]
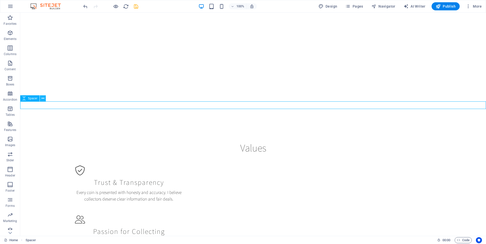
click at [41, 98] on icon at bounding box center [42, 98] width 3 height 5
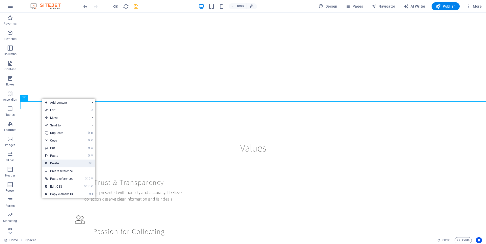
click at [61, 161] on link "⌦ Delete" at bounding box center [59, 164] width 34 height 8
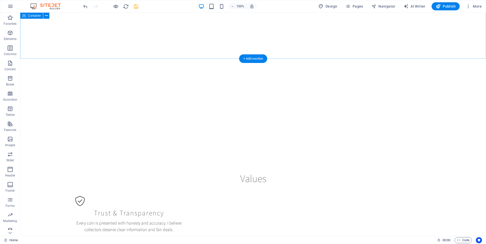
scroll to position [367, 0]
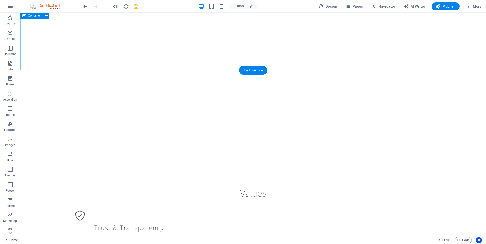
click at [466, 44] on div "</div>" at bounding box center [252, 29] width 465 height 306
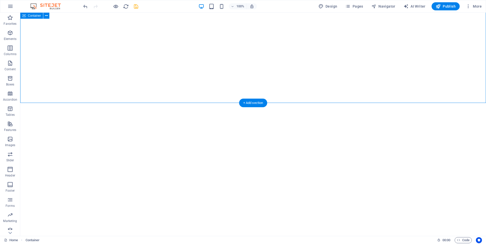
scroll to position [303, 0]
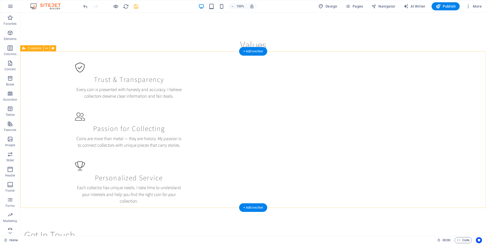
scroll to position [580, 0]
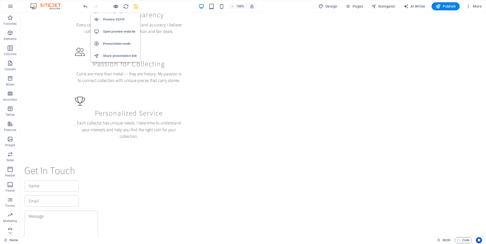
click at [116, 8] on icon "button" at bounding box center [116, 7] width 6 height 6
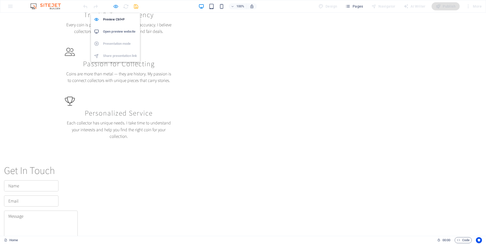
click at [117, 7] on icon "button" at bounding box center [116, 7] width 6 height 6
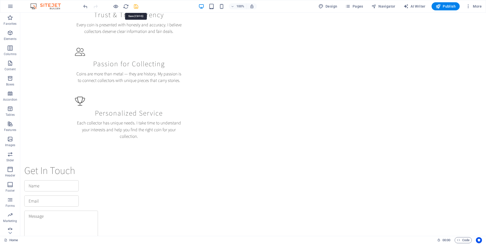
click at [136, 6] on icon "save" at bounding box center [136, 7] width 6 height 6
checkbox input "false"
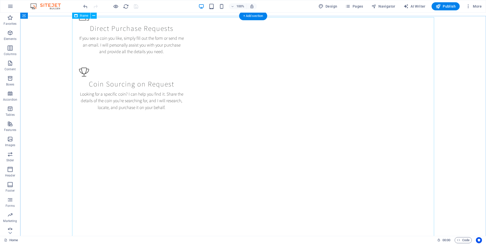
scroll to position [0, 0]
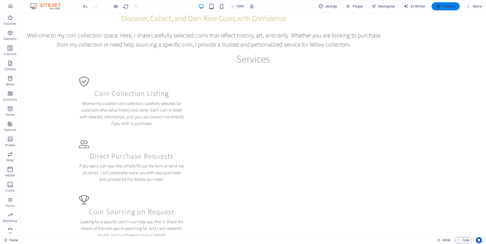
click at [448, 8] on span "Publish" at bounding box center [445, 6] width 20 height 5
